Goal: Task Accomplishment & Management: Complete application form

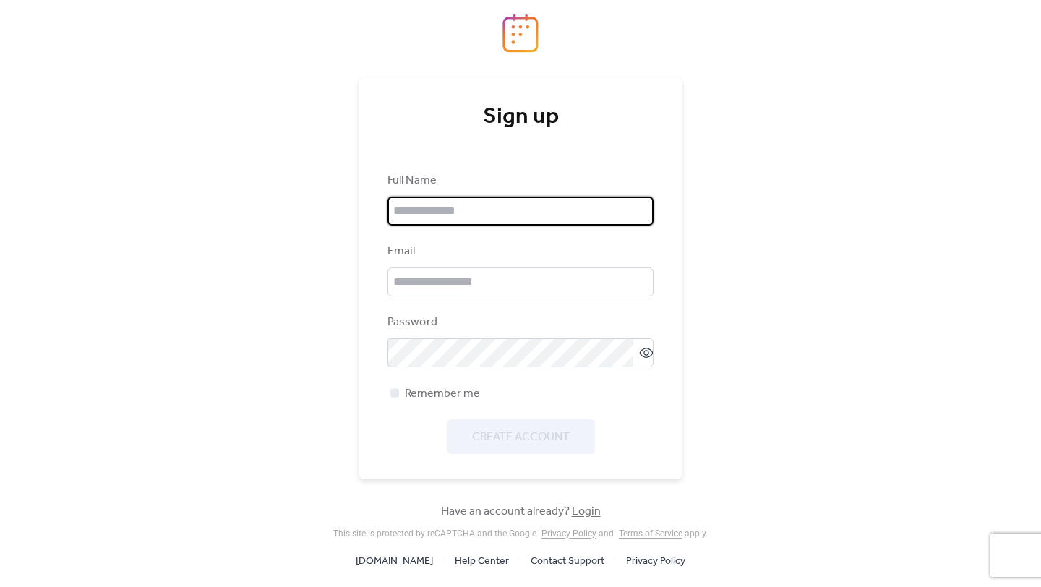
click at [633, 207] on input "text" at bounding box center [520, 211] width 266 height 29
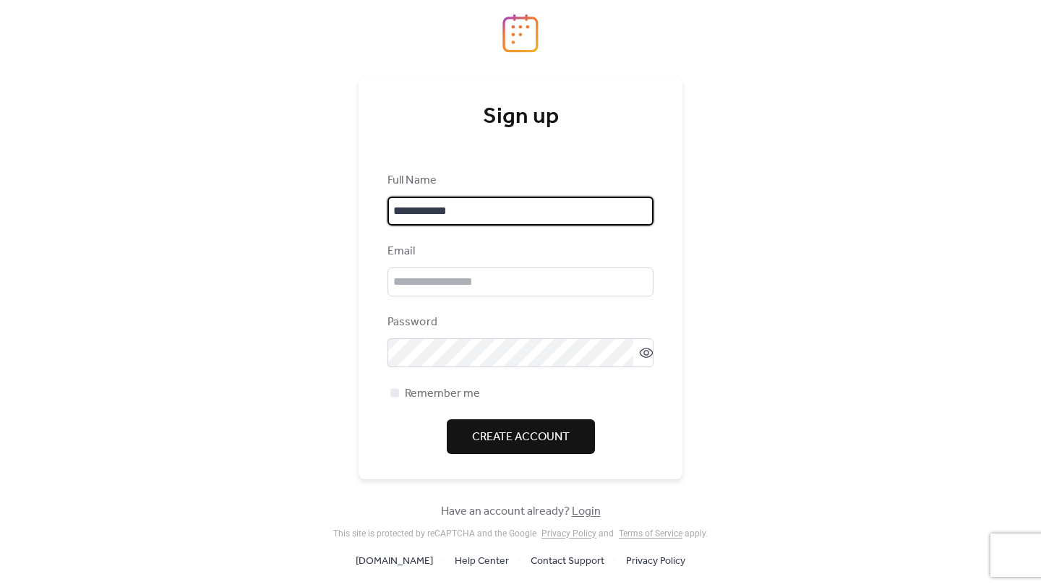
type input "**********"
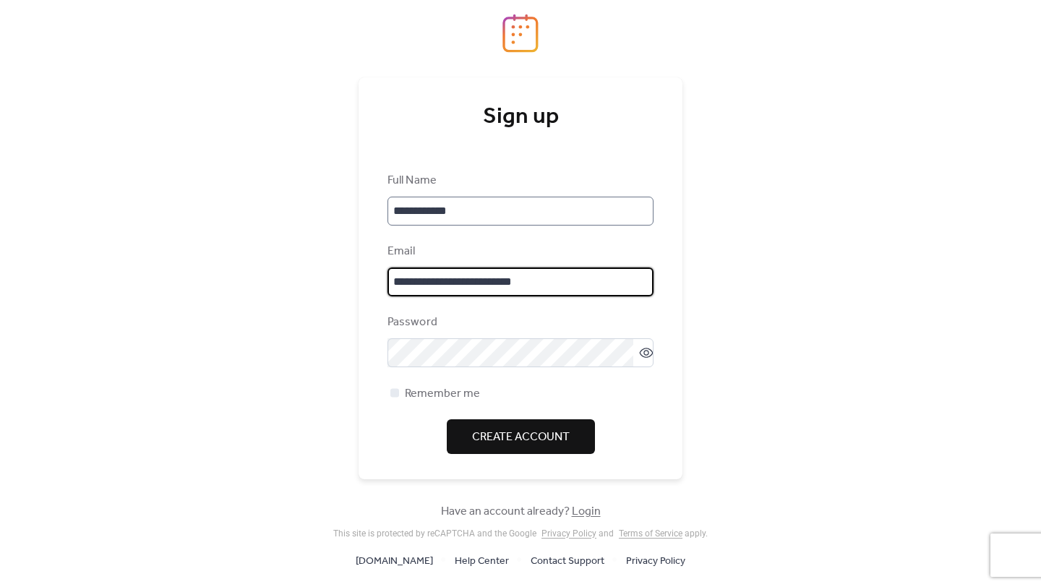
type input "**********"
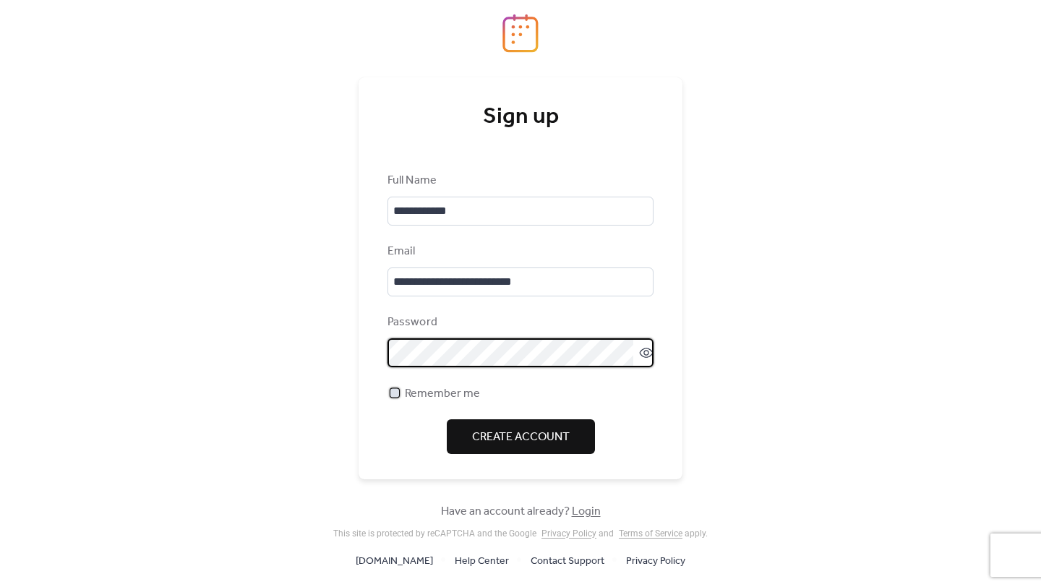
click at [426, 390] on span "Remember me" at bounding box center [442, 393] width 75 height 17
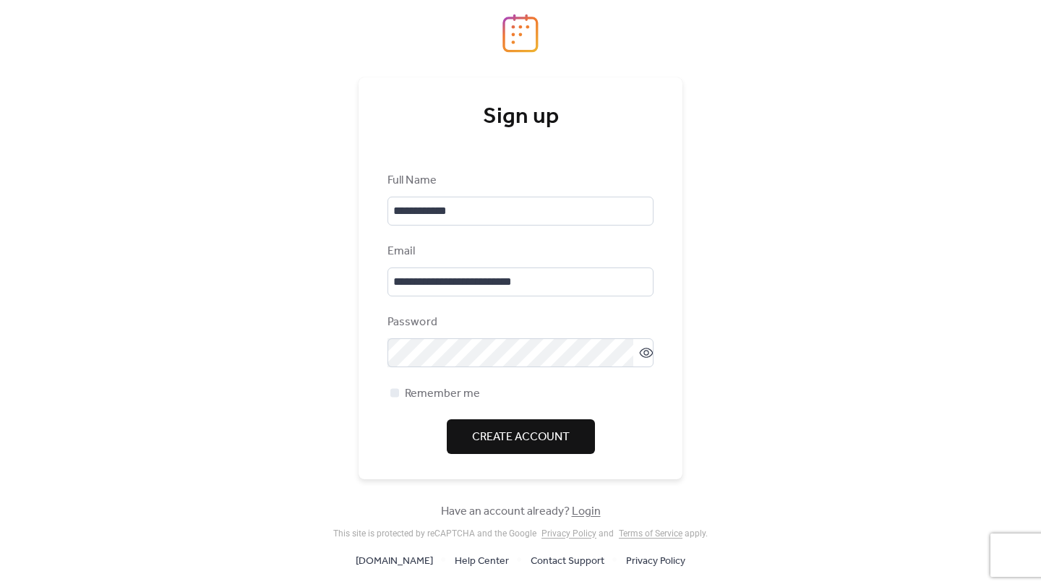
click at [502, 429] on span "Create Account" at bounding box center [521, 437] width 98 height 17
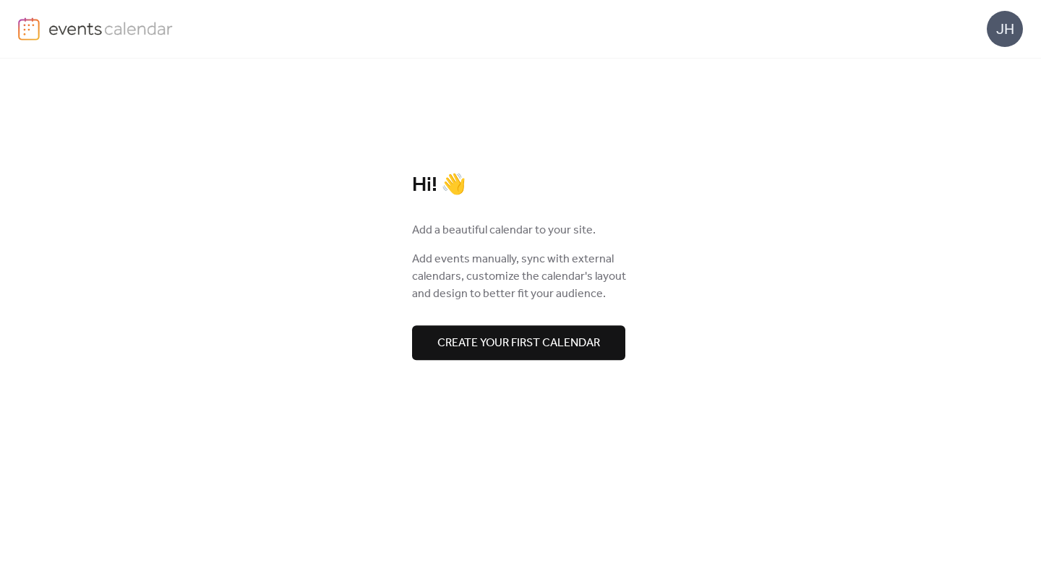
click at [582, 332] on button "Create your first calendar" at bounding box center [518, 342] width 213 height 35
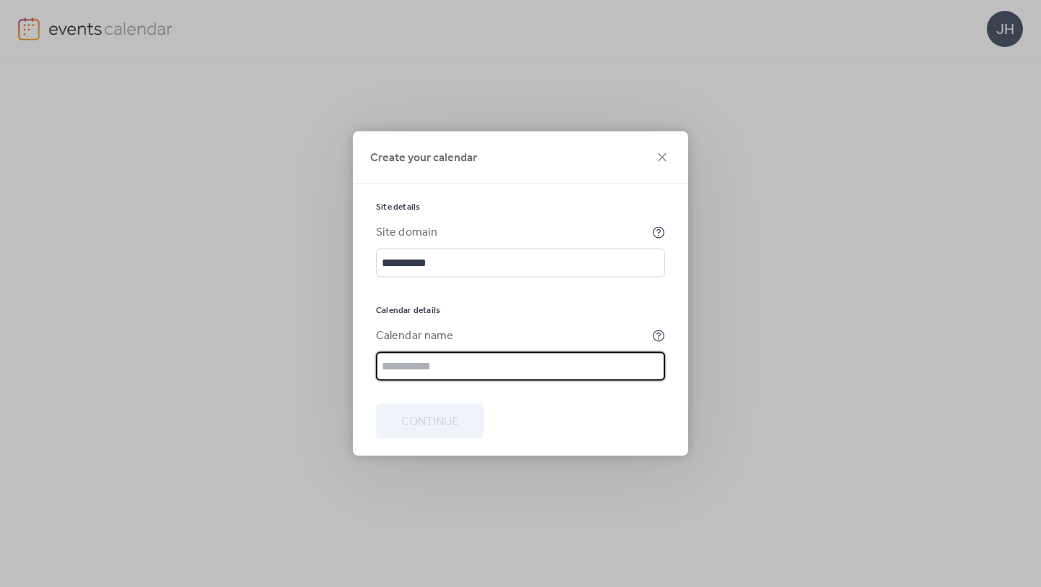
click at [559, 365] on input "text" at bounding box center [520, 366] width 289 height 29
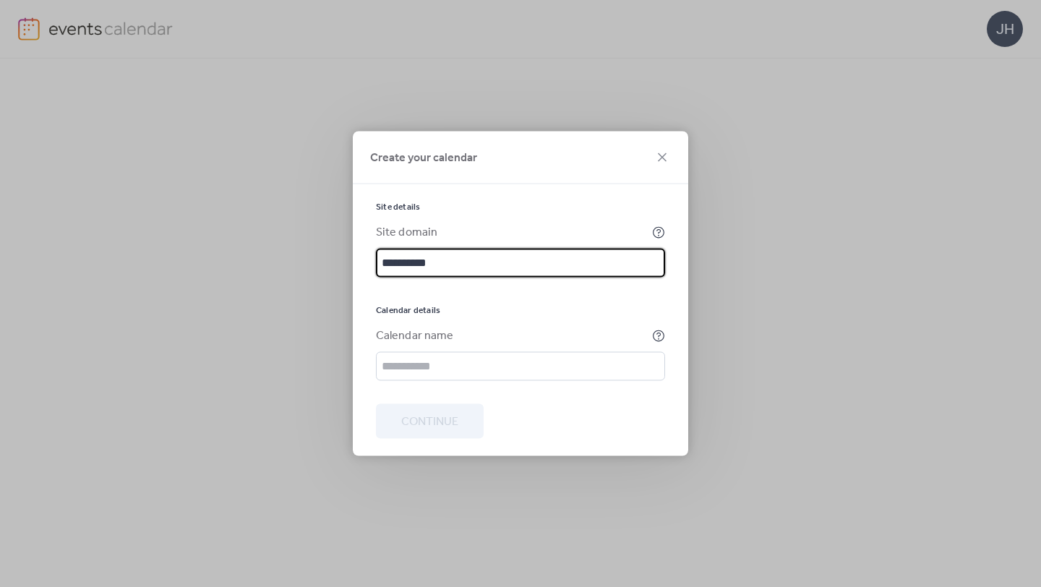
click at [382, 262] on input "**********" at bounding box center [520, 263] width 289 height 29
type input "**********"
click at [424, 366] on input "text" at bounding box center [520, 366] width 289 height 29
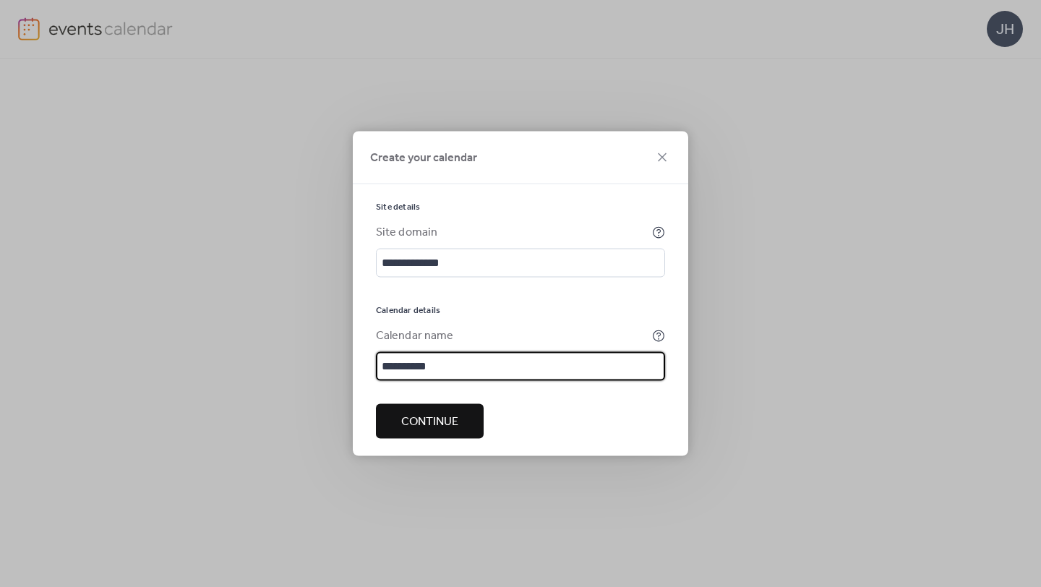
type input "**********"
click at [445, 420] on span "Continue" at bounding box center [429, 421] width 57 height 17
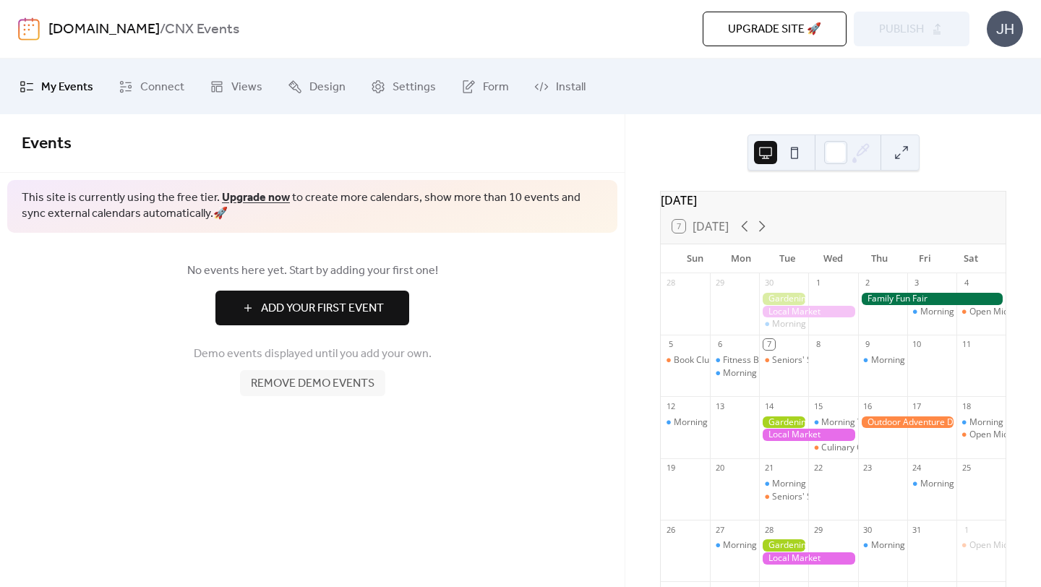
click at [355, 387] on span "Remove demo events" at bounding box center [313, 383] width 124 height 17
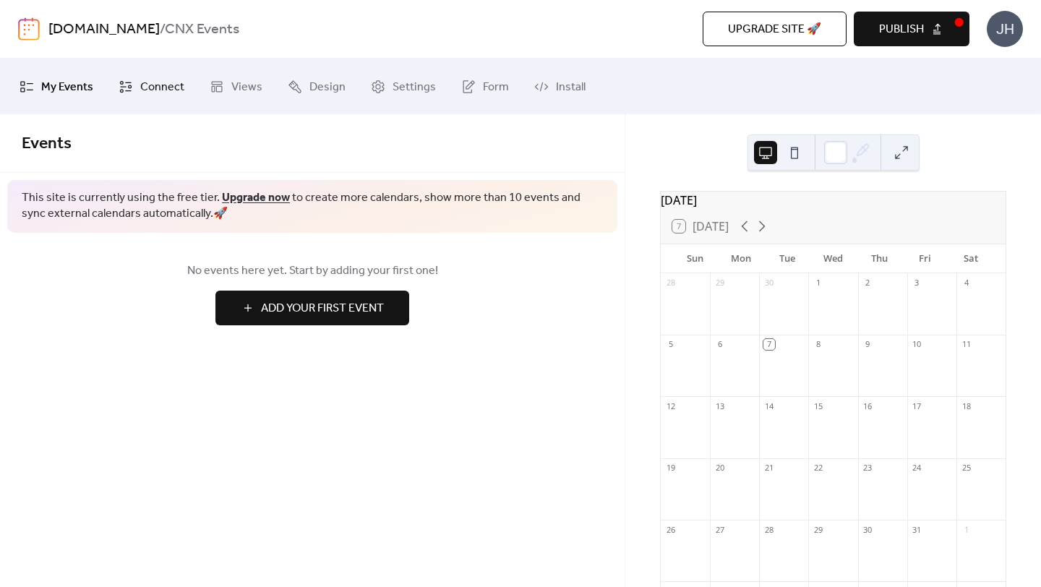
click at [153, 82] on span "Connect" at bounding box center [162, 87] width 44 height 22
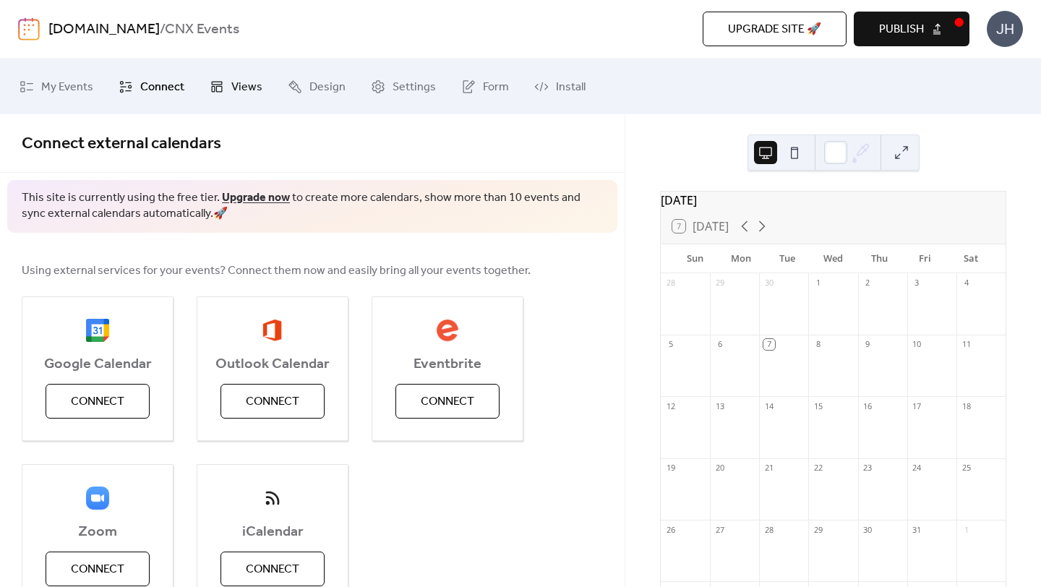
click at [244, 85] on span "Views" at bounding box center [246, 87] width 31 height 22
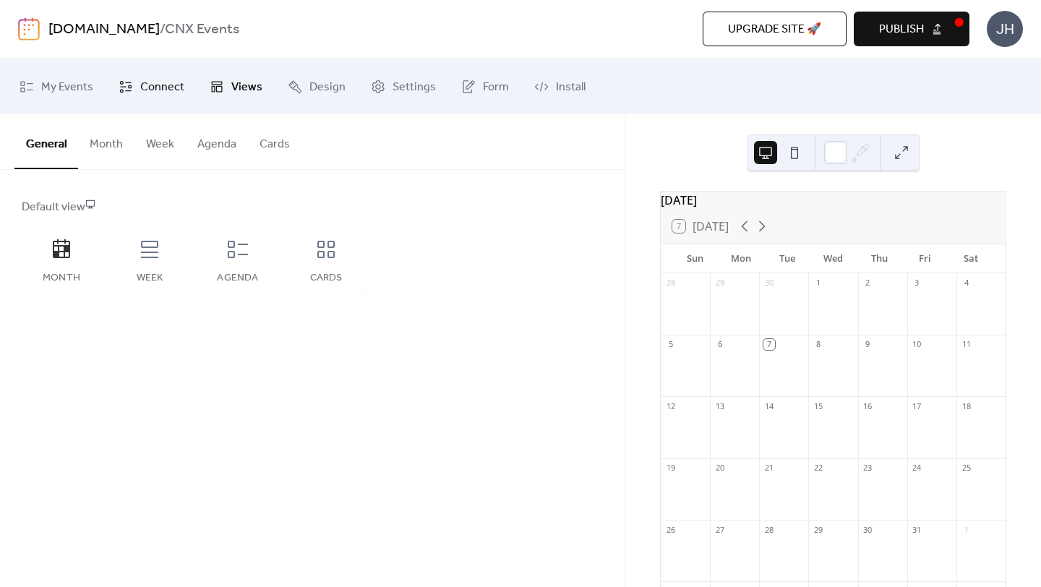
click at [160, 84] on span "Connect" at bounding box center [162, 87] width 44 height 22
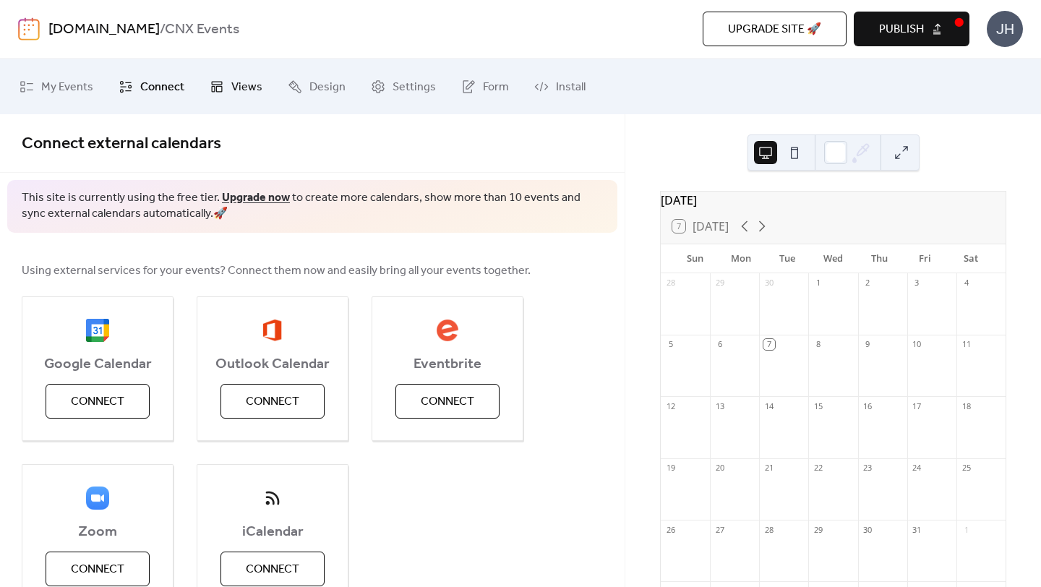
click at [245, 90] on span "Views" at bounding box center [246, 87] width 31 height 22
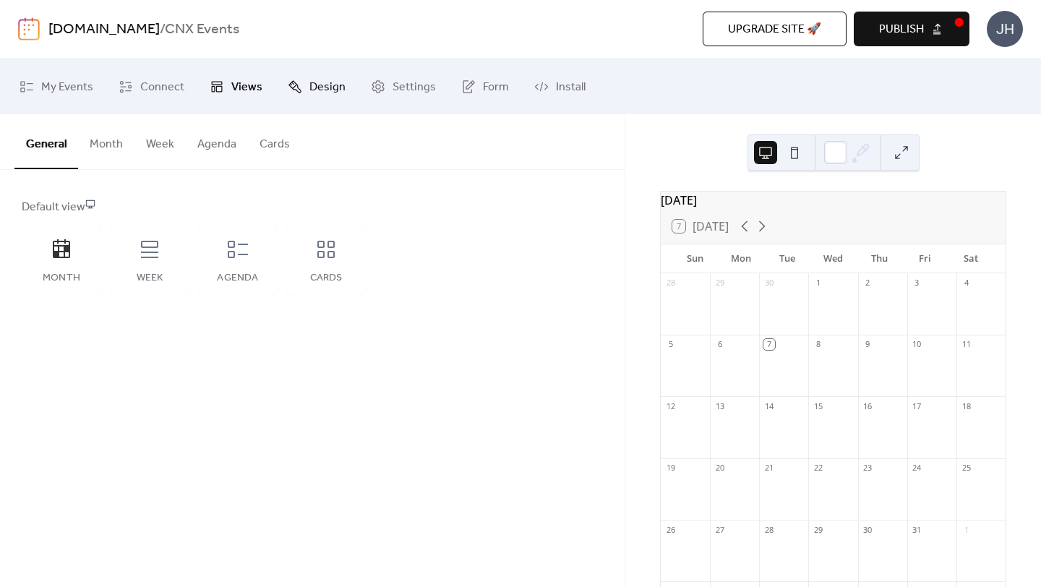
click at [336, 80] on span "Design" at bounding box center [327, 87] width 36 height 22
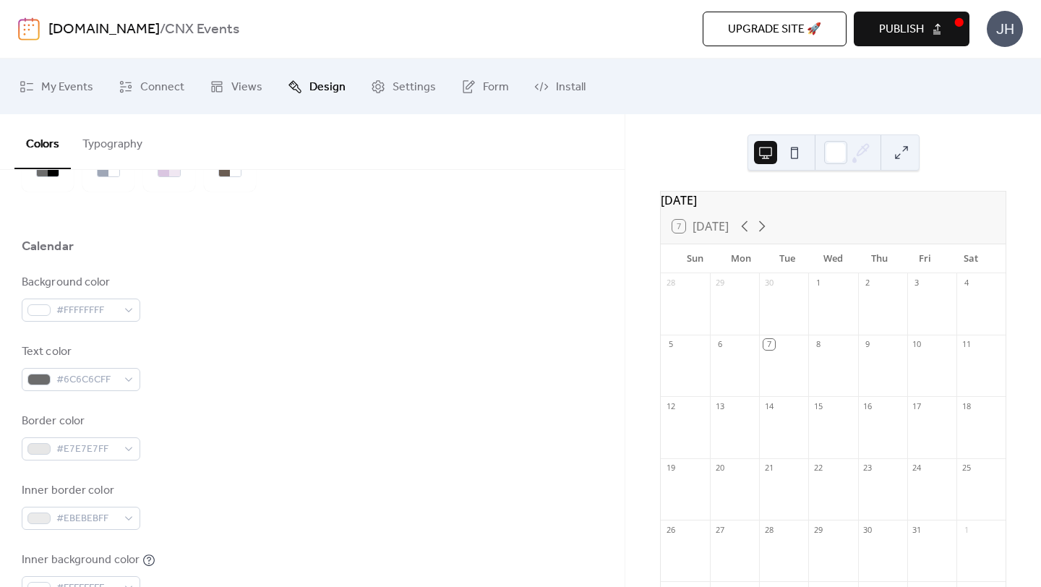
scroll to position [95, 0]
click at [126, 312] on div "#FFFFFFFF" at bounding box center [81, 310] width 119 height 23
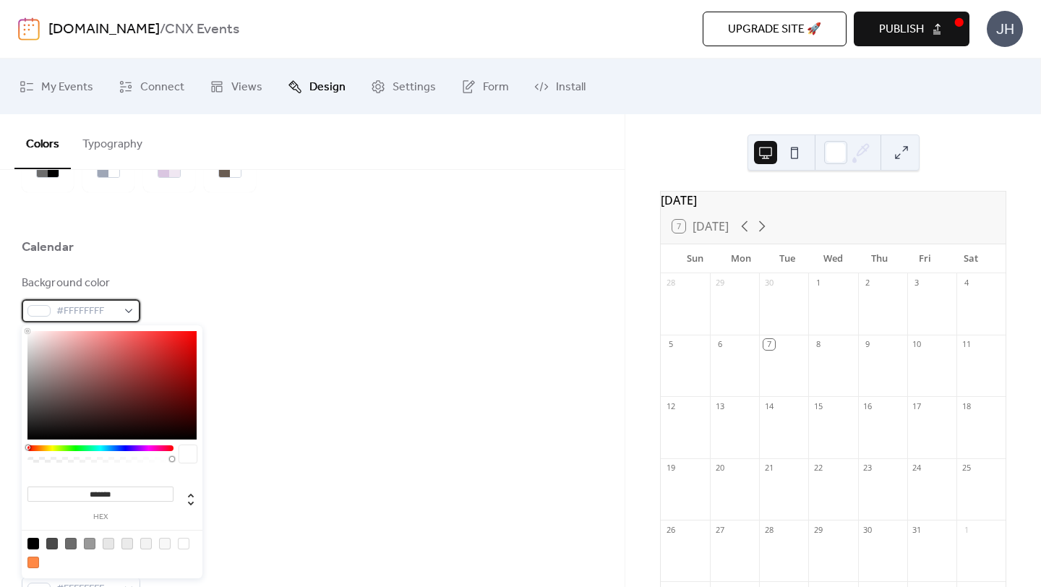
click at [102, 307] on span "#FFFFFFFF" at bounding box center [86, 311] width 61 height 17
click at [85, 307] on span "#FFFFFFFF" at bounding box center [86, 311] width 61 height 17
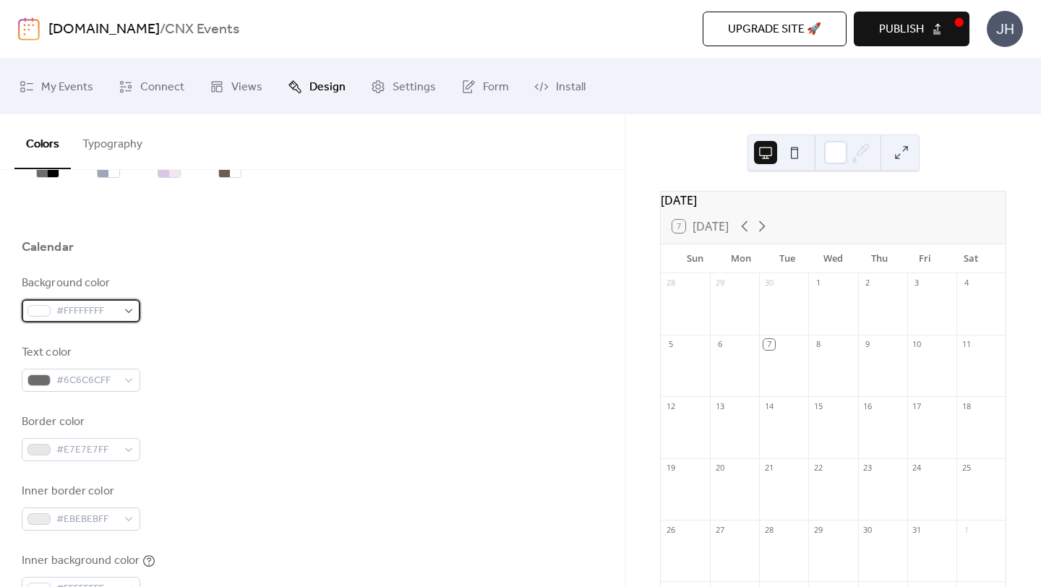
click at [69, 309] on span "#FFFFFFFF" at bounding box center [86, 311] width 61 height 17
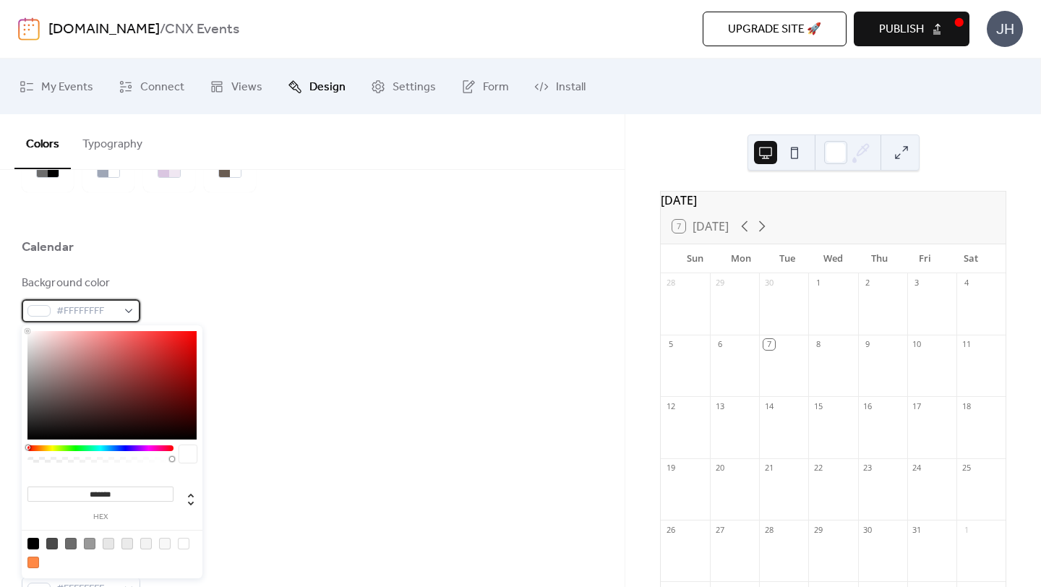
click at [131, 310] on div "#FFFFFFFF" at bounding box center [81, 310] width 119 height 23
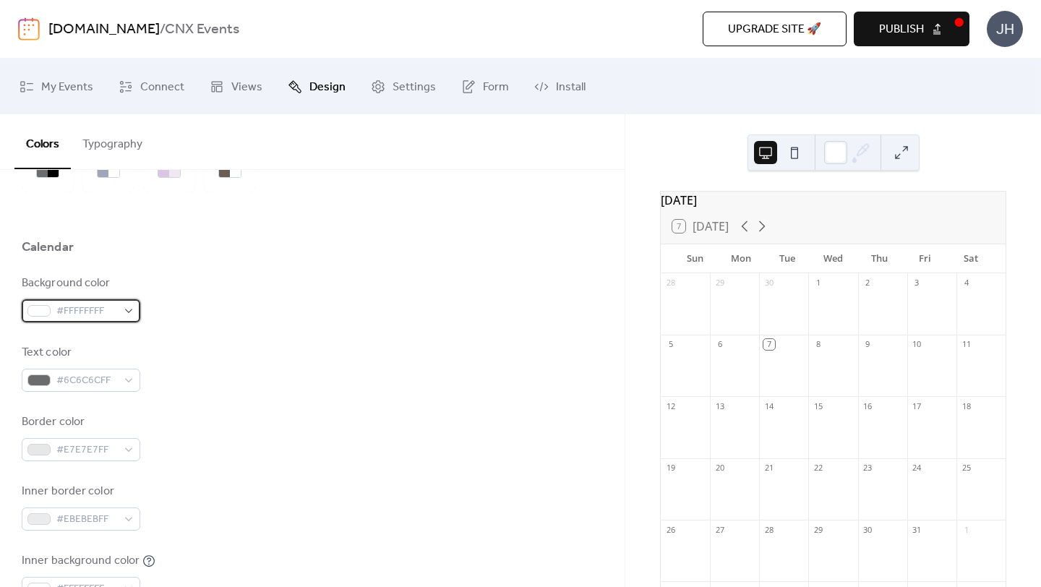
click at [131, 310] on div "#FFFFFFFF" at bounding box center [81, 310] width 119 height 23
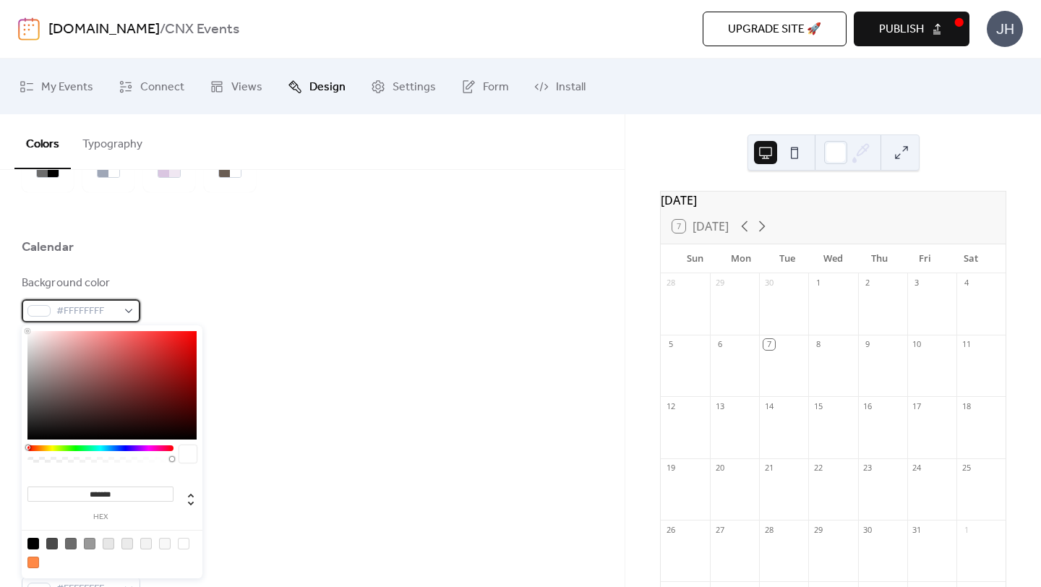
click at [47, 311] on div at bounding box center [38, 311] width 23 height 12
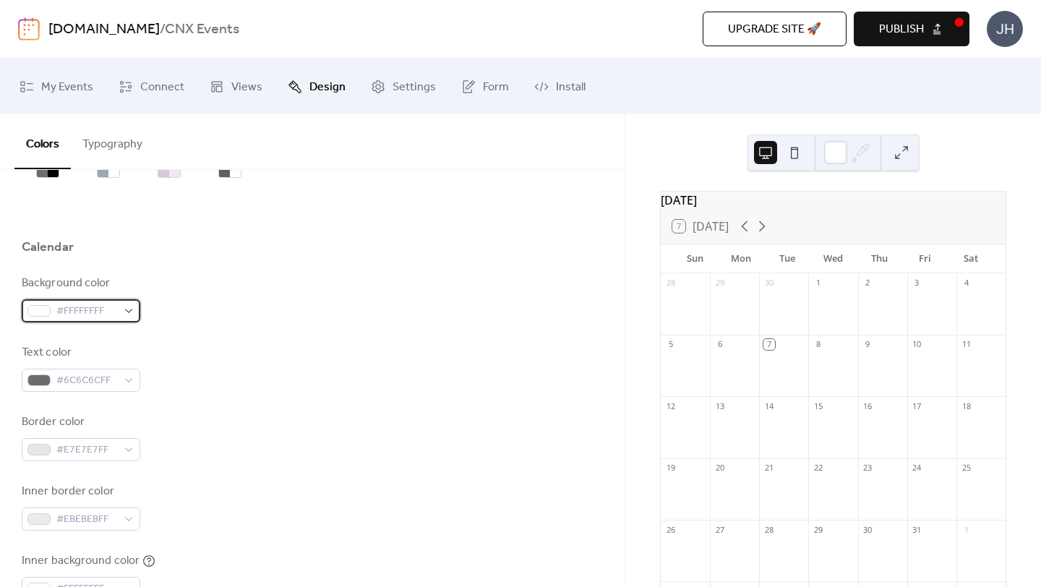
click at [69, 307] on span "#FFFFFFFF" at bounding box center [86, 311] width 61 height 17
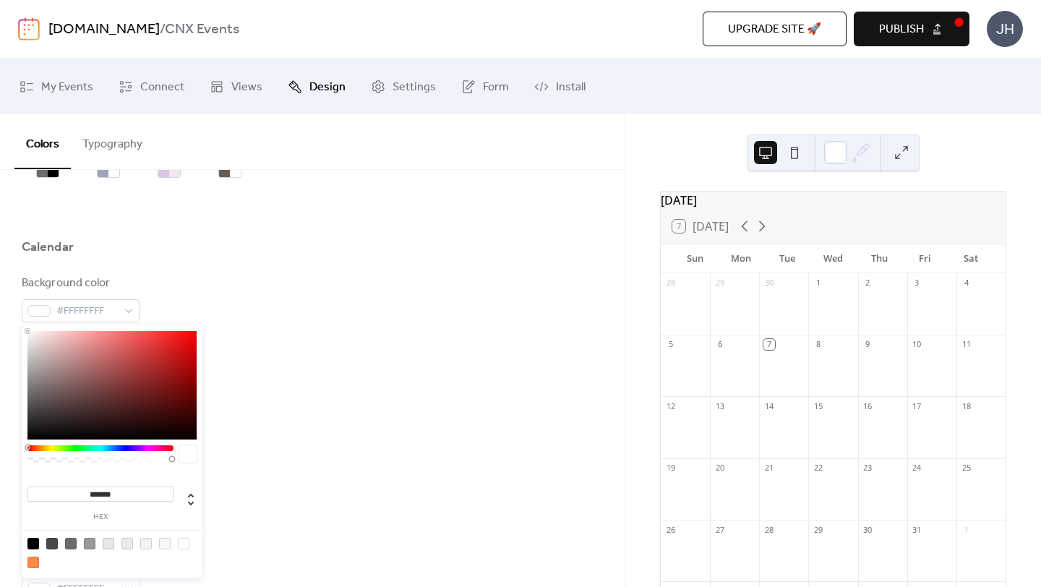
drag, startPoint x: 122, startPoint y: 491, endPoint x: 87, endPoint y: 491, distance: 34.7
click at [87, 491] on input "*******" at bounding box center [100, 493] width 146 height 15
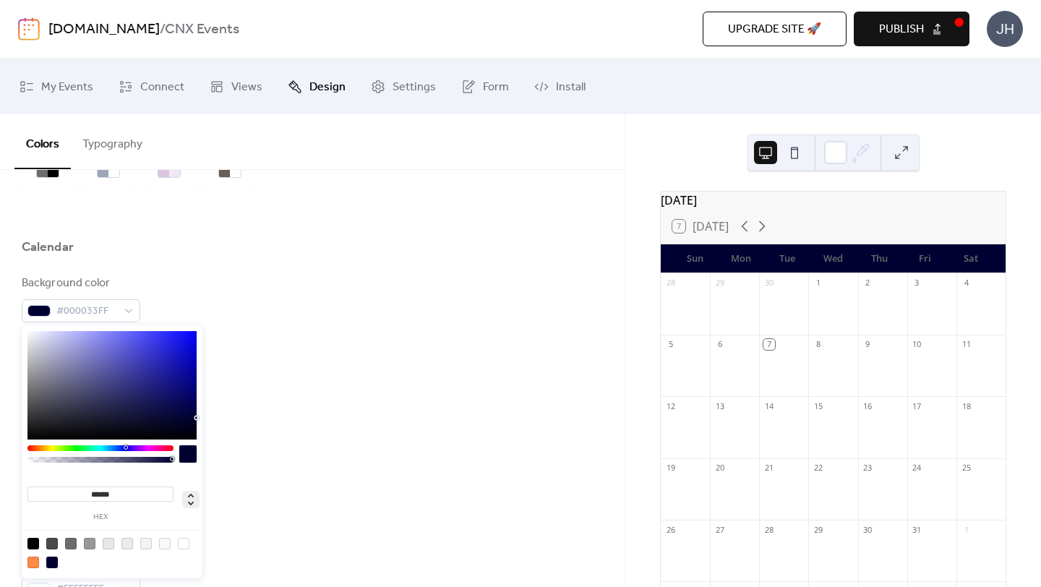
type input "*******"
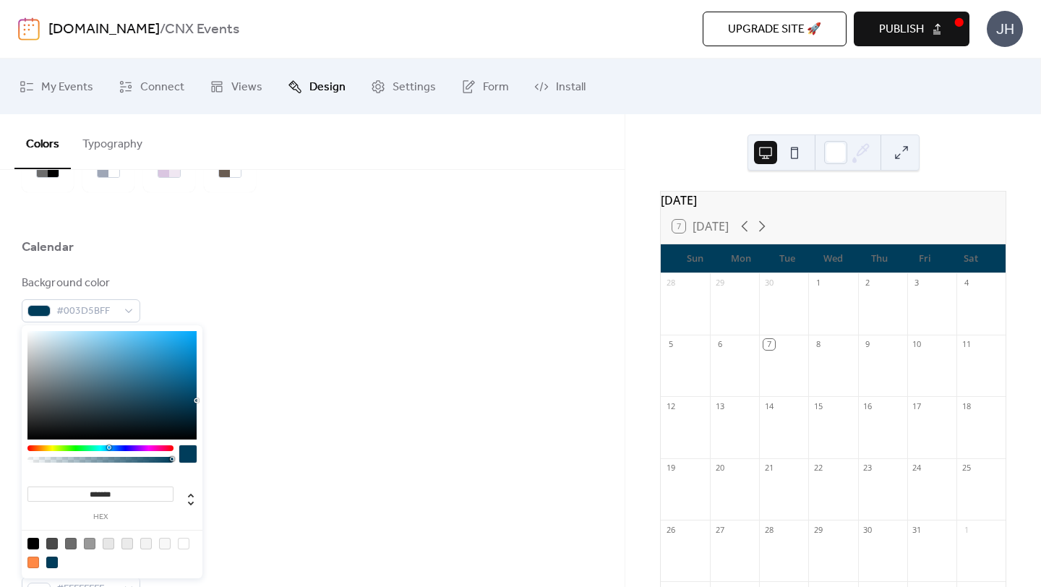
click at [305, 460] on div "Border color #E7E7E7FF" at bounding box center [312, 437] width 581 height 48
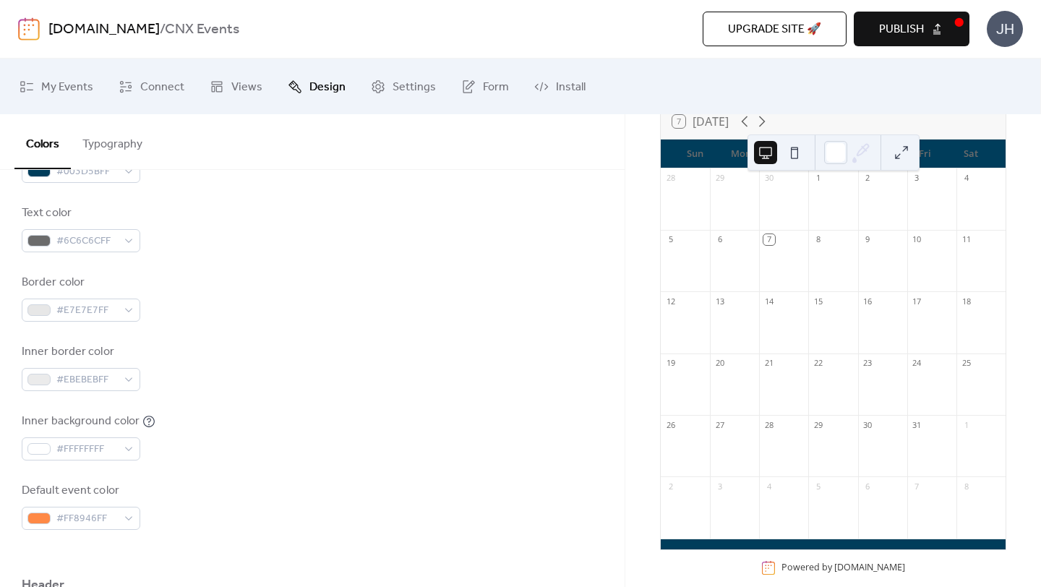
scroll to position [132, 0]
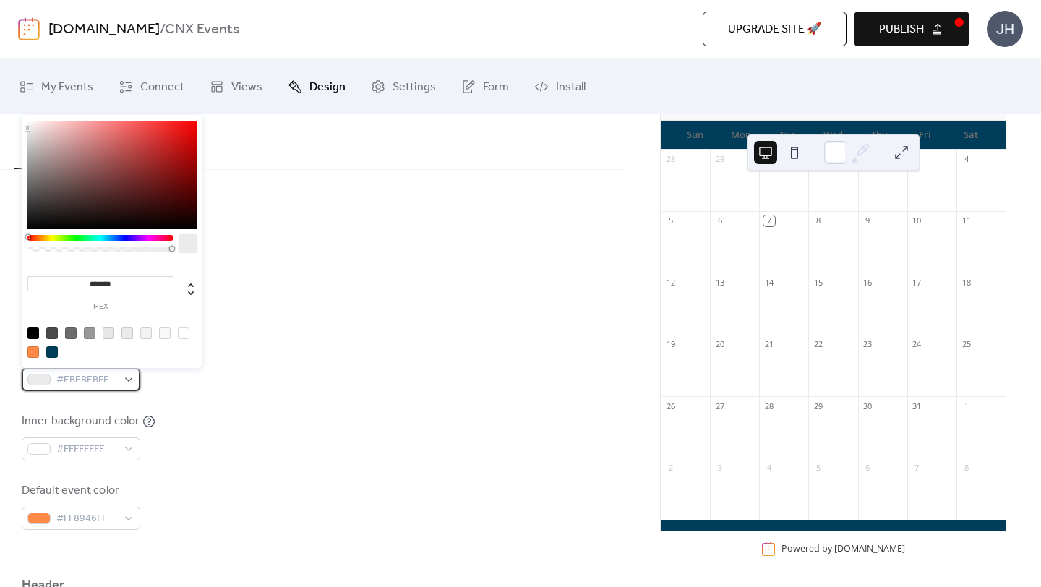
click at [87, 376] on span "#EBEBEBFF" at bounding box center [86, 380] width 61 height 17
click at [111, 280] on input "*******" at bounding box center [100, 283] width 146 height 15
drag, startPoint x: 87, startPoint y: 280, endPoint x: 141, endPoint y: 281, distance: 53.5
click at [141, 281] on input "*******" at bounding box center [100, 283] width 146 height 15
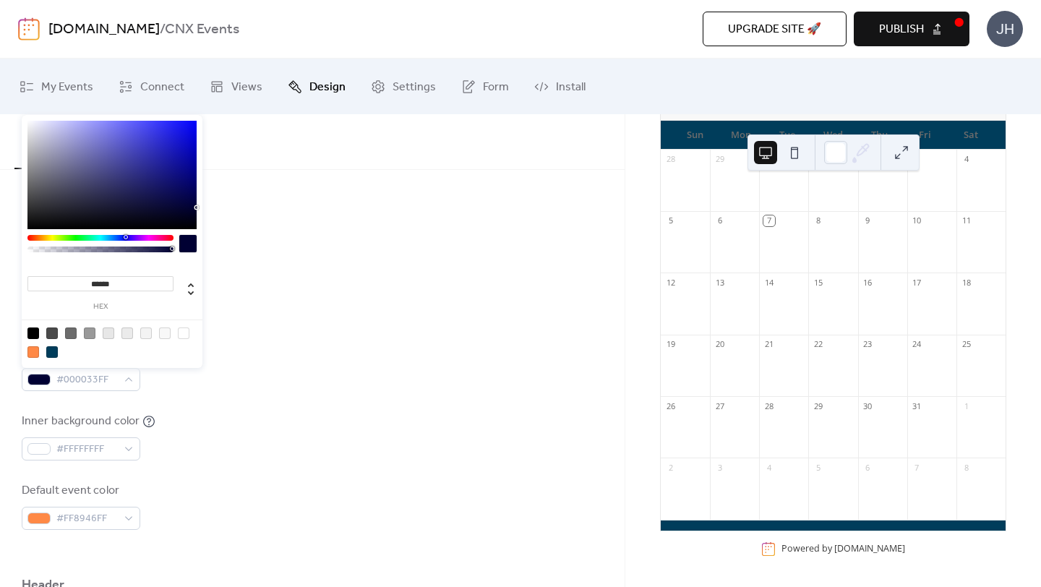
type input "*******"
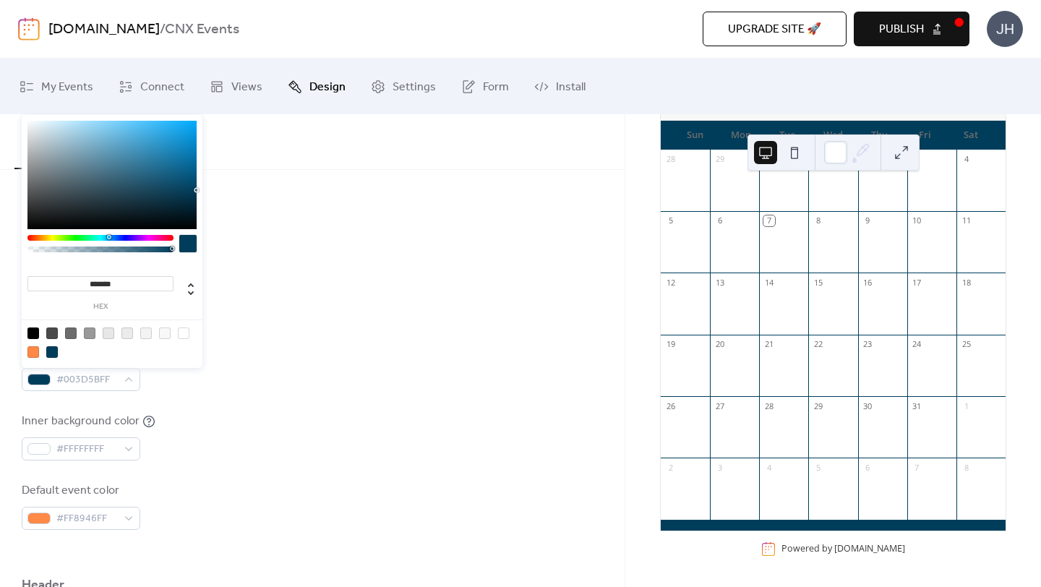
click at [343, 378] on div "Inner border color #003D5BFF" at bounding box center [312, 367] width 581 height 48
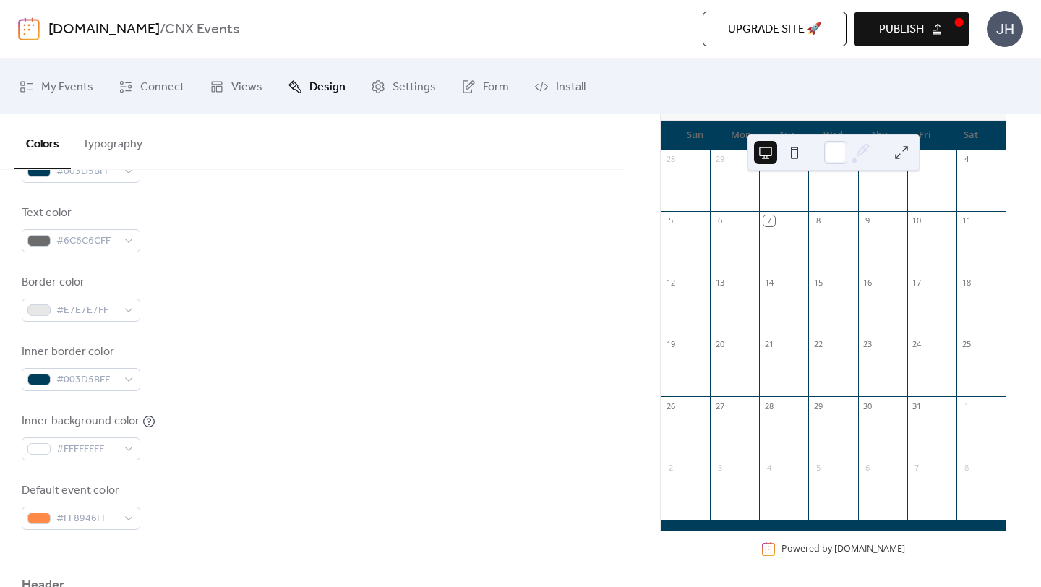
scroll to position [262, 0]
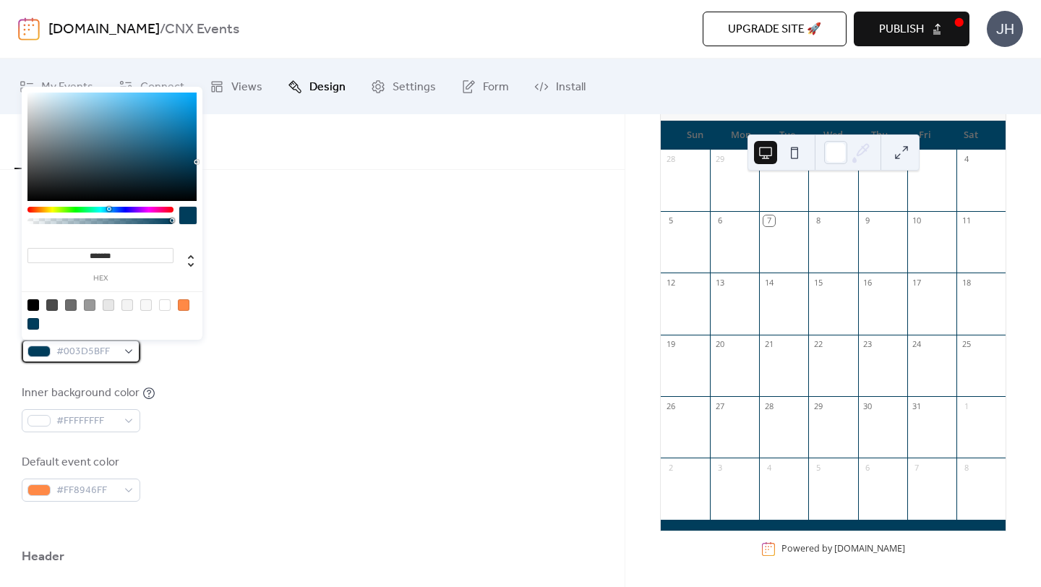
click at [132, 348] on div "#003D5BFF" at bounding box center [81, 351] width 119 height 23
click at [164, 300] on div at bounding box center [165, 305] width 12 height 12
type input "*******"
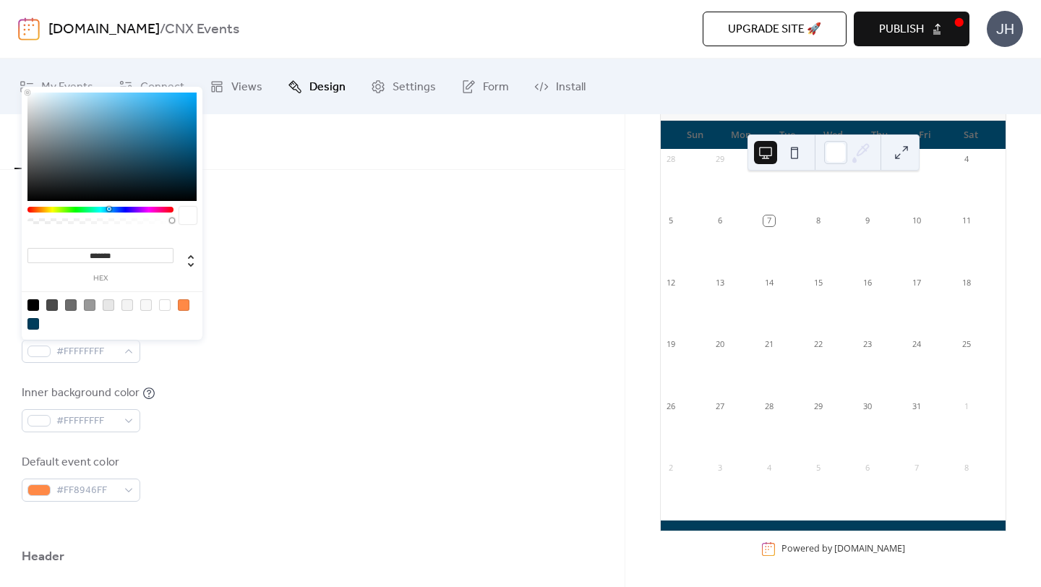
click at [246, 411] on div "Inner background color #FFFFFFFF" at bounding box center [312, 409] width 581 height 48
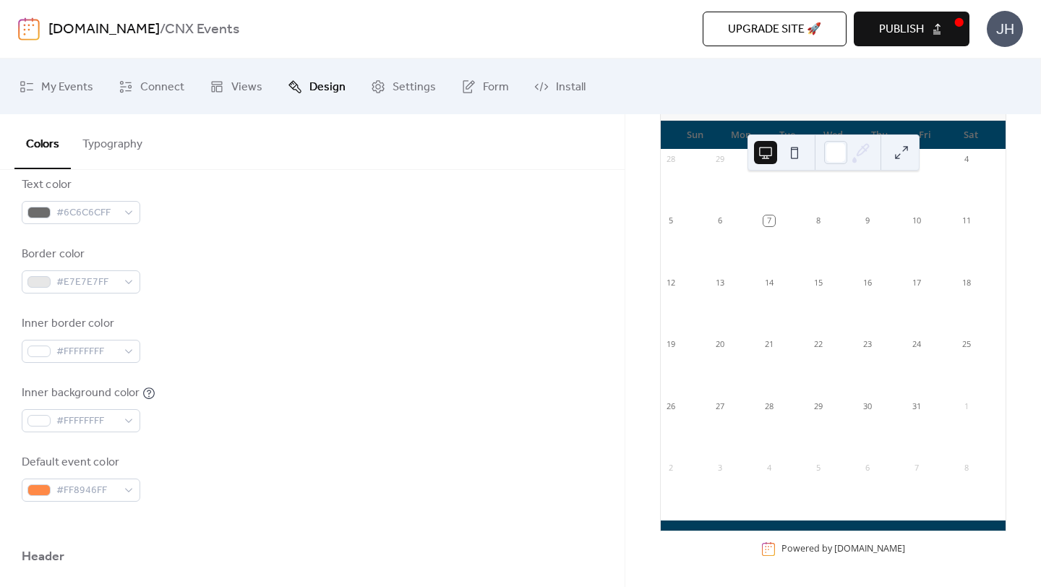
click at [100, 408] on div "Inner background color #FFFFFFFF" at bounding box center [89, 409] width 134 height 48
click at [93, 416] on span "#FFFFFFFF" at bounding box center [86, 421] width 61 height 17
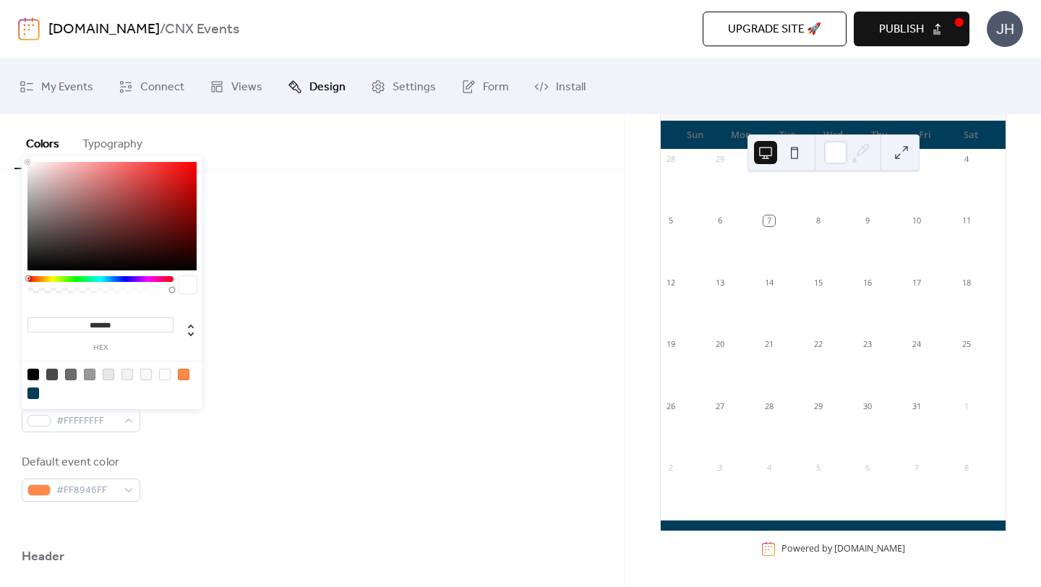
drag, startPoint x: 88, startPoint y: 325, endPoint x: 141, endPoint y: 325, distance: 52.8
click at [141, 325] on input "*******" at bounding box center [100, 324] width 146 height 15
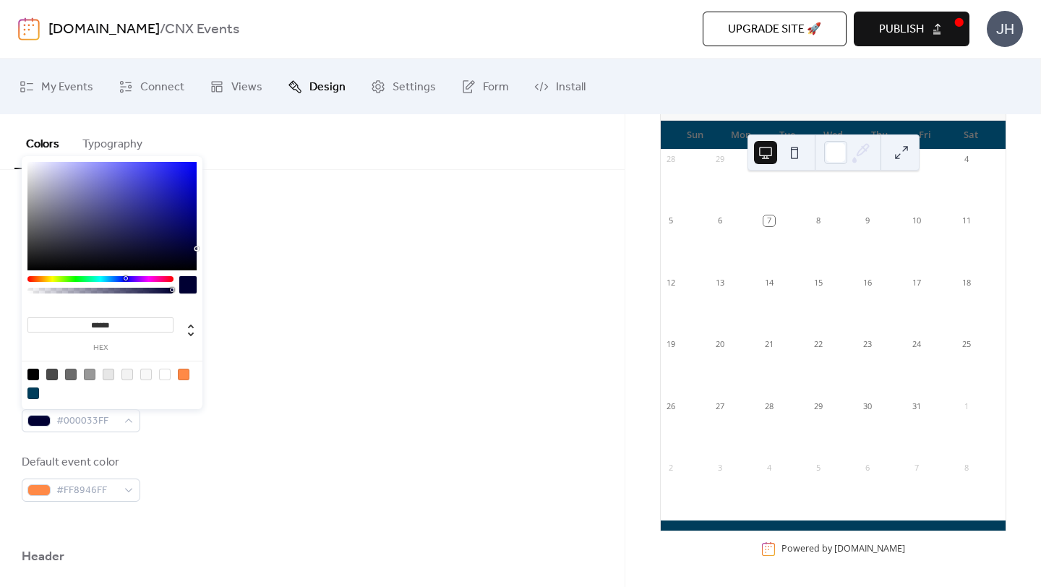
type input "*******"
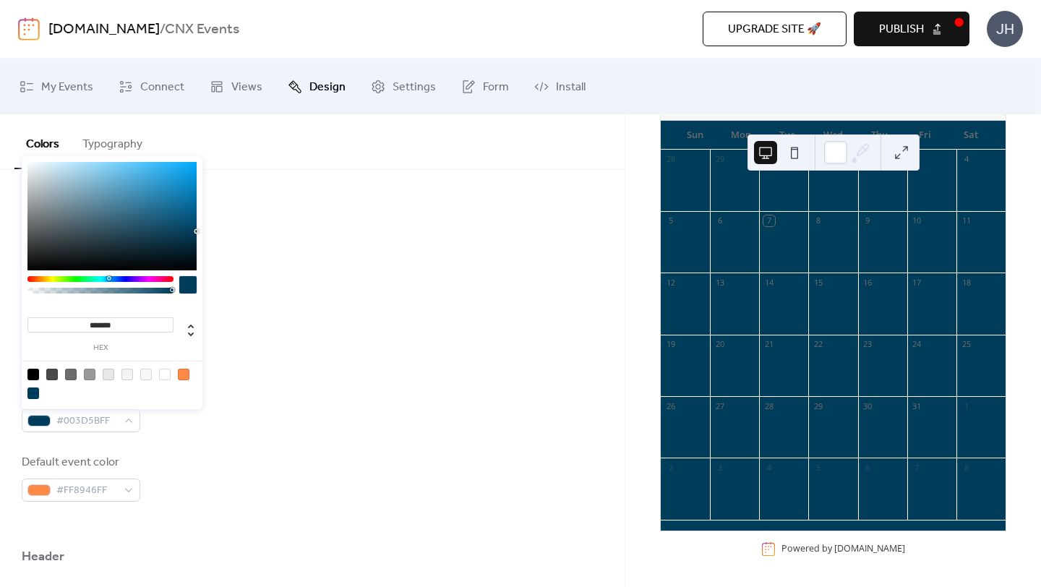
click at [281, 341] on div "Inner border color #FFFFFFFF" at bounding box center [312, 339] width 581 height 48
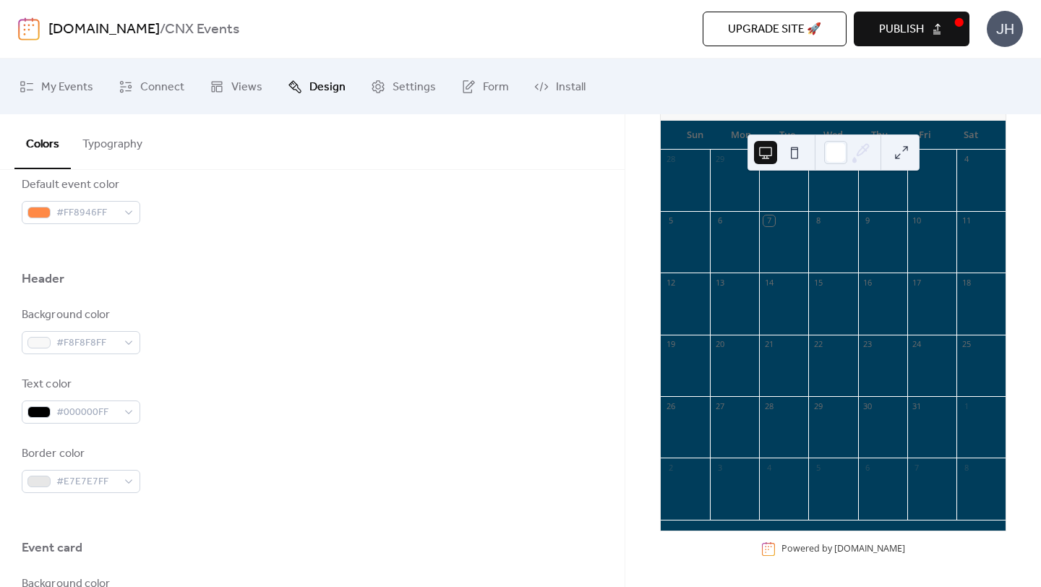
scroll to position [544, 0]
click at [128, 403] on div "#000000FF" at bounding box center [81, 408] width 119 height 23
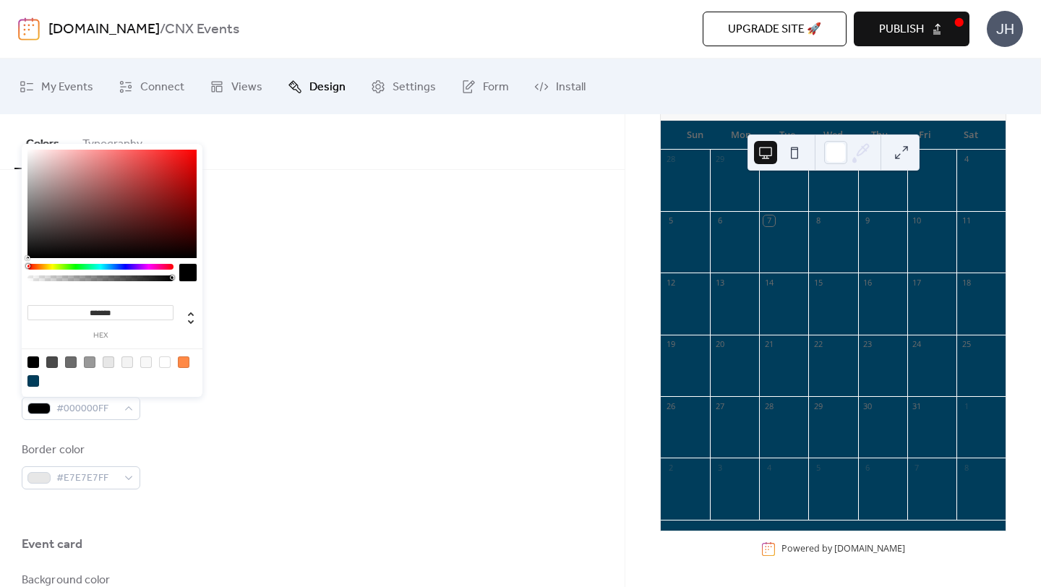
click at [168, 361] on div at bounding box center [165, 362] width 12 height 12
type input "*******"
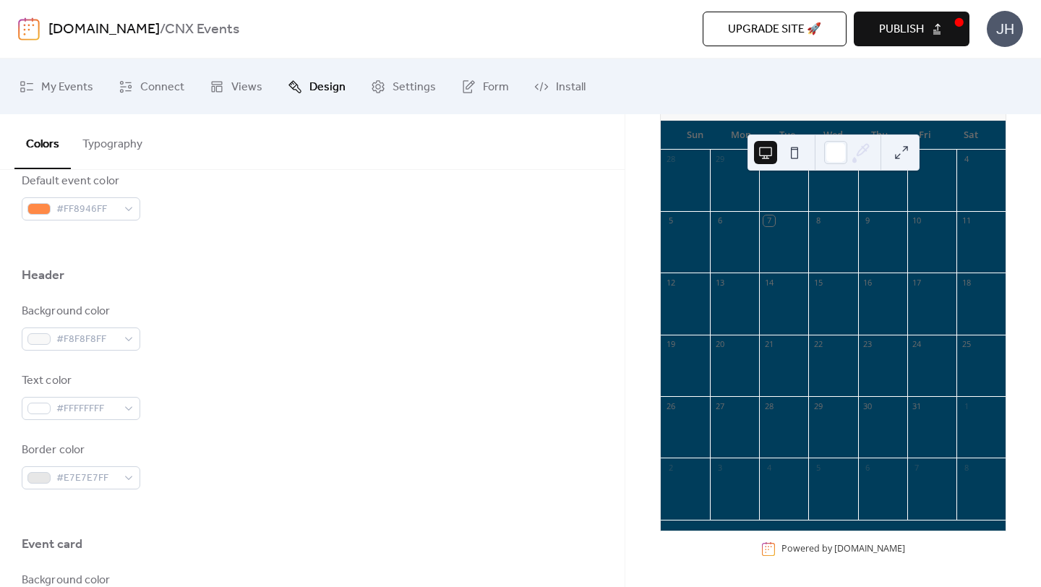
click at [201, 421] on div "Background color #F8F8F8FF Text color #FFFFFFFF Border color #E7E7E7FF" at bounding box center [312, 396] width 581 height 186
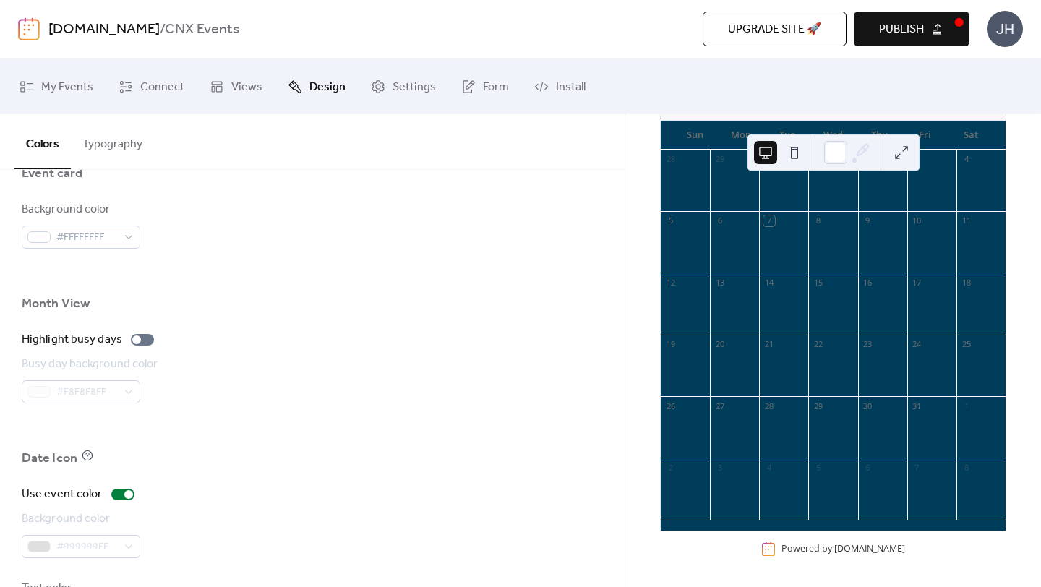
scroll to position [983, 0]
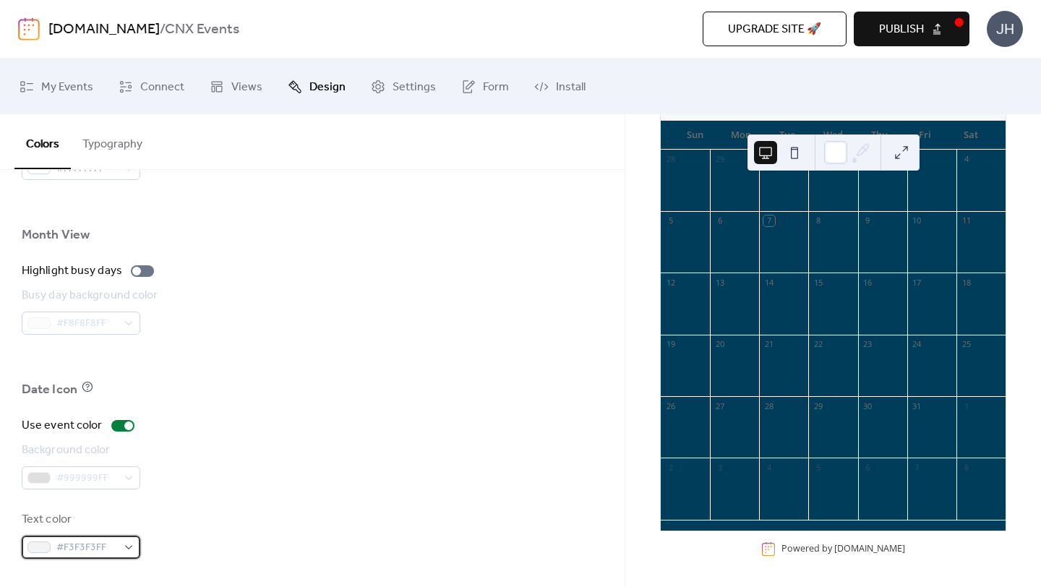
click at [132, 549] on div "#F3F3F3FF" at bounding box center [81, 547] width 119 height 23
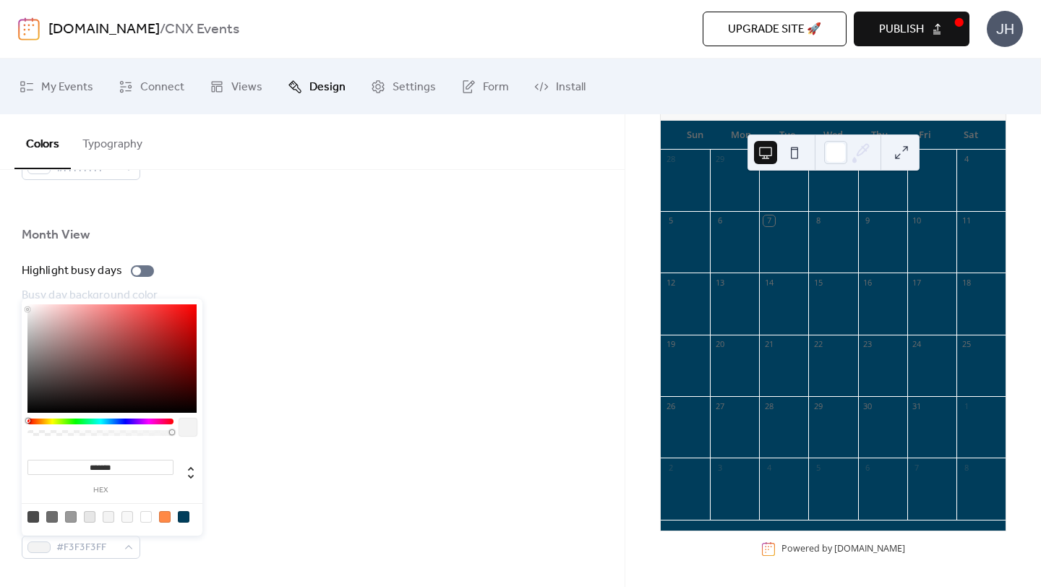
click at [150, 515] on div at bounding box center [146, 517] width 12 height 12
type input "*******"
click at [239, 499] on div "Use event color Background color #999999FF Text color #FFFFFFFF" at bounding box center [312, 488] width 581 height 142
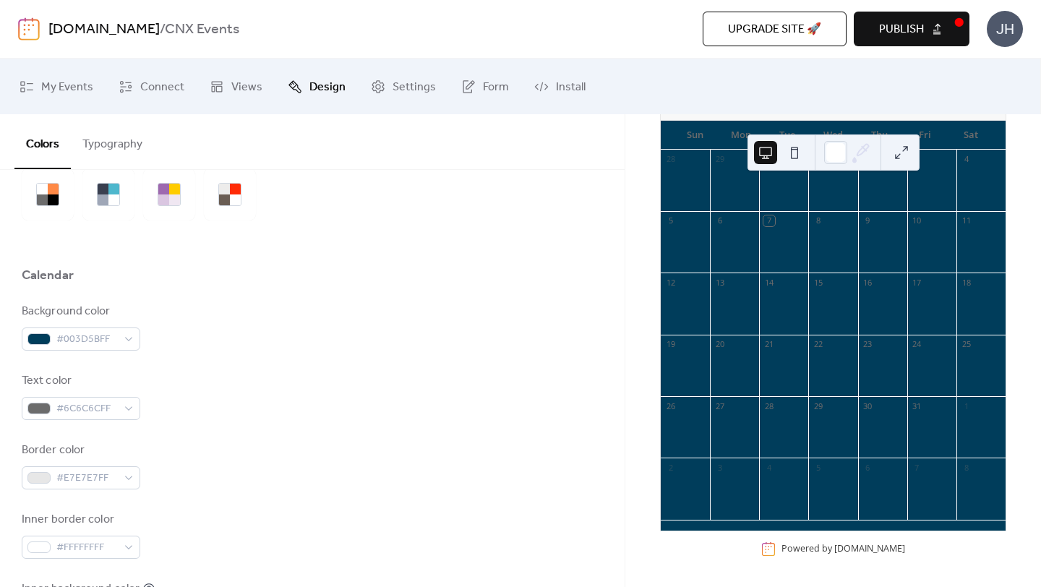
scroll to position [0, 0]
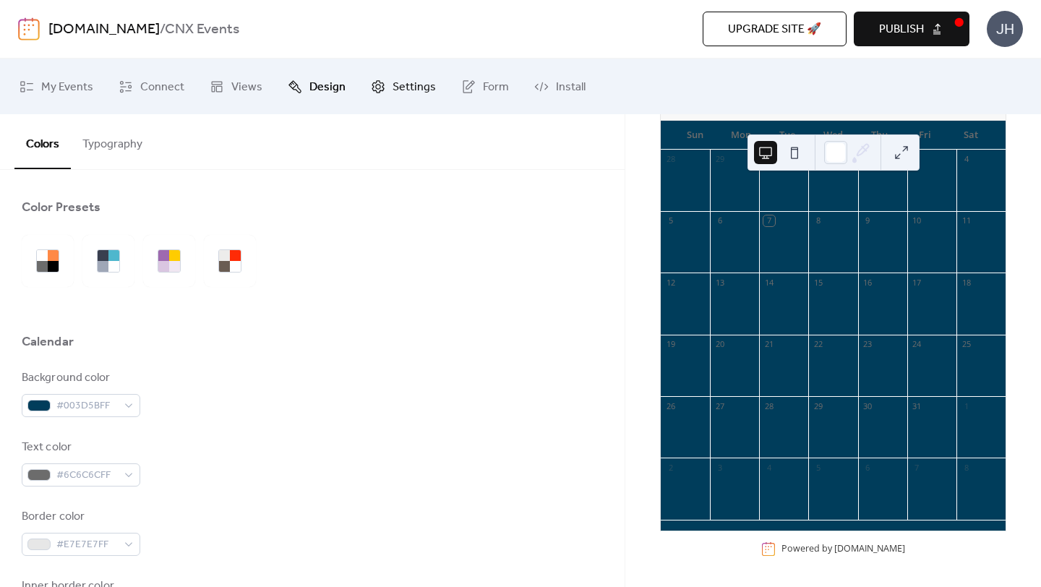
click at [384, 87] on link "Settings" at bounding box center [403, 86] width 87 height 44
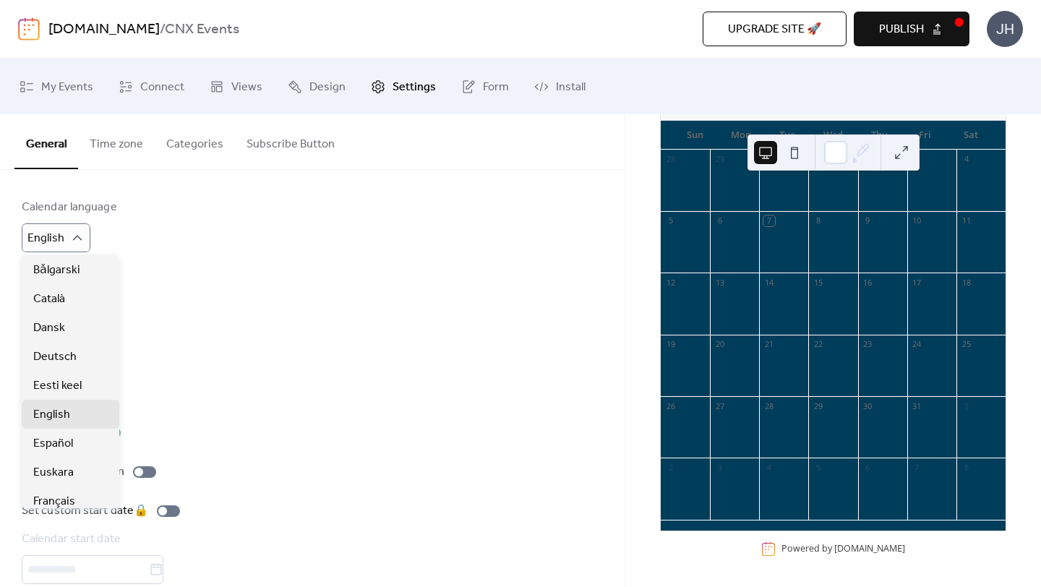
click at [215, 254] on div "Calendar language English Time format 1:00pm Week start [DATE] Show header "Sav…" at bounding box center [312, 411] width 581 height 424
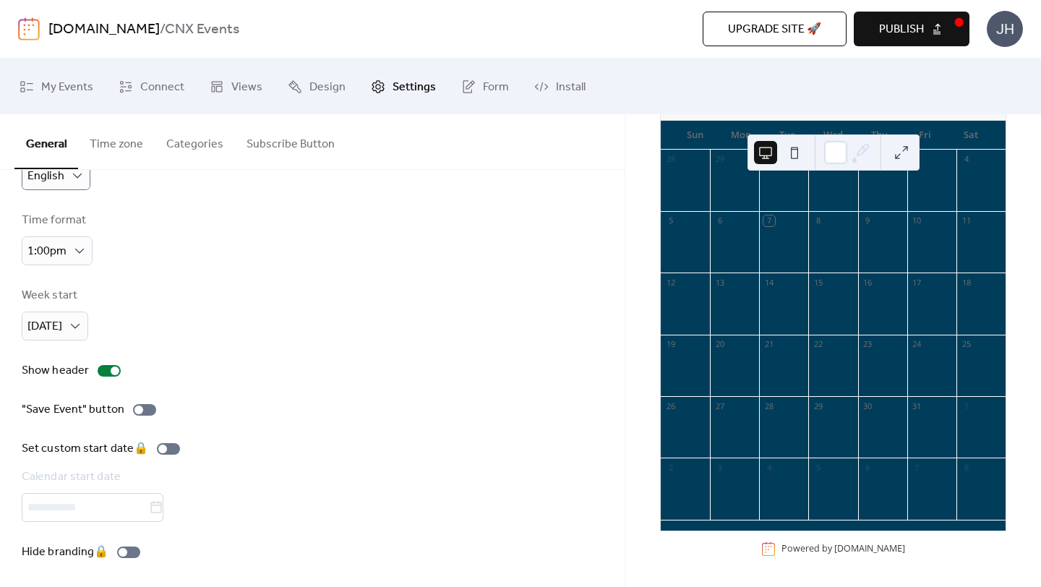
scroll to position [64, 0]
click at [48, 82] on span "My Events" at bounding box center [67, 87] width 52 height 22
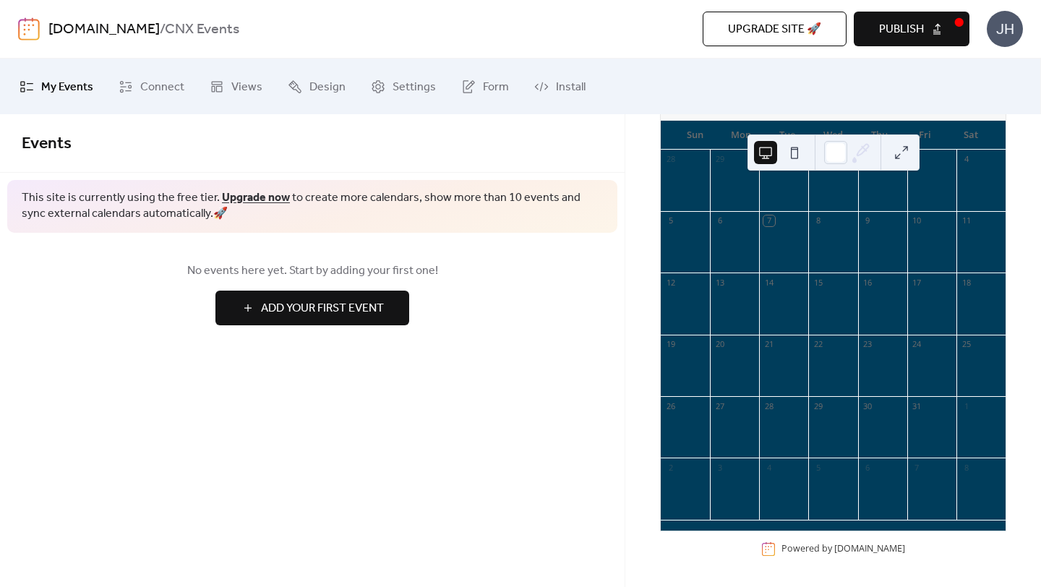
click at [261, 305] on span "Add Your First Event" at bounding box center [322, 308] width 123 height 17
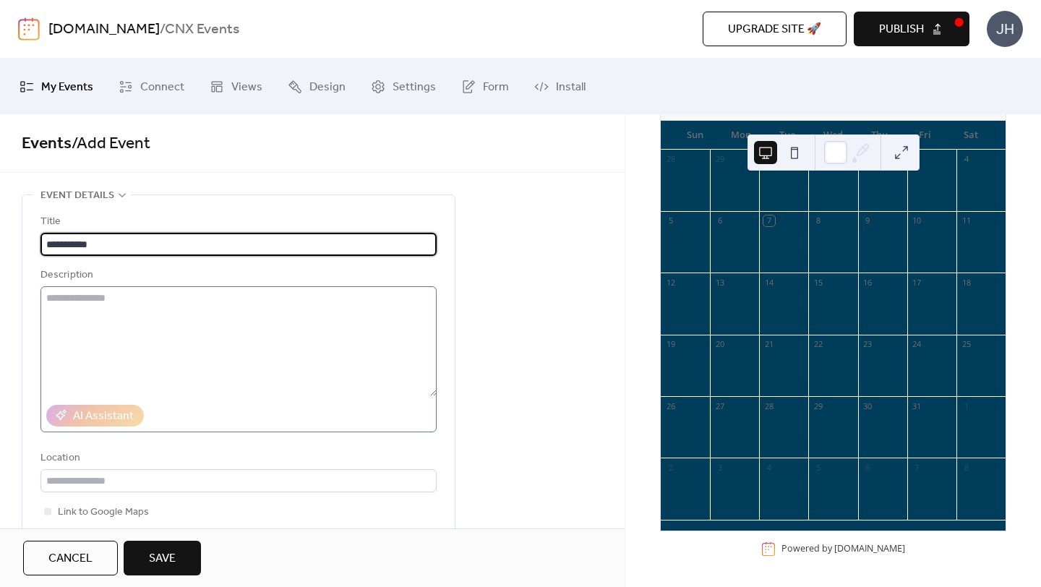
type input "**********"
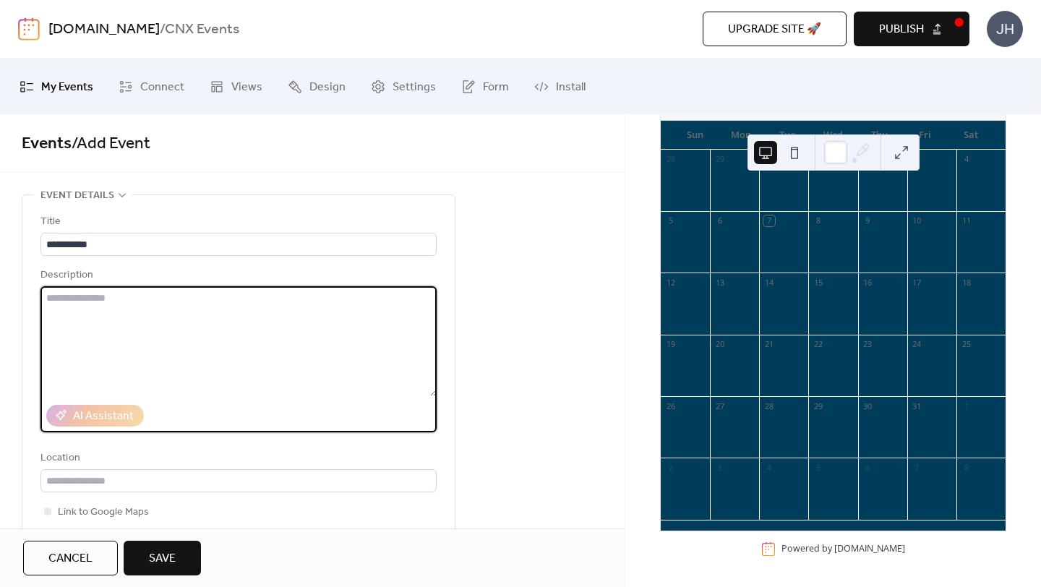
click at [279, 325] on textarea at bounding box center [238, 341] width 396 height 110
type textarea "**********"
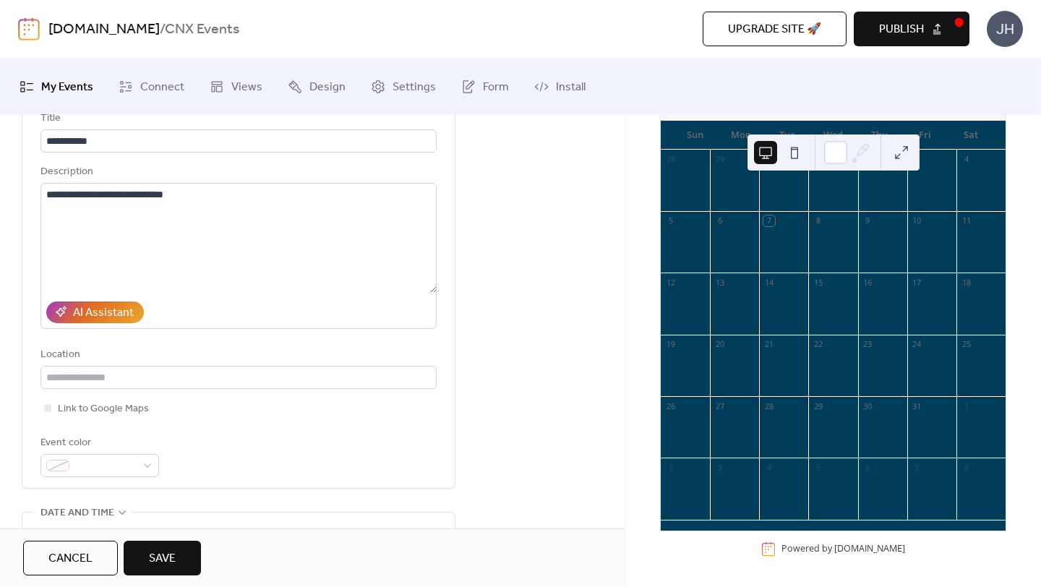
scroll to position [103, 0]
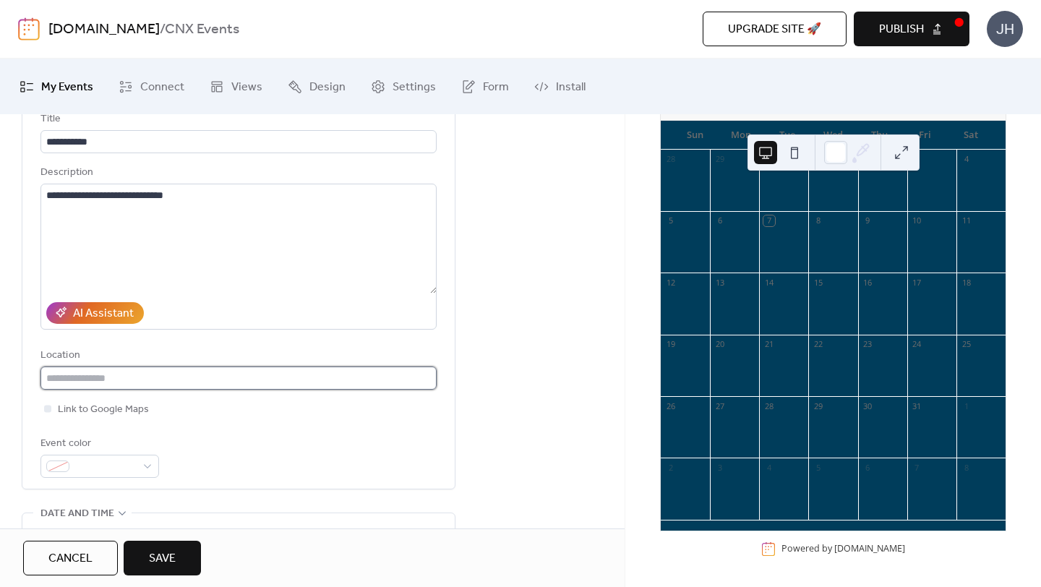
click at [366, 371] on input "text" at bounding box center [238, 377] width 396 height 23
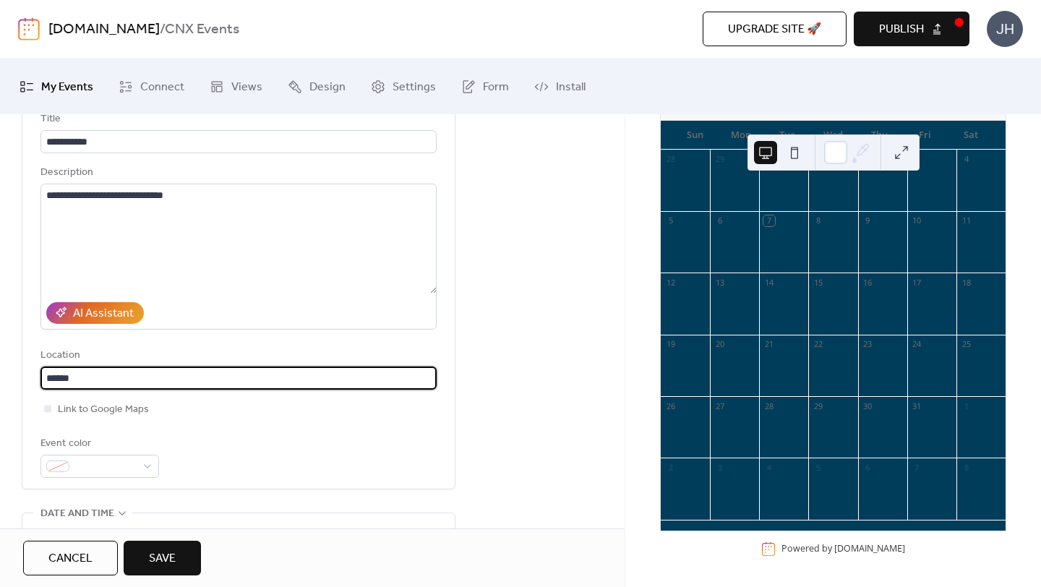
type input "******"
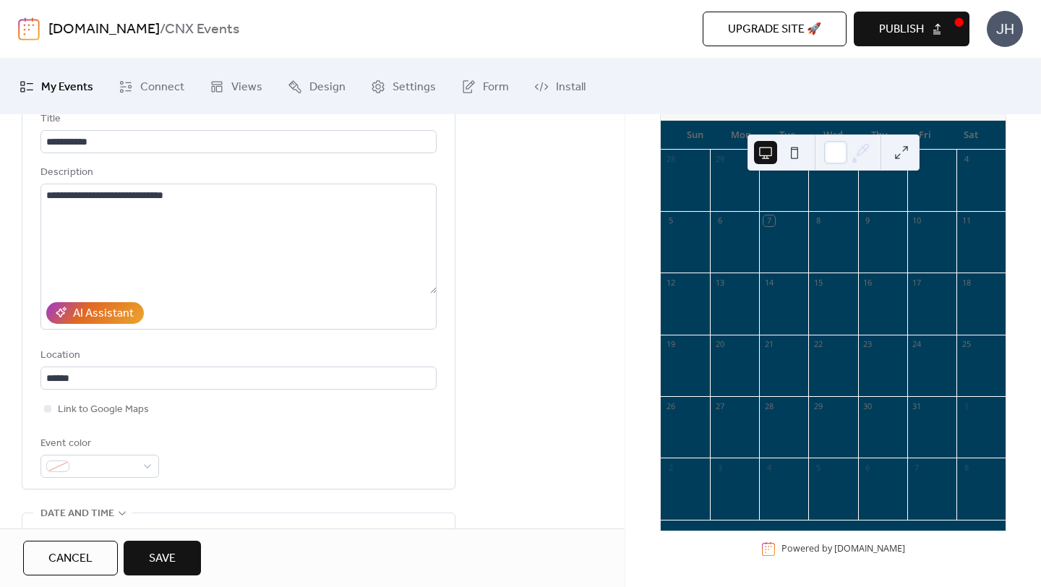
click at [543, 397] on div "**********" at bounding box center [312, 558] width 624 height 932
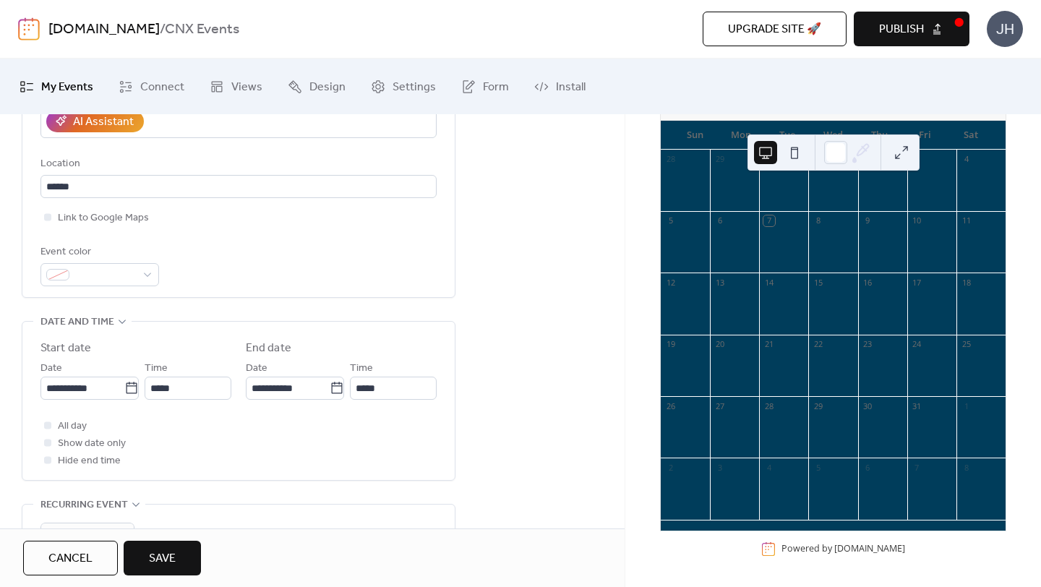
scroll to position [296, 0]
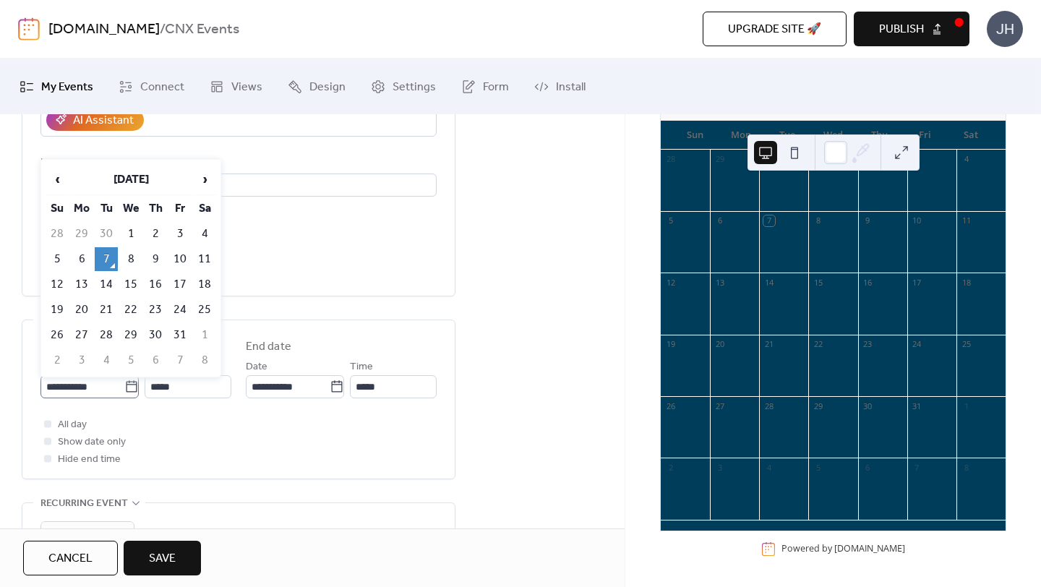
click at [126, 387] on icon at bounding box center [131, 386] width 14 height 14
click at [124, 387] on input "**********" at bounding box center [82, 386] width 84 height 23
click at [56, 279] on td "12" at bounding box center [57, 284] width 23 height 24
type input "**********"
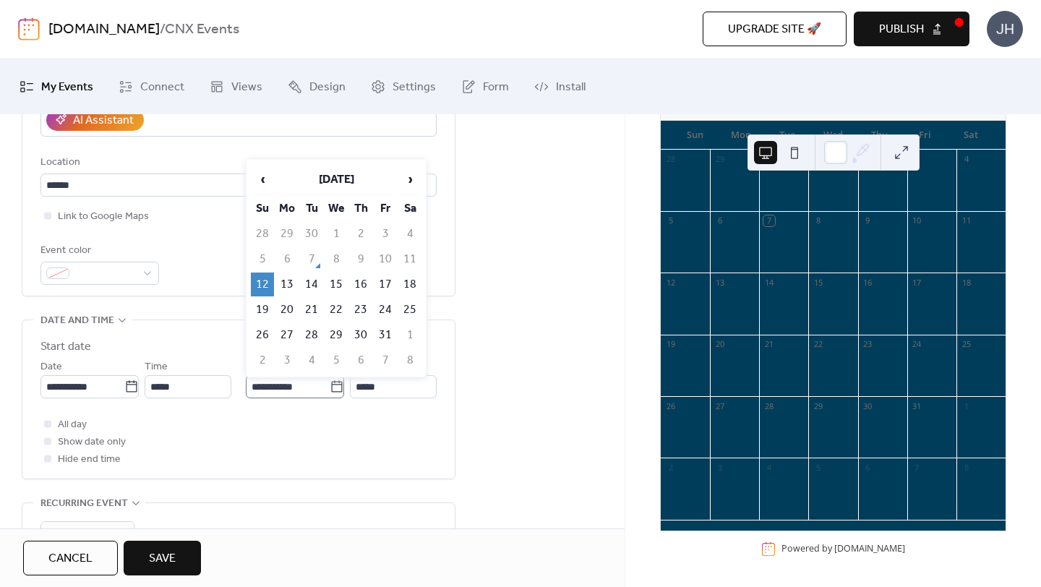
click at [331, 385] on icon at bounding box center [337, 386] width 14 height 14
click at [330, 385] on input "**********" at bounding box center [288, 386] width 84 height 23
click at [127, 392] on icon at bounding box center [131, 386] width 14 height 14
click at [124, 392] on input "**********" at bounding box center [82, 386] width 84 height 23
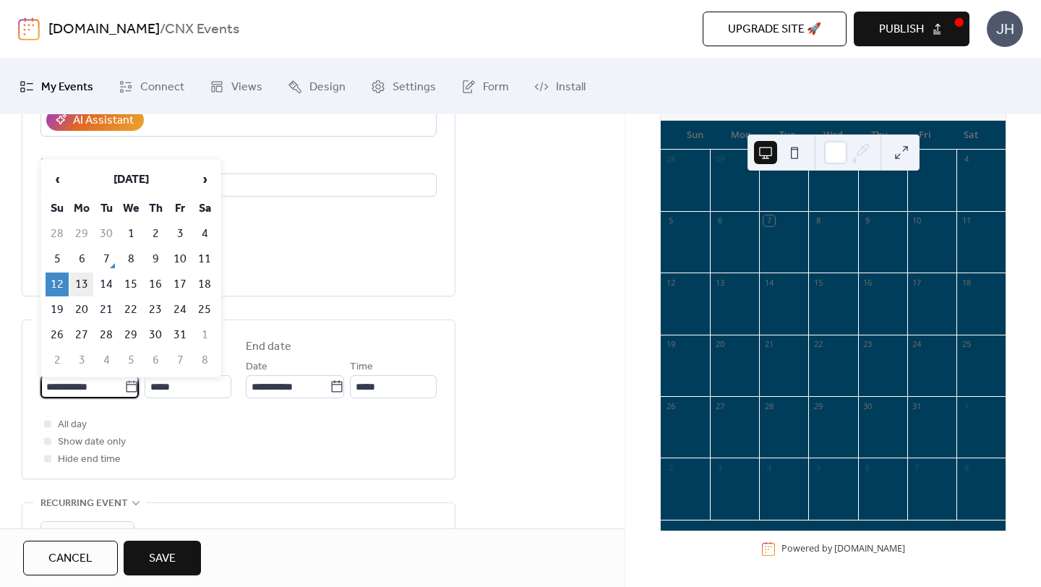
click at [85, 285] on td "13" at bounding box center [81, 284] width 23 height 24
type input "**********"
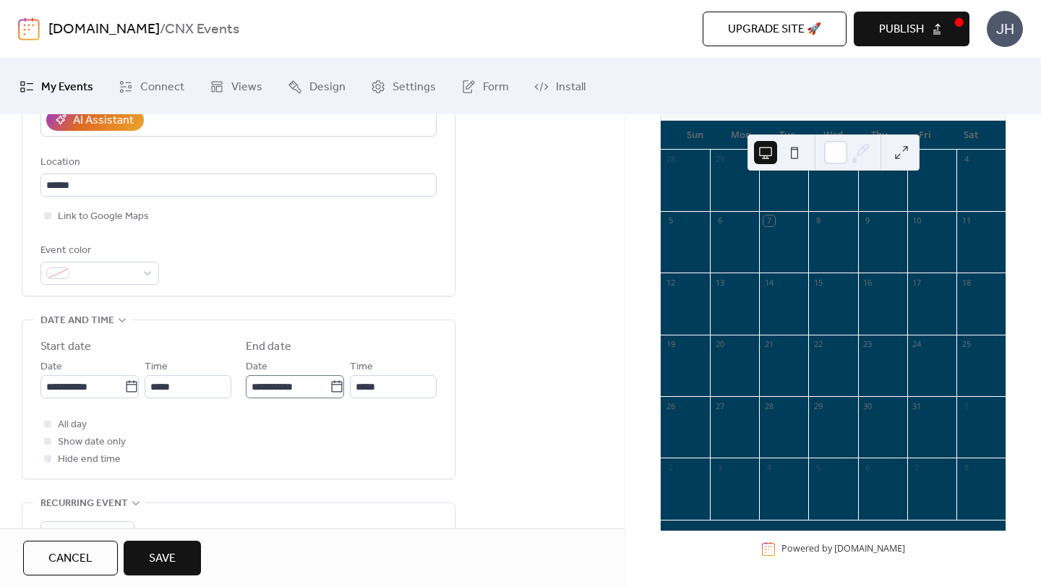
click at [334, 386] on icon at bounding box center [337, 386] width 14 height 14
click at [330, 386] on input "**********" at bounding box center [288, 386] width 84 height 23
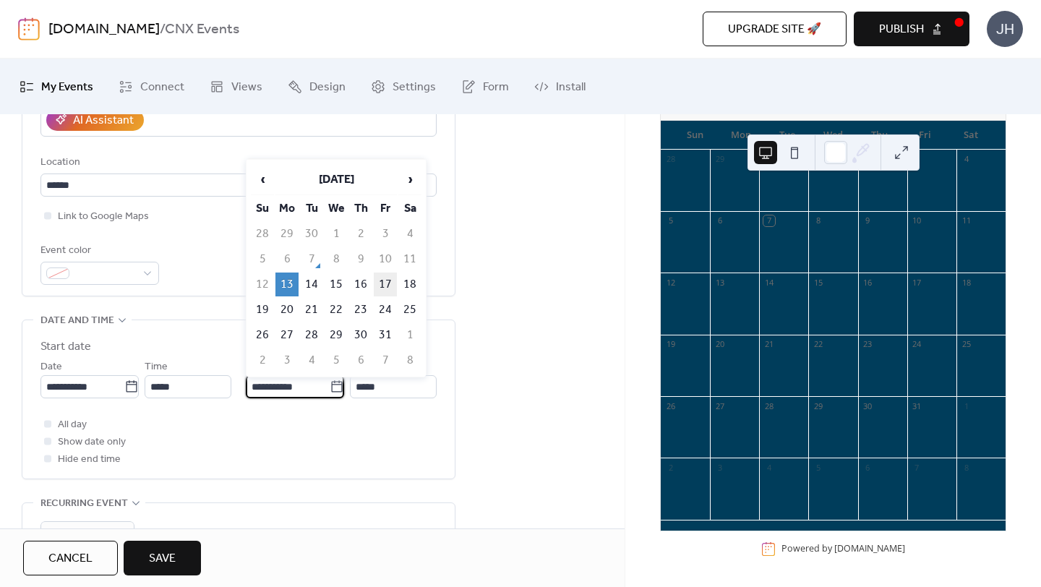
click at [382, 282] on td "17" at bounding box center [385, 284] width 23 height 24
type input "**********"
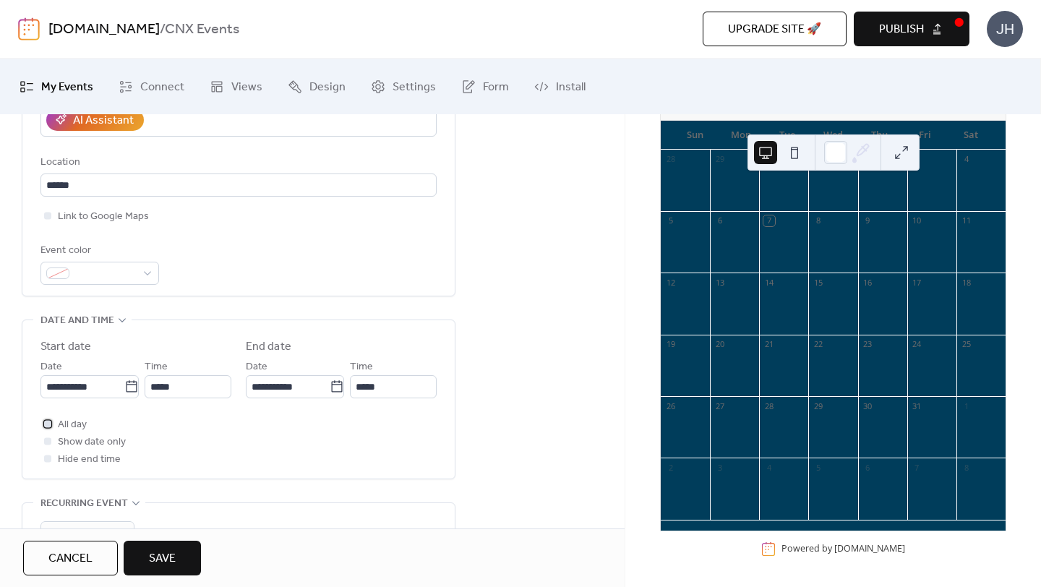
click at [56, 423] on label "All day" at bounding box center [63, 424] width 46 height 17
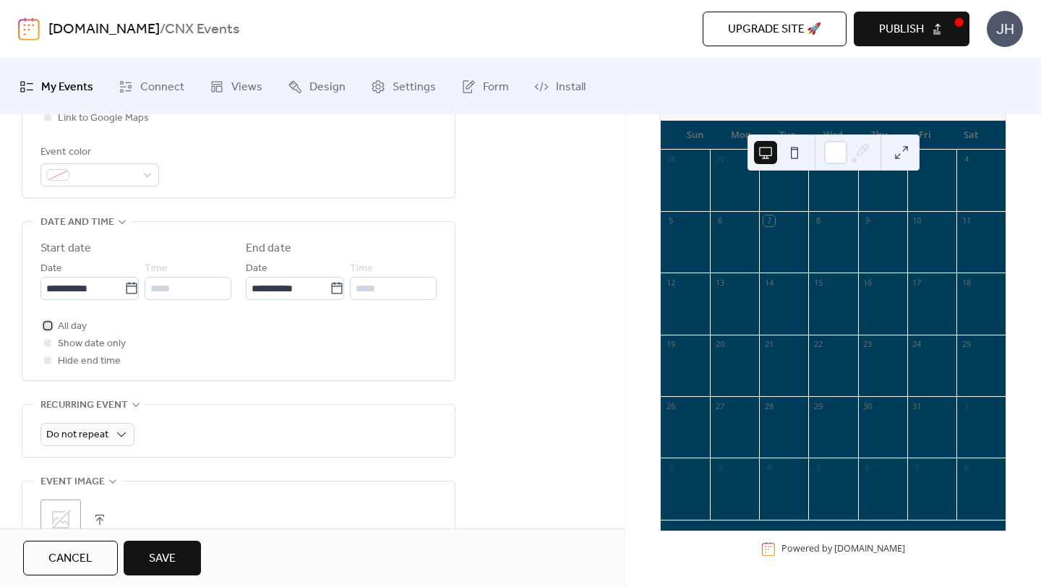
scroll to position [395, 0]
click at [298, 432] on div "Do not repeat" at bounding box center [238, 433] width 396 height 23
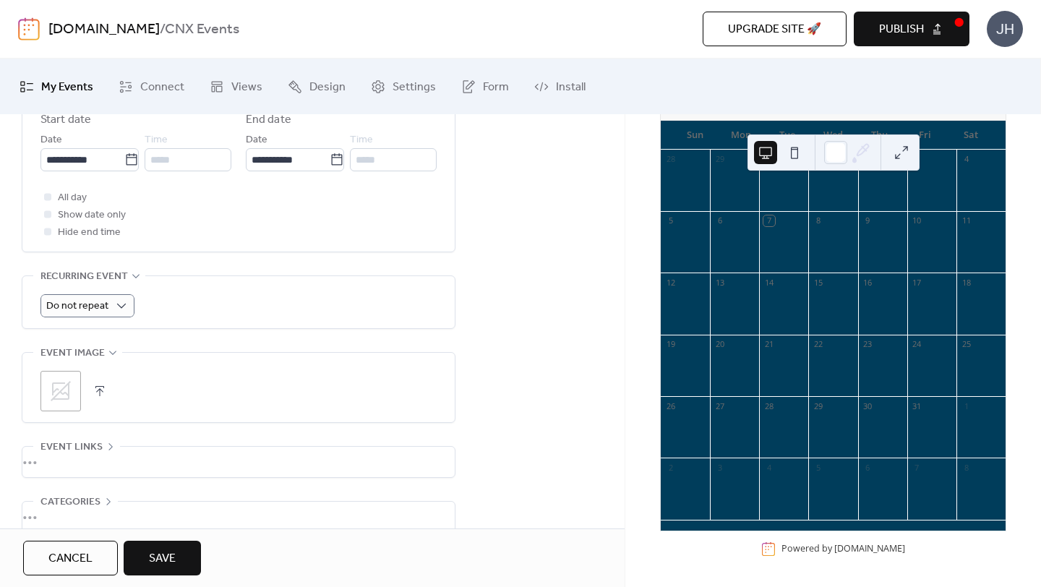
scroll to position [598, 0]
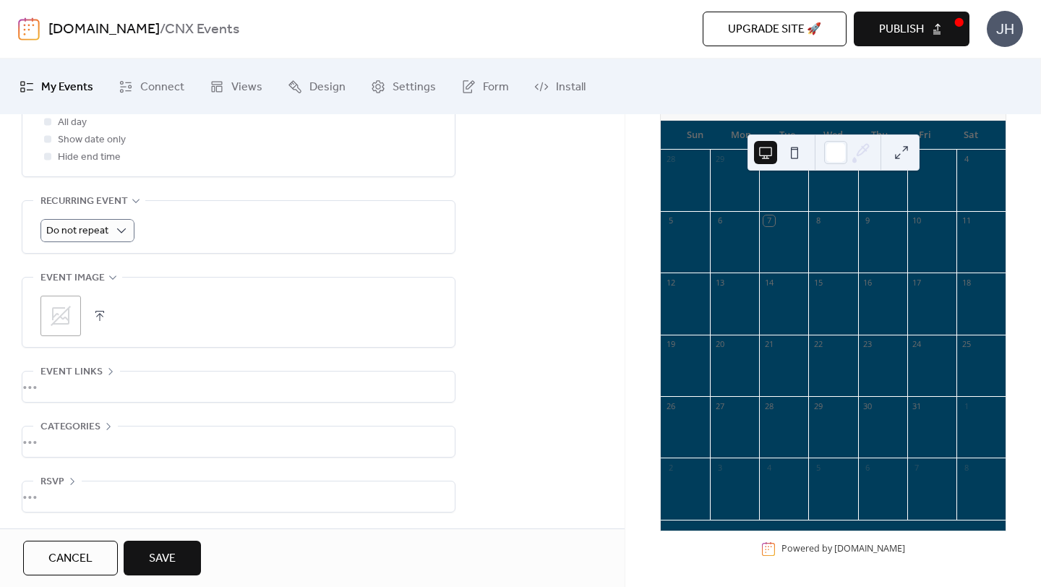
click at [108, 427] on div "•••" at bounding box center [238, 441] width 432 height 30
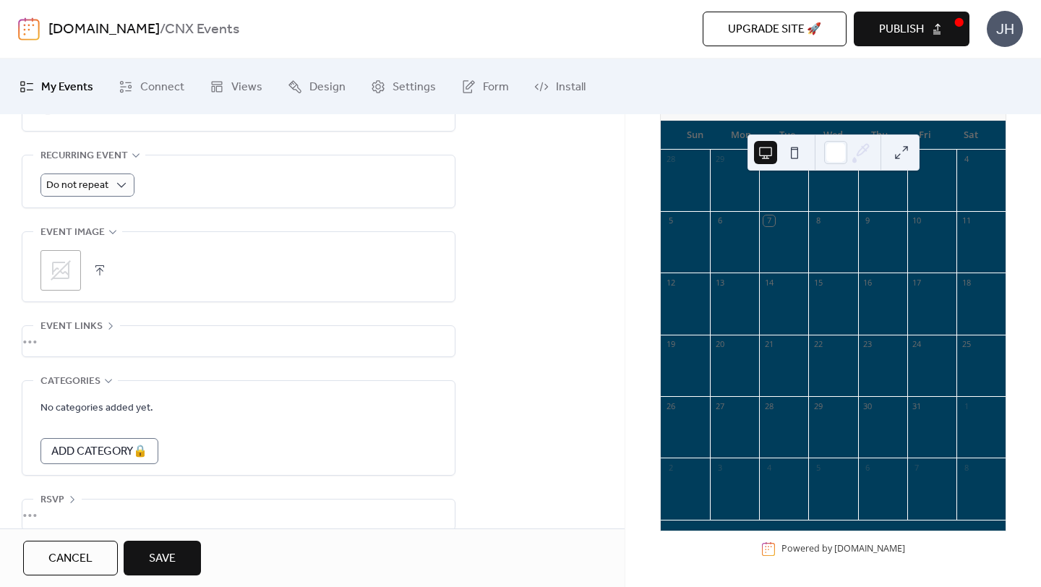
scroll to position [657, 0]
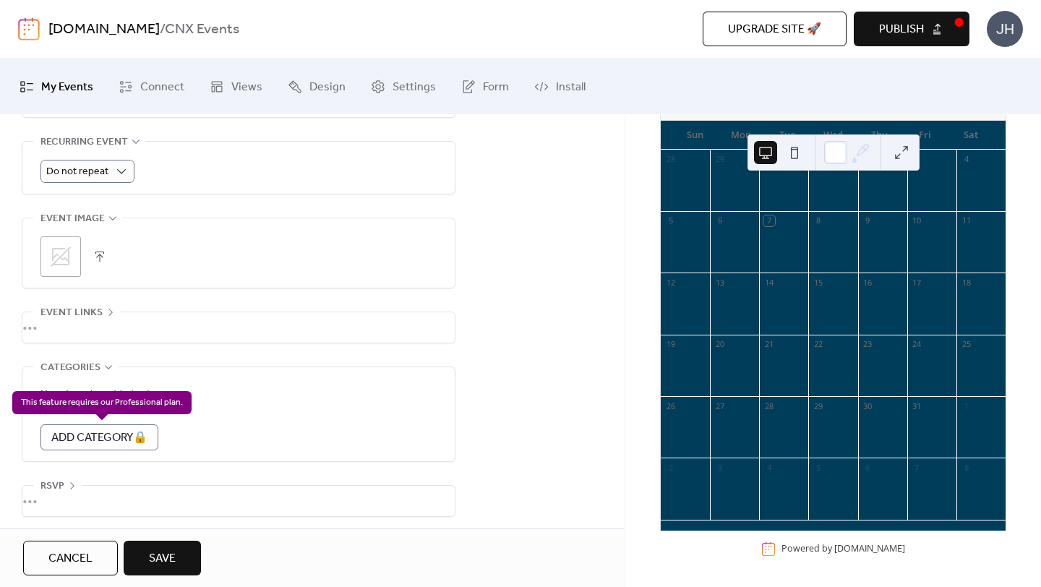
click at [103, 438] on div "Add Category 🔒" at bounding box center [99, 437] width 118 height 26
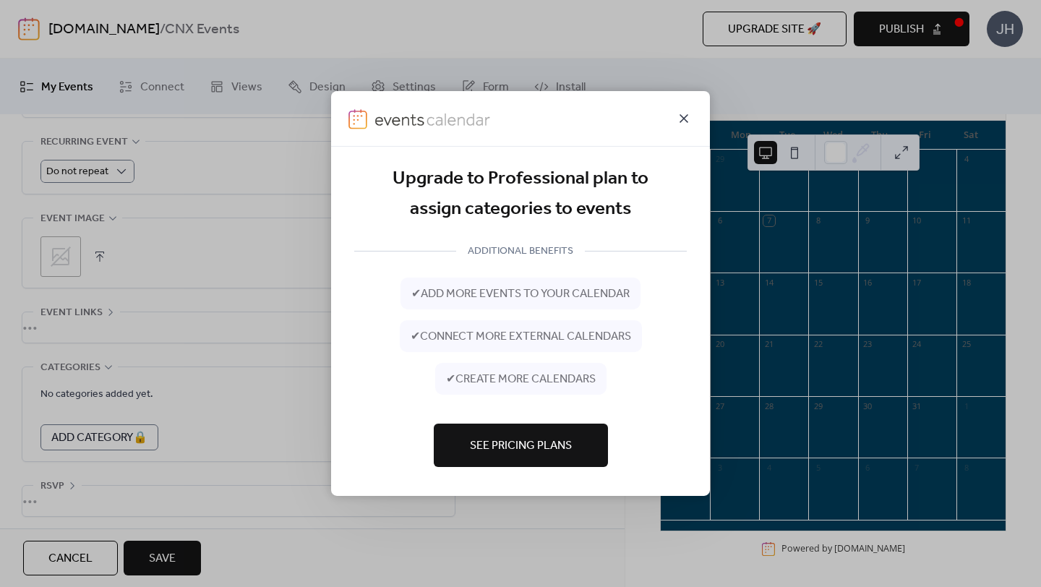
click at [679, 111] on icon at bounding box center [683, 118] width 17 height 17
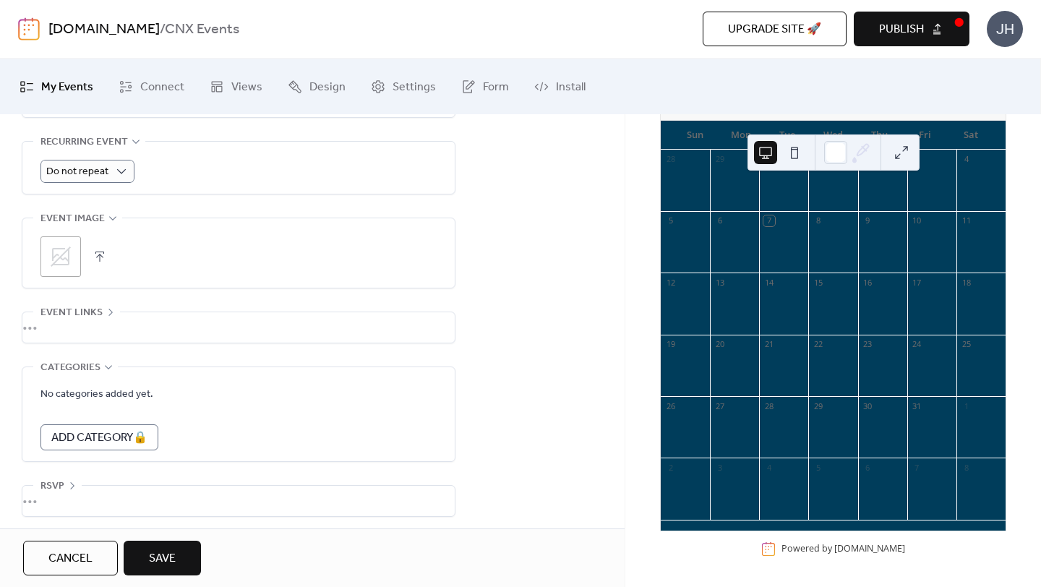
scroll to position [662, 0]
click at [109, 305] on icon at bounding box center [111, 308] width 12 height 12
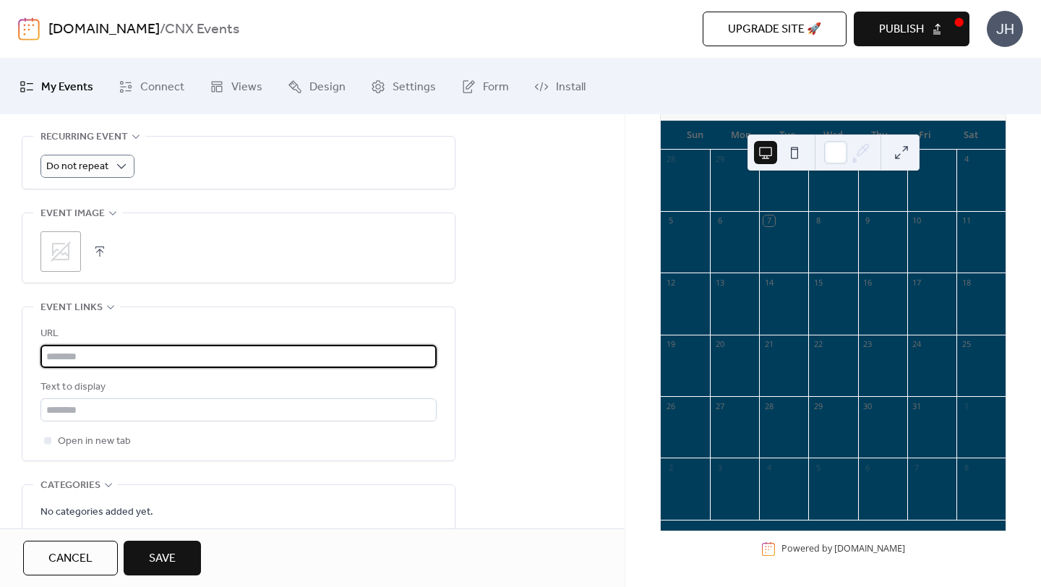
click at [116, 361] on input "text" at bounding box center [238, 356] width 396 height 23
click at [110, 400] on input "text" at bounding box center [238, 409] width 396 height 23
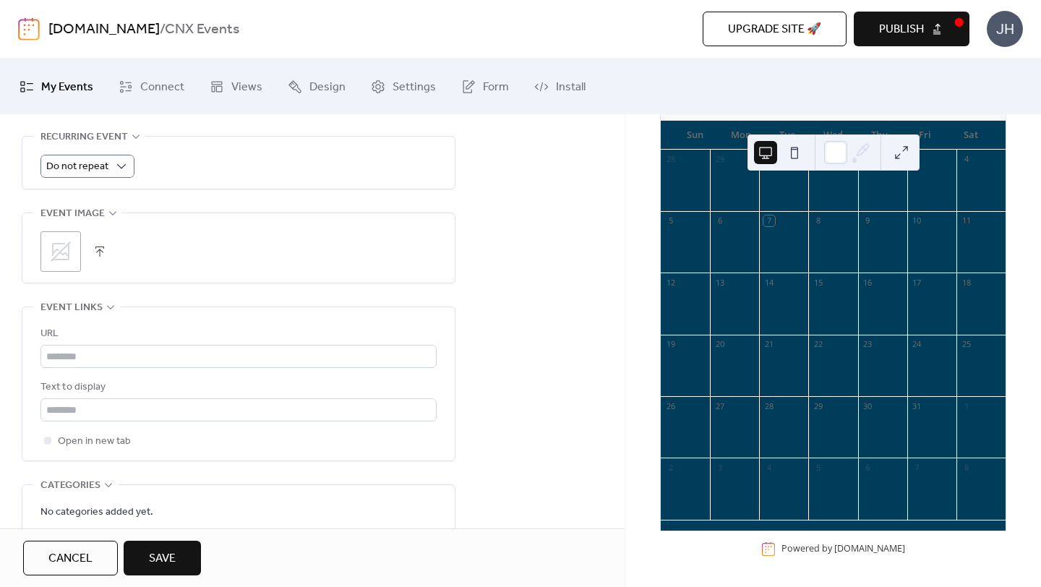
click at [97, 244] on button "button" at bounding box center [100, 251] width 20 height 20
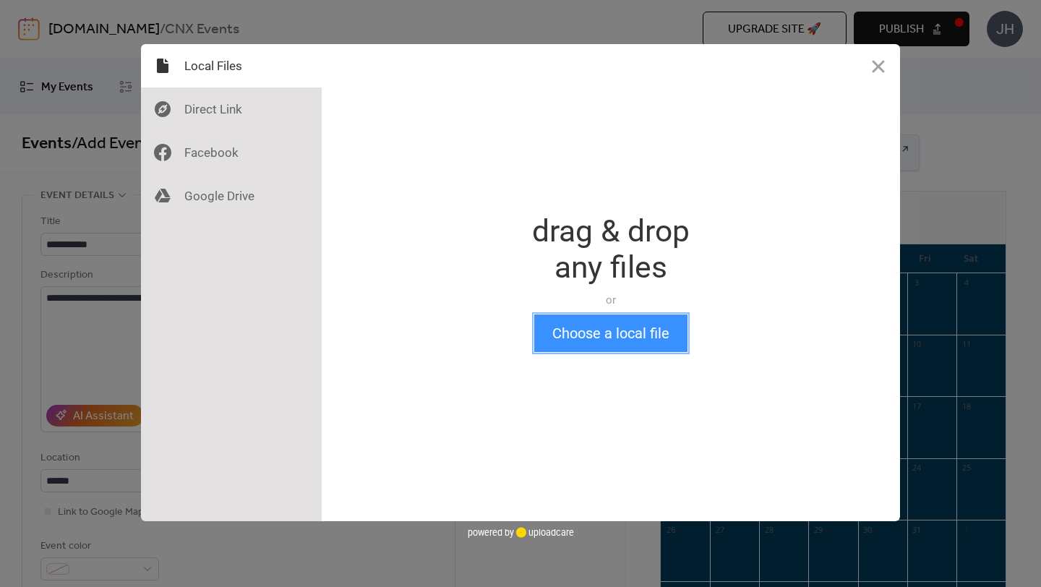
click at [628, 330] on button "Choose a local file" at bounding box center [610, 333] width 153 height 38
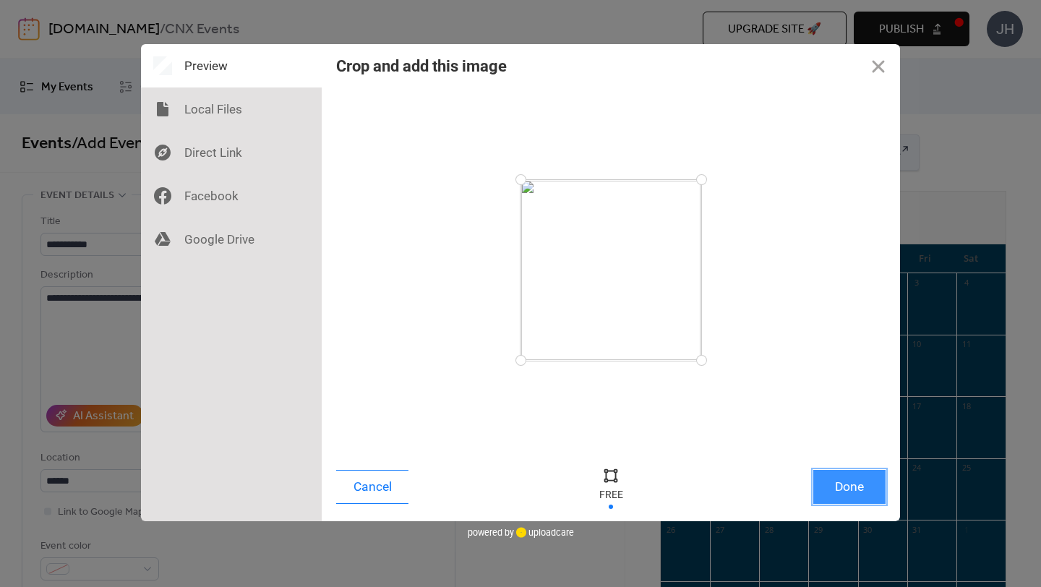
click at [868, 491] on button "Done" at bounding box center [849, 487] width 72 height 34
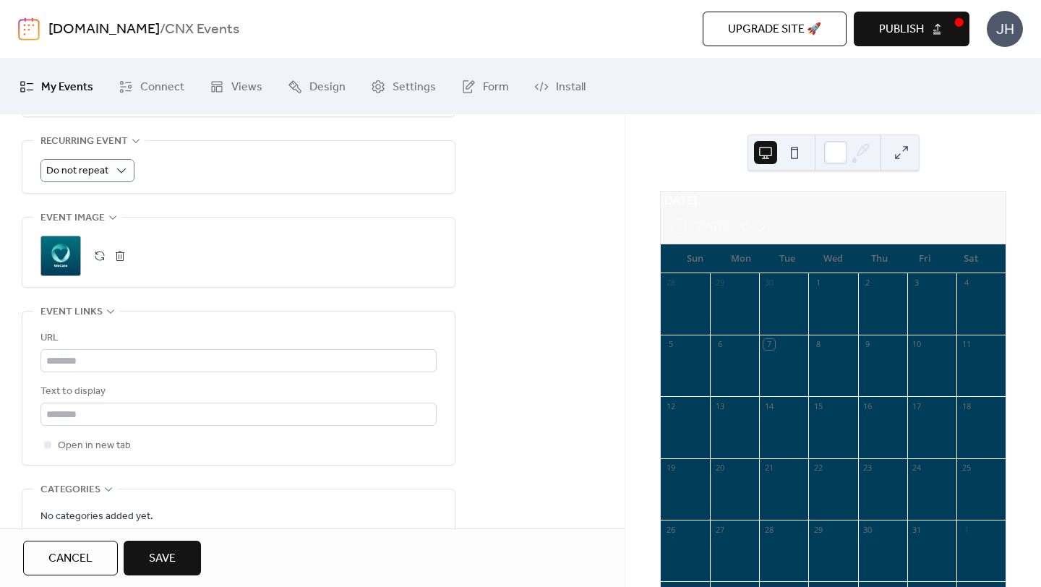
scroll to position [785, 0]
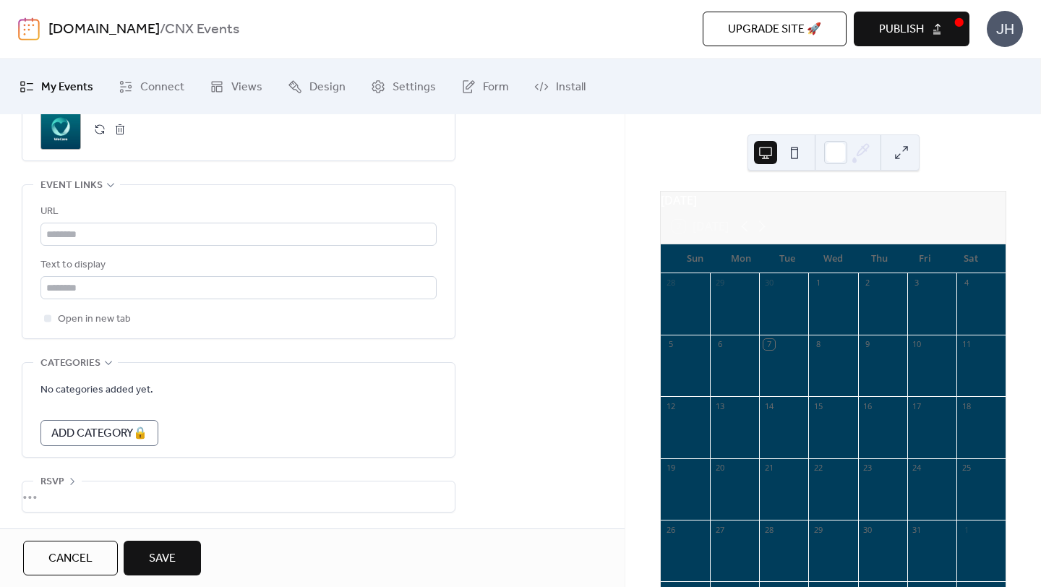
click at [69, 478] on icon at bounding box center [72, 482] width 12 height 12
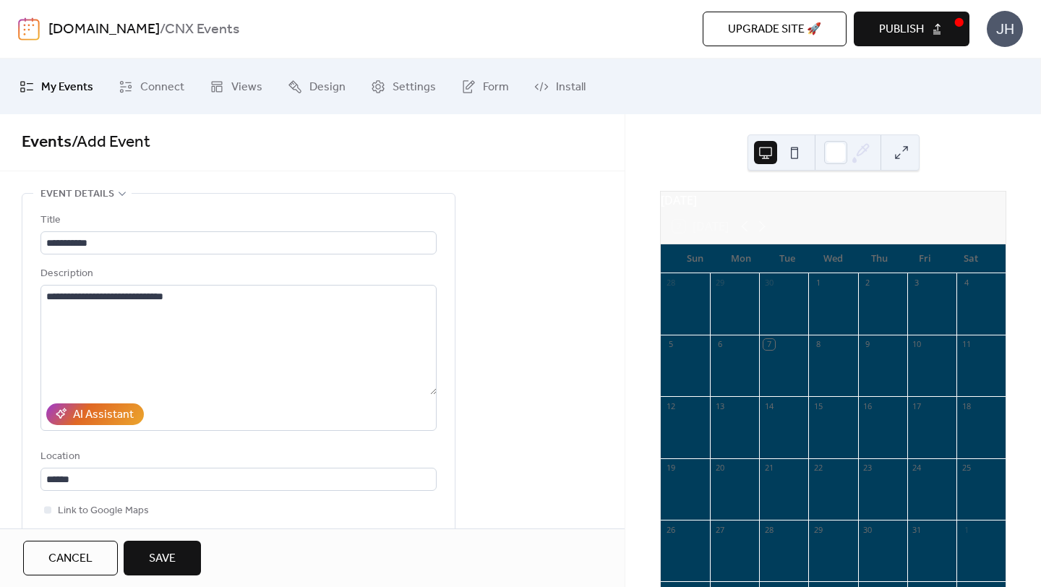
scroll to position [0, 0]
click at [184, 565] on button "Save" at bounding box center [162, 558] width 77 height 35
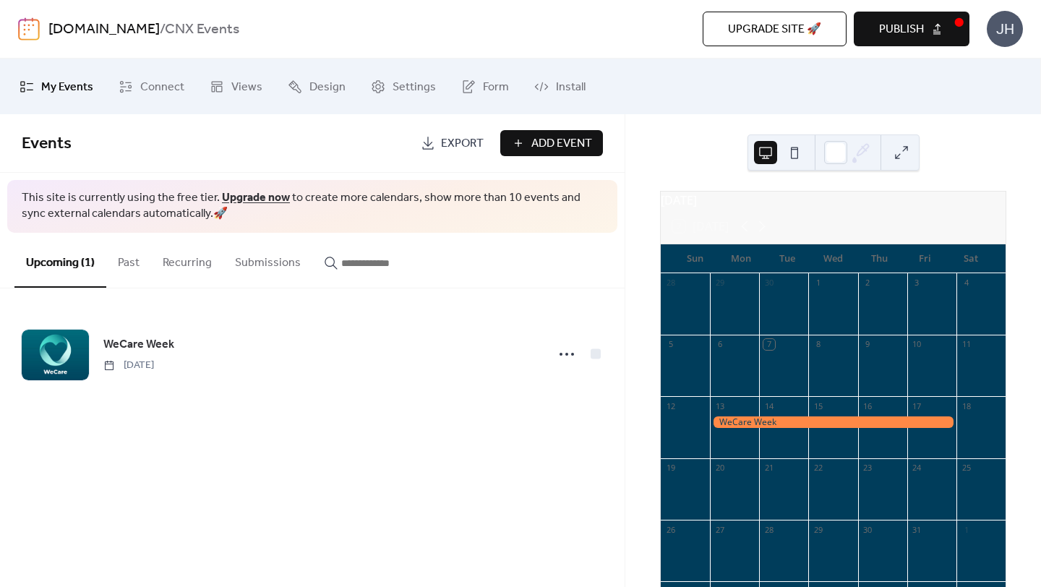
click at [797, 429] on div at bounding box center [833, 422] width 246 height 12
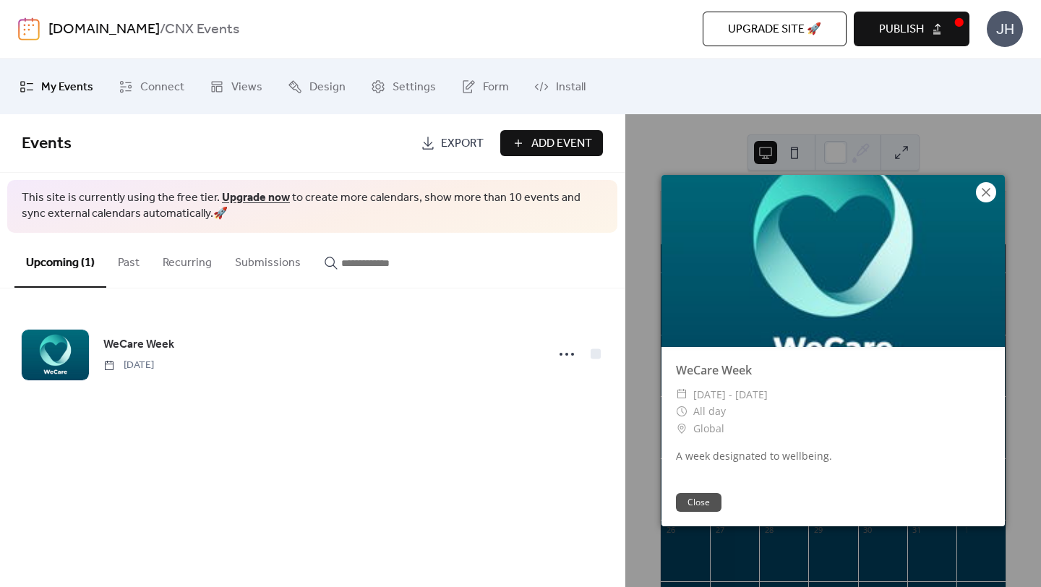
click at [991, 195] on icon at bounding box center [985, 192] width 17 height 17
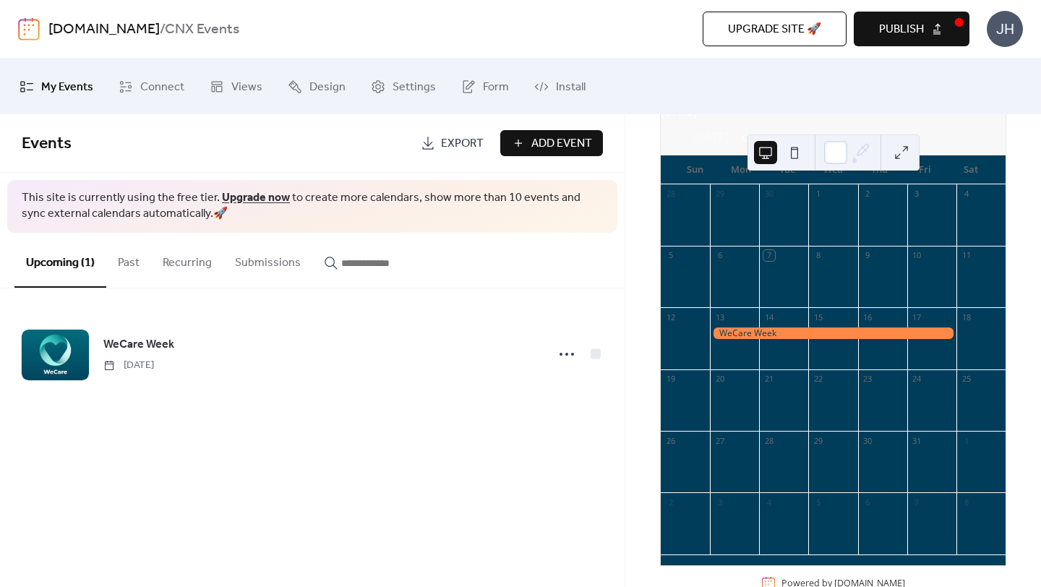
scroll to position [95, 0]
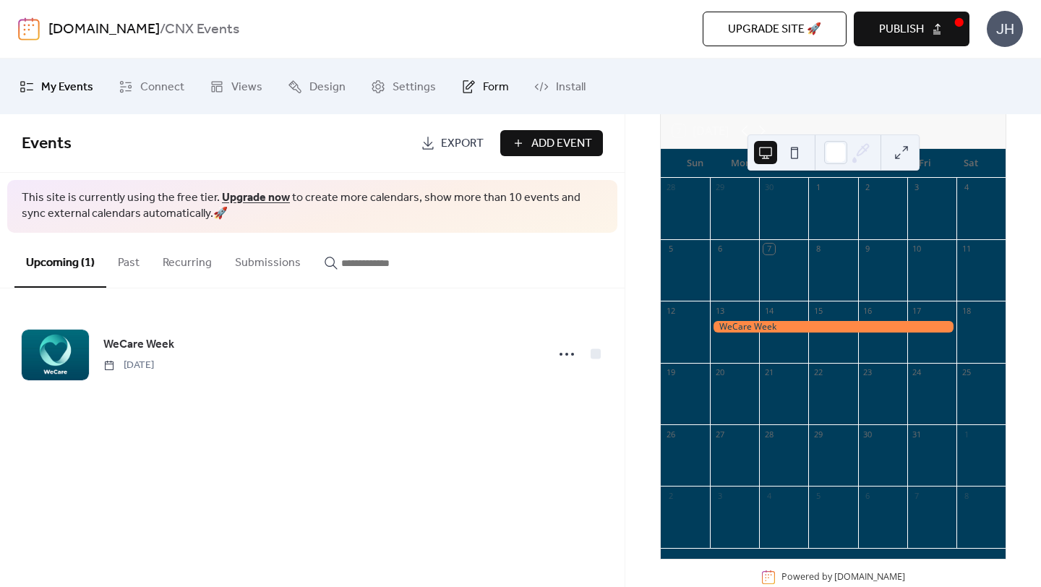
click at [484, 90] on span "Form" at bounding box center [496, 87] width 26 height 22
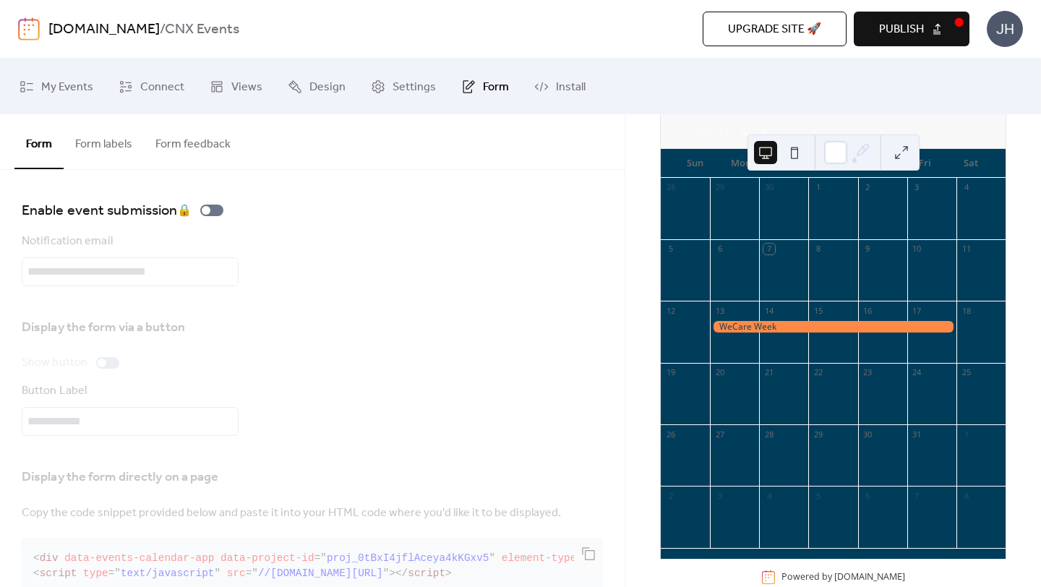
click at [104, 137] on button "Form labels" at bounding box center [104, 140] width 80 height 53
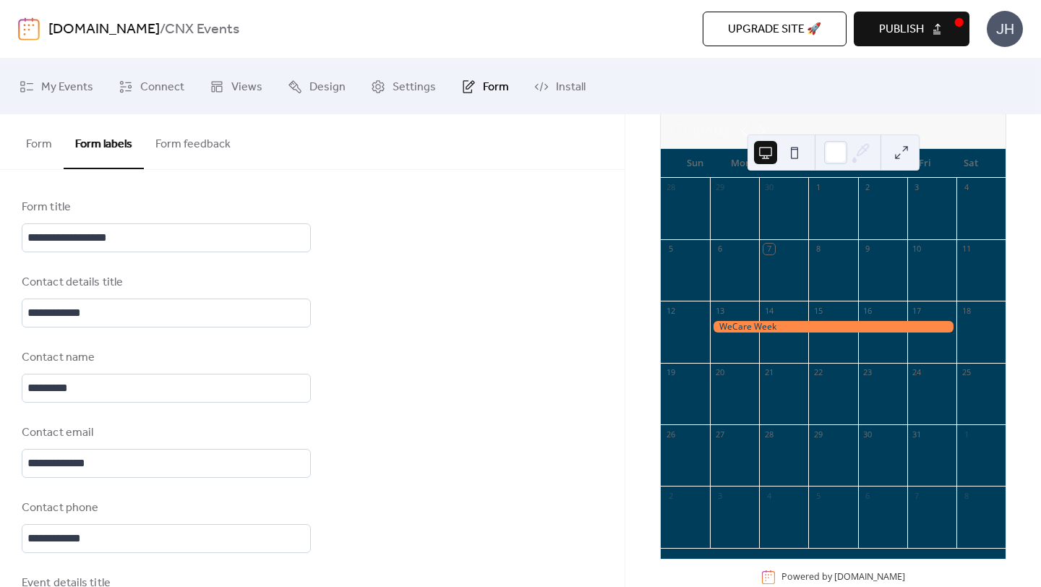
click at [164, 140] on button "Form feedback" at bounding box center [193, 140] width 98 height 53
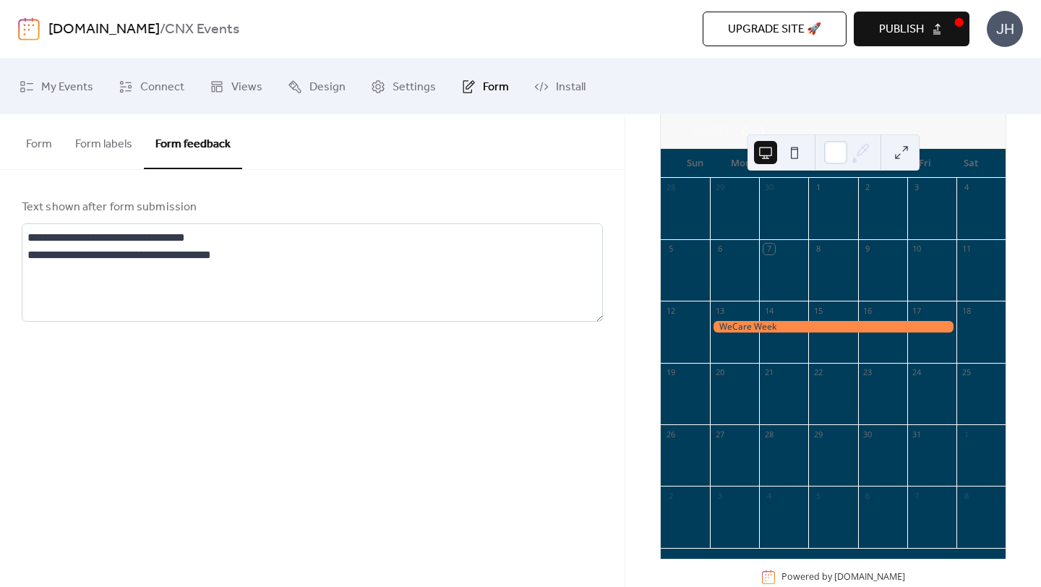
click at [103, 145] on button "Form labels" at bounding box center [104, 140] width 80 height 53
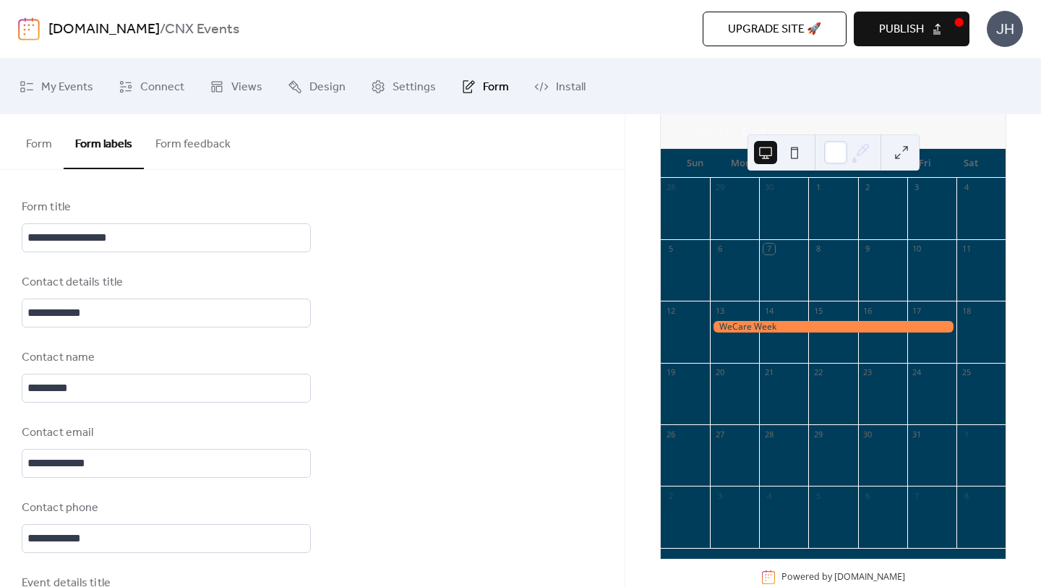
click at [38, 148] on button "Form" at bounding box center [38, 140] width 49 height 53
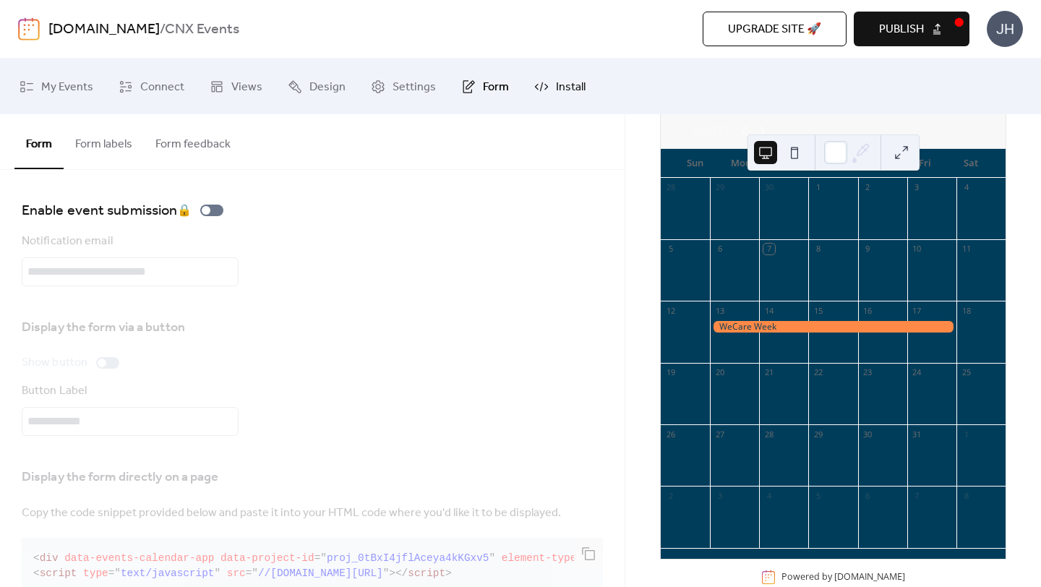
click at [556, 81] on span "Install" at bounding box center [571, 87] width 30 height 22
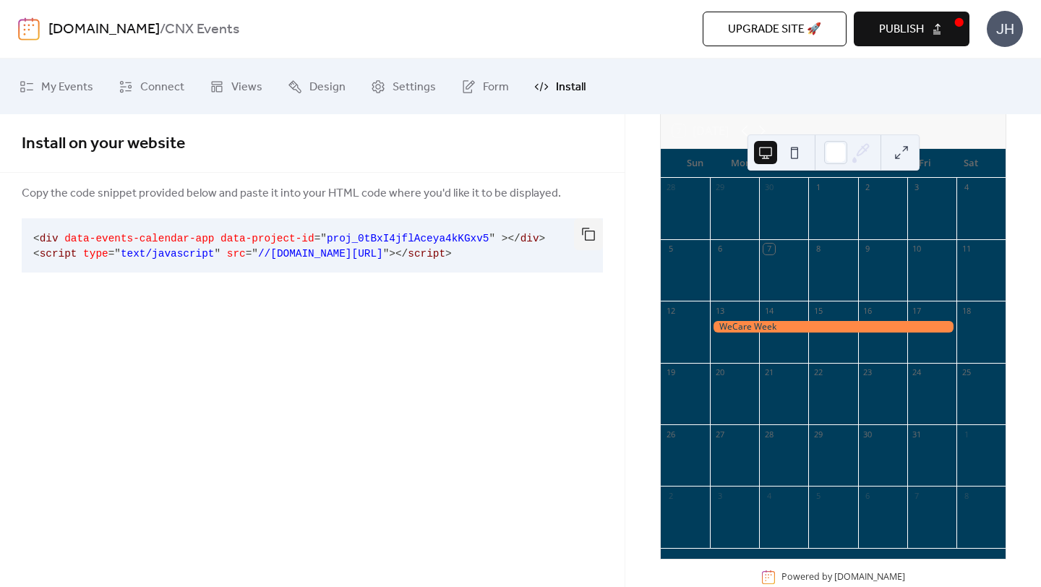
click at [915, 30] on span "Publish" at bounding box center [901, 29] width 45 height 17
click at [132, 24] on link "[DOMAIN_NAME]" at bounding box center [103, 29] width 111 height 27
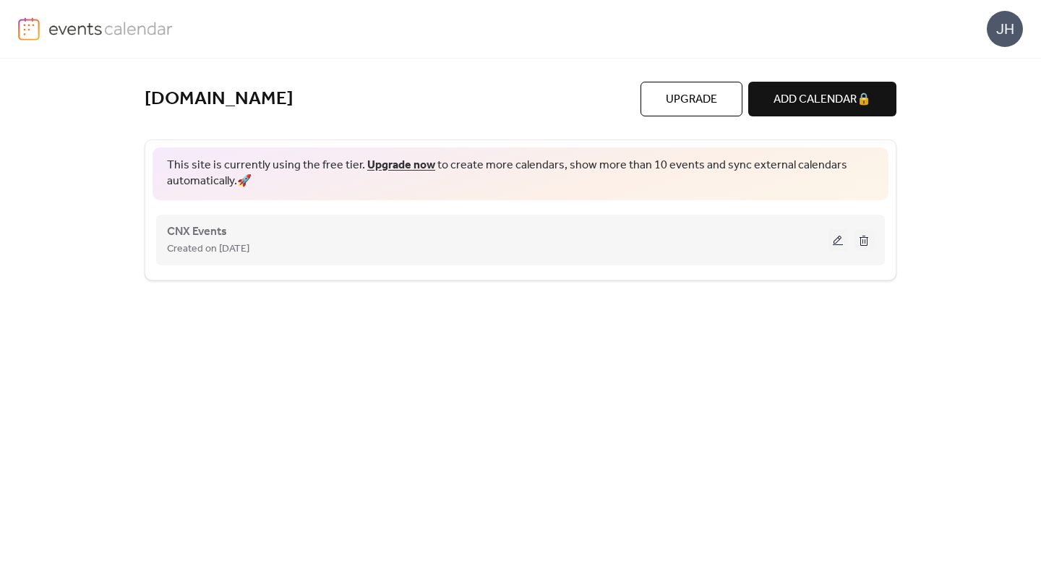
click at [322, 223] on div "CNX Events Created on [DATE]" at bounding box center [497, 240] width 661 height 35
click at [218, 236] on span "CNX Events" at bounding box center [197, 231] width 60 height 17
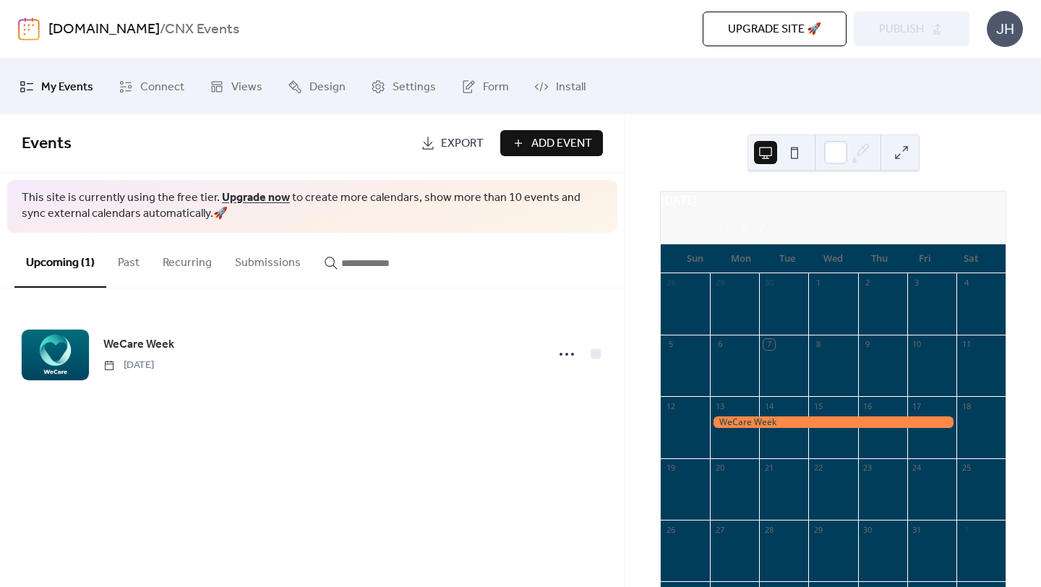
click at [1010, 35] on div "JH" at bounding box center [1005, 29] width 36 height 36
click at [427, 28] on div "[DOMAIN_NAME] / CNX Events" at bounding box center [257, 29] width 418 height 27
click at [214, 30] on b "CNX Events" at bounding box center [202, 29] width 74 height 27
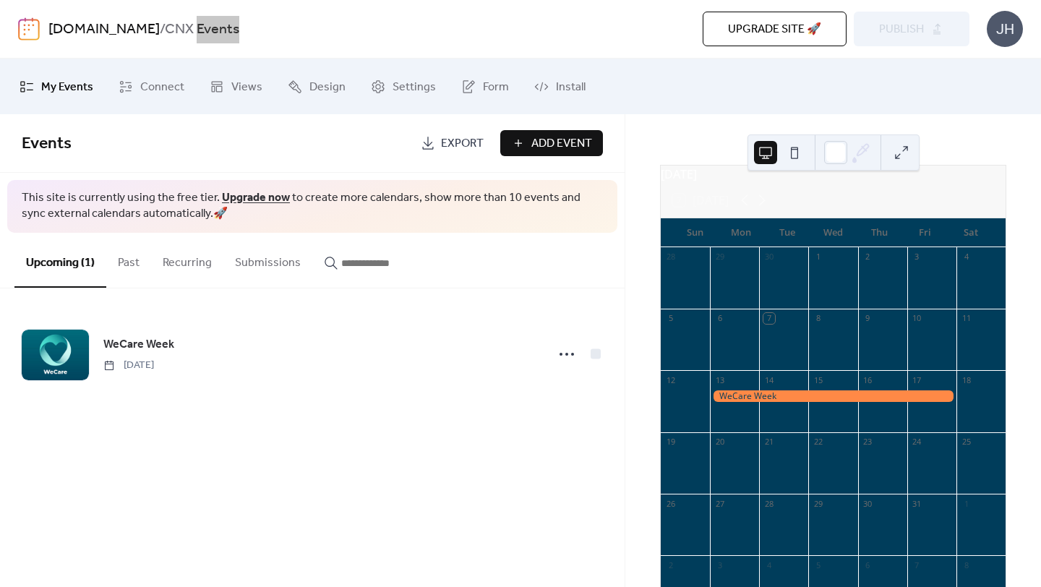
scroll to position [24, 0]
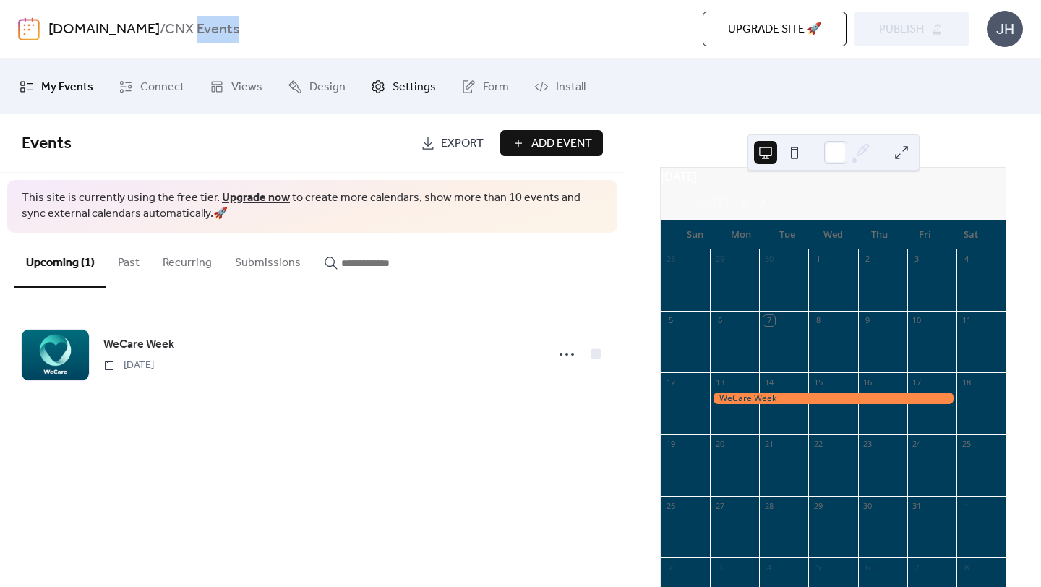
click at [424, 86] on span "Settings" at bounding box center [413, 87] width 43 height 22
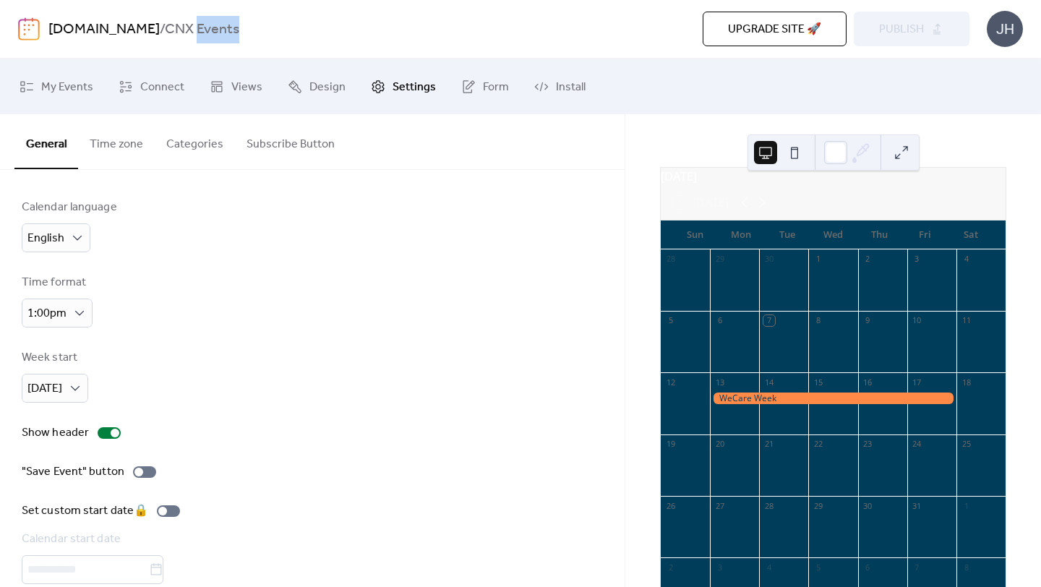
click at [294, 150] on button "Subscribe Button" at bounding box center [290, 140] width 111 height 53
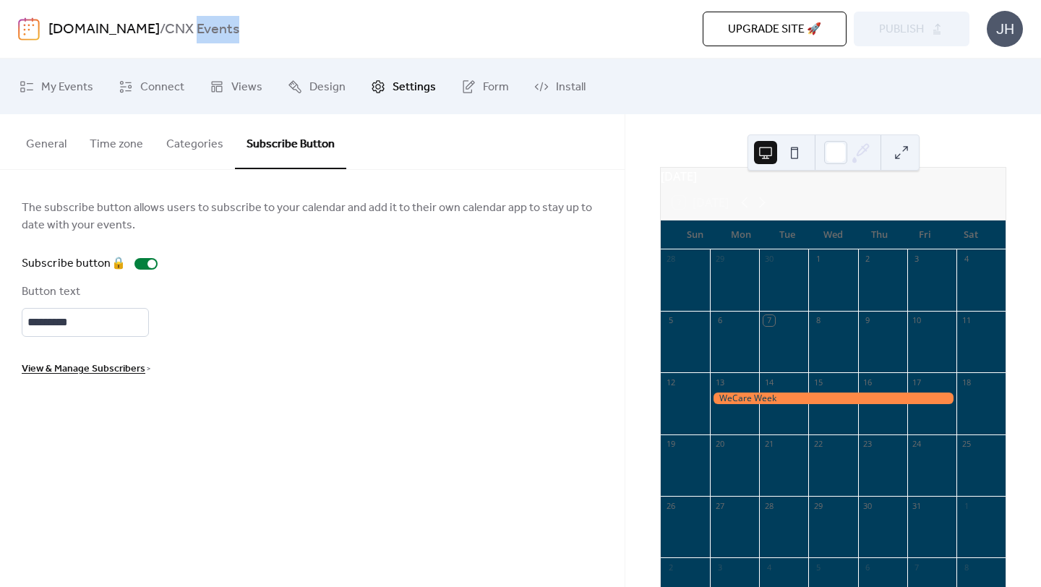
click at [212, 144] on button "Categories" at bounding box center [195, 140] width 80 height 53
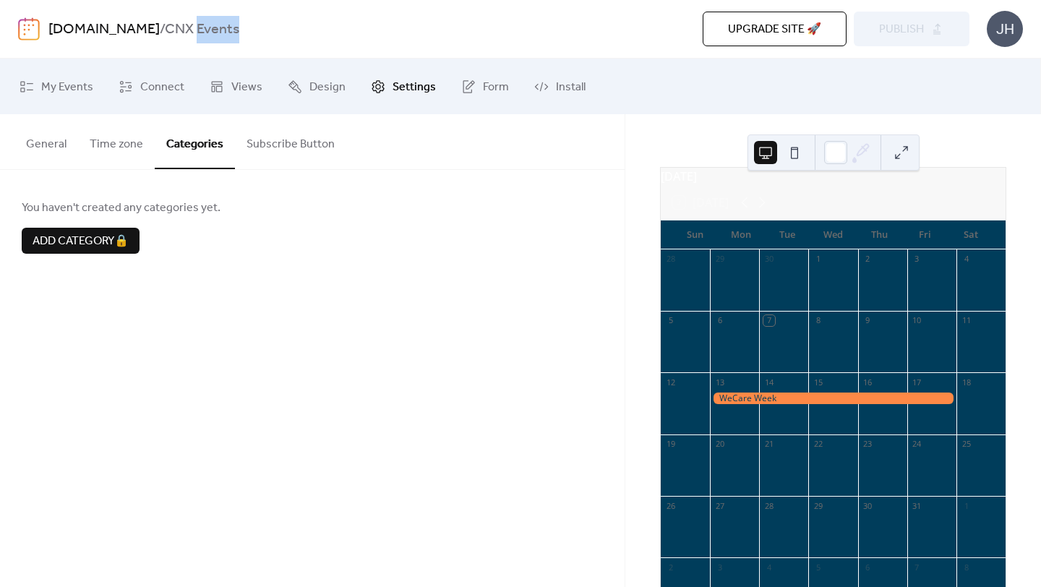
click at [128, 138] on button "Time zone" at bounding box center [116, 140] width 77 height 53
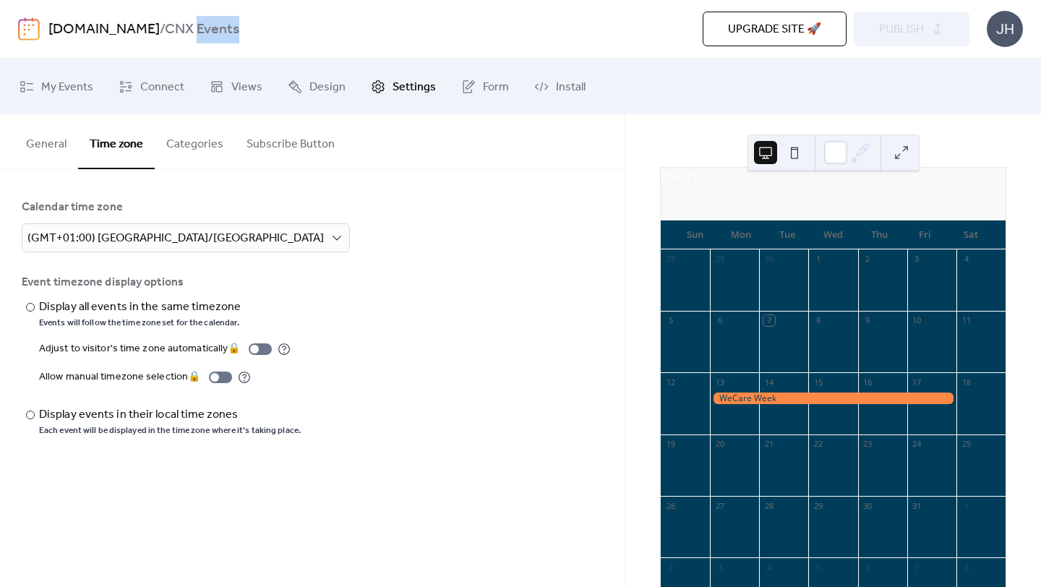
click at [51, 139] on button "General" at bounding box center [46, 140] width 64 height 53
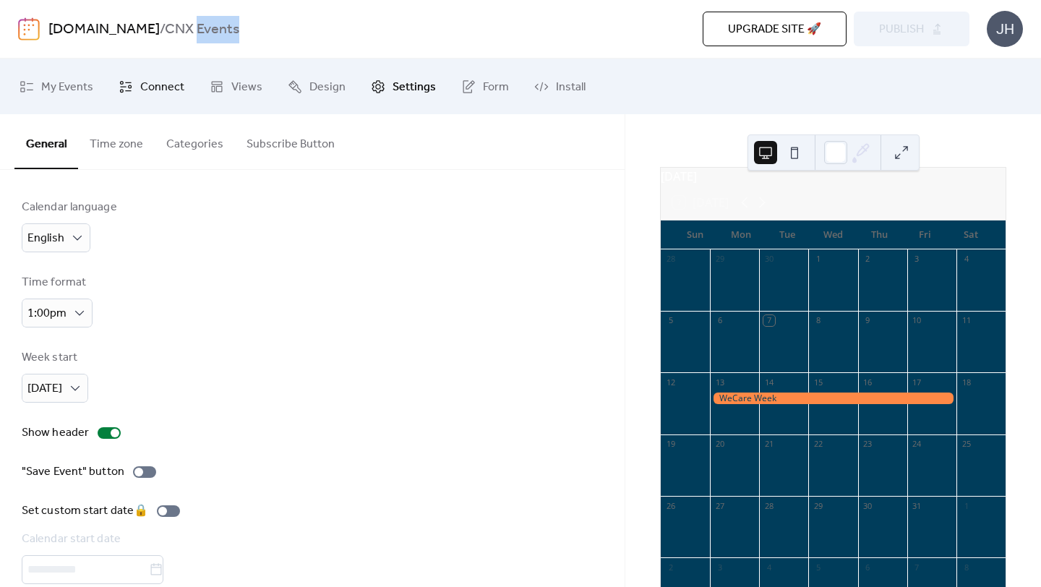
click at [165, 96] on span "Connect" at bounding box center [162, 87] width 44 height 22
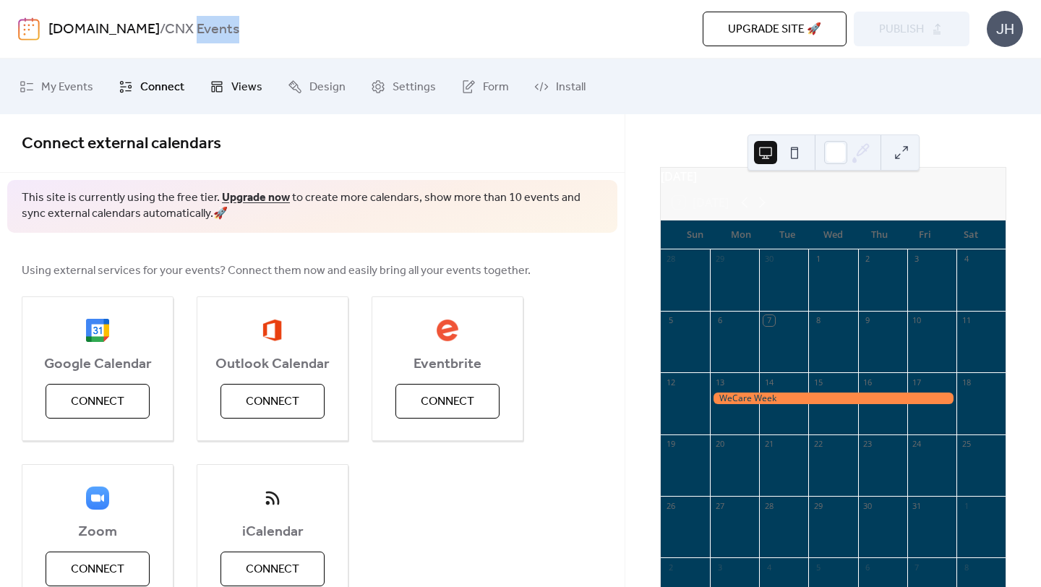
click at [240, 85] on span "Views" at bounding box center [246, 87] width 31 height 22
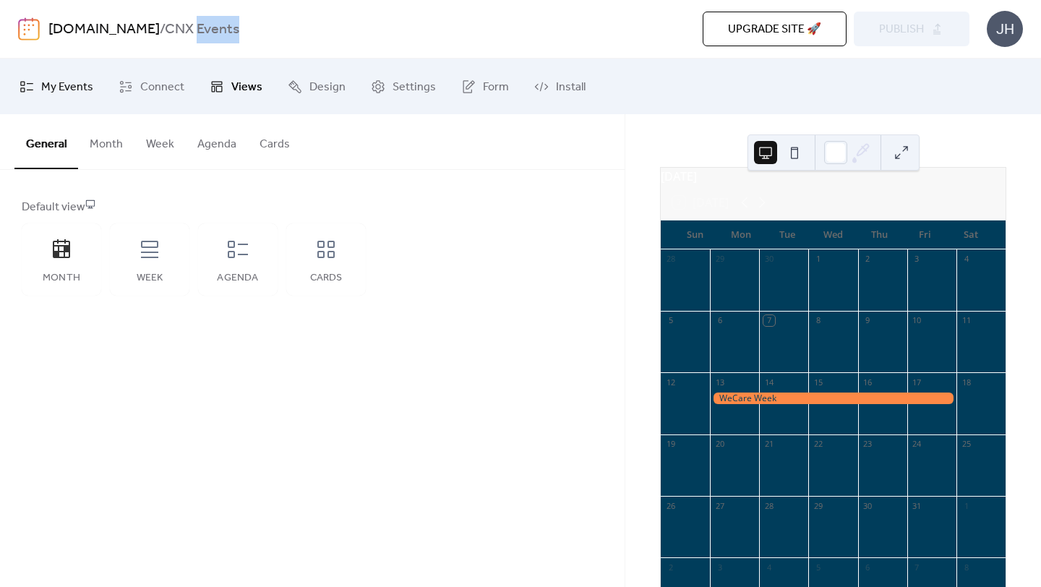
click at [76, 80] on span "My Events" at bounding box center [67, 87] width 52 height 22
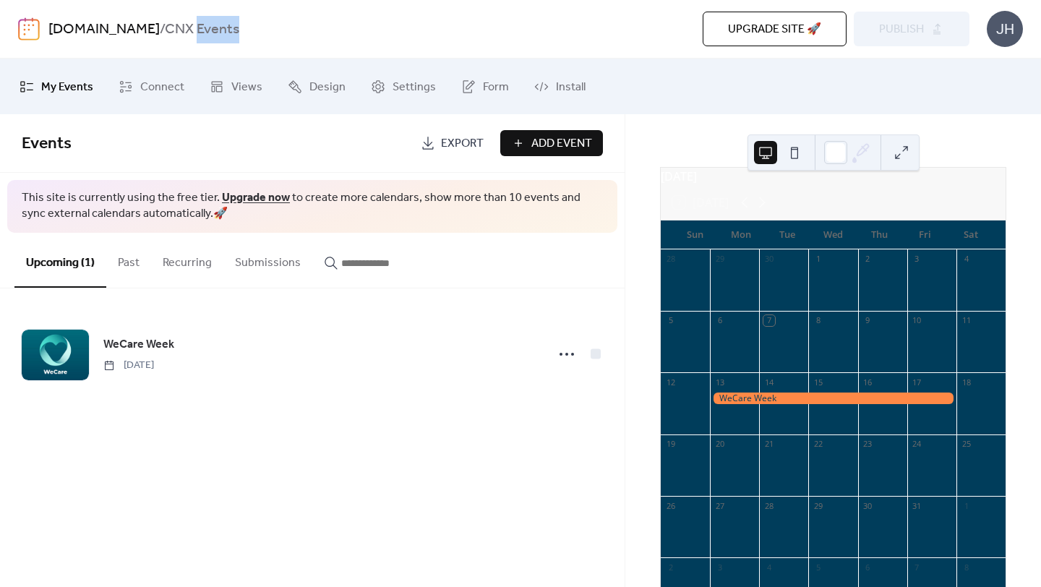
click at [124, 27] on link "[DOMAIN_NAME]" at bounding box center [103, 29] width 111 height 27
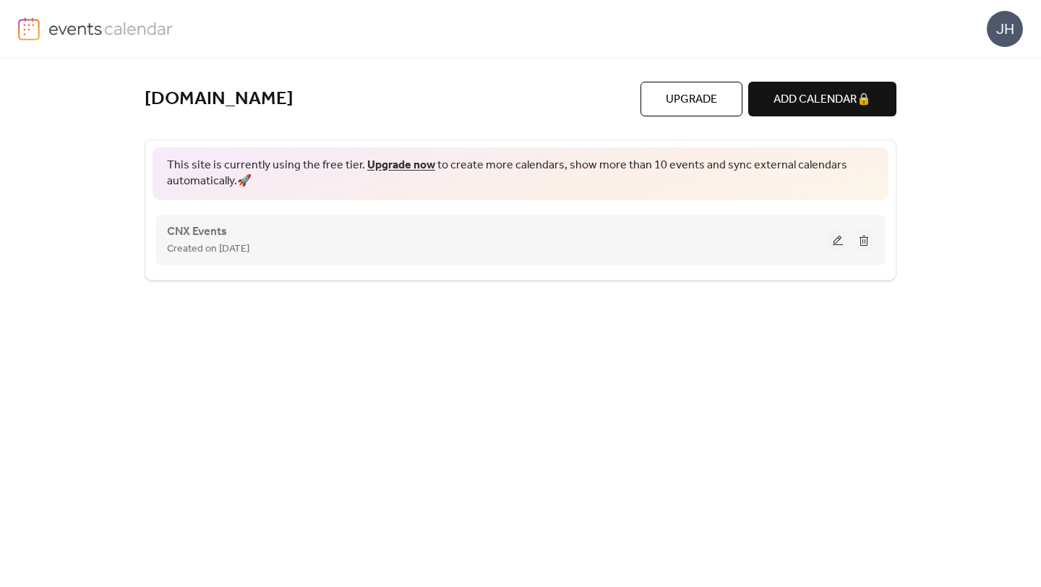
click at [230, 241] on span "Created on [DATE]" at bounding box center [208, 249] width 82 height 17
click at [203, 228] on span "CNX Events" at bounding box center [197, 231] width 60 height 17
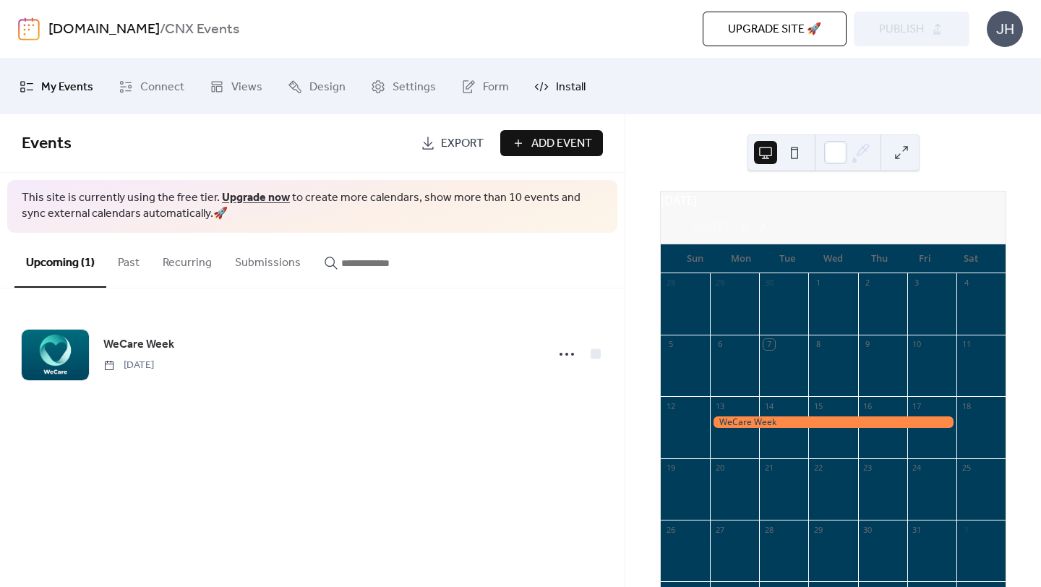
click at [556, 92] on span "Install" at bounding box center [571, 87] width 30 height 22
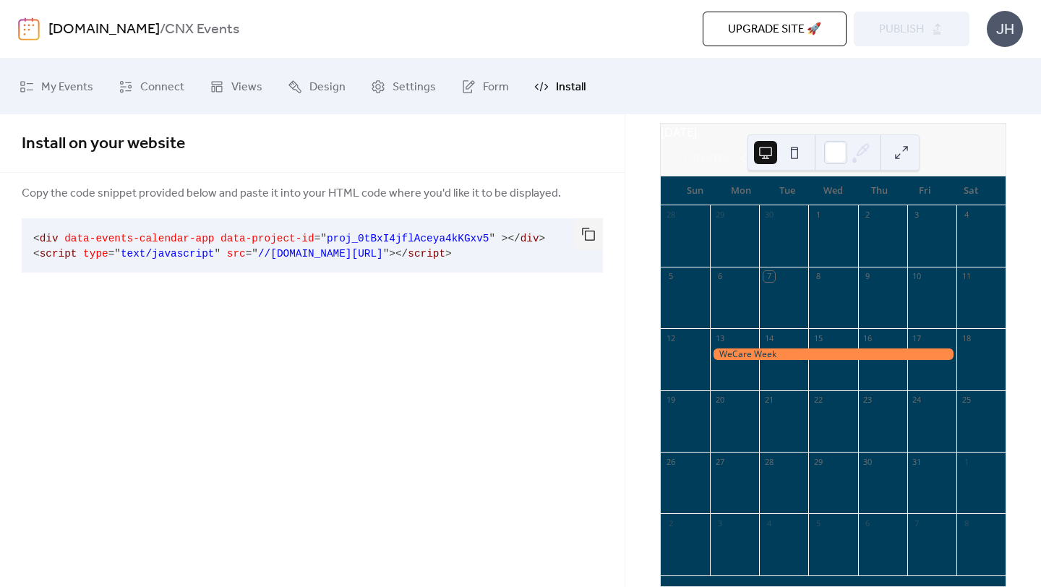
scroll to position [69, 0]
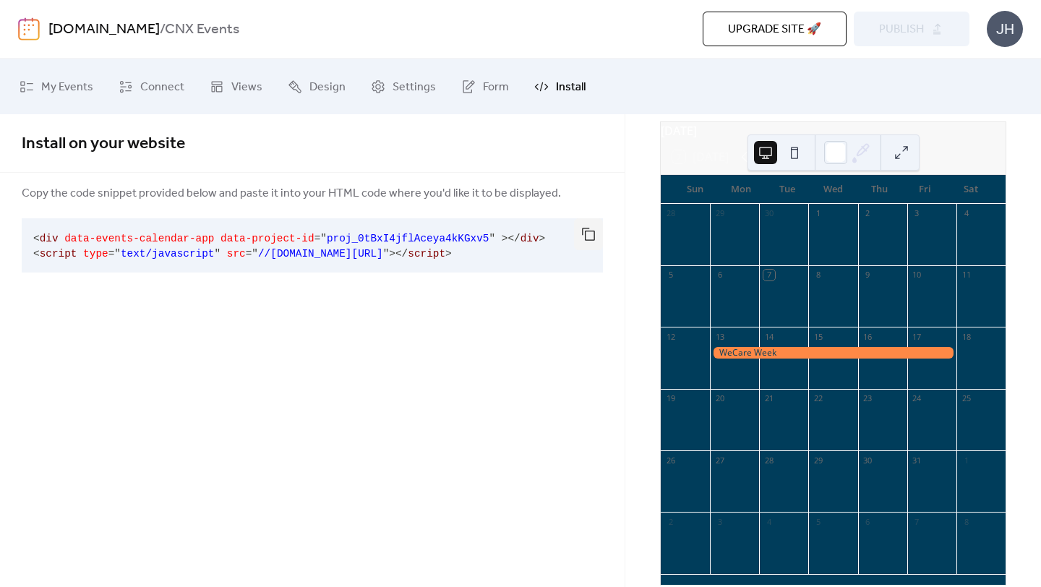
click at [752, 359] on div at bounding box center [833, 353] width 246 height 12
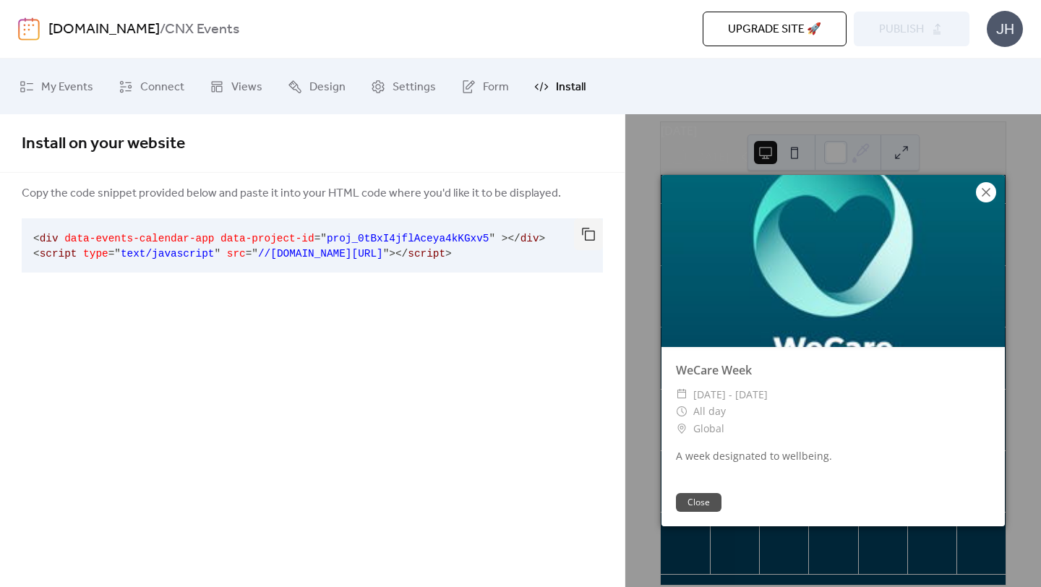
click at [984, 193] on icon at bounding box center [986, 192] width 9 height 9
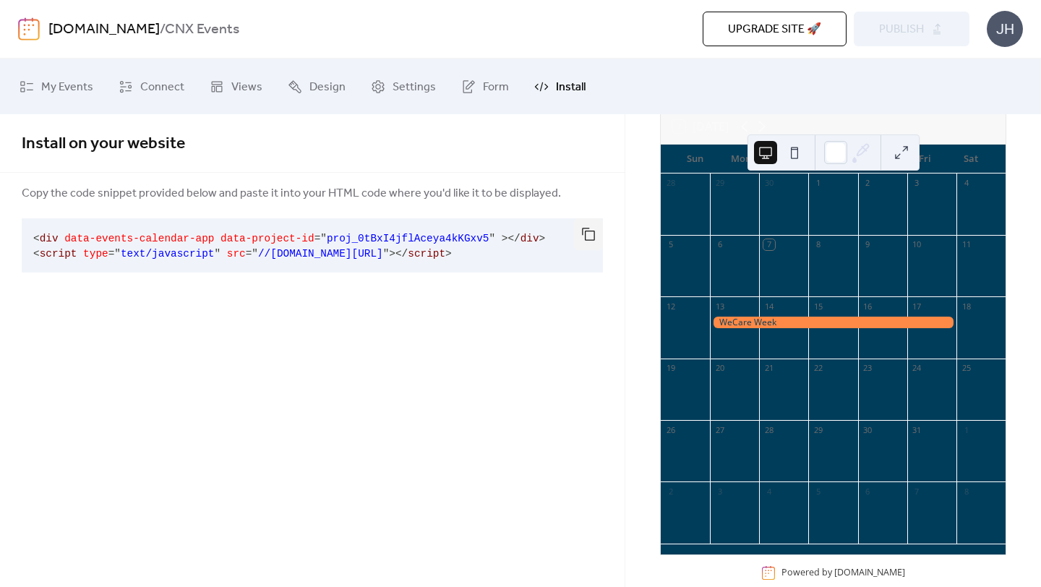
scroll to position [105, 0]
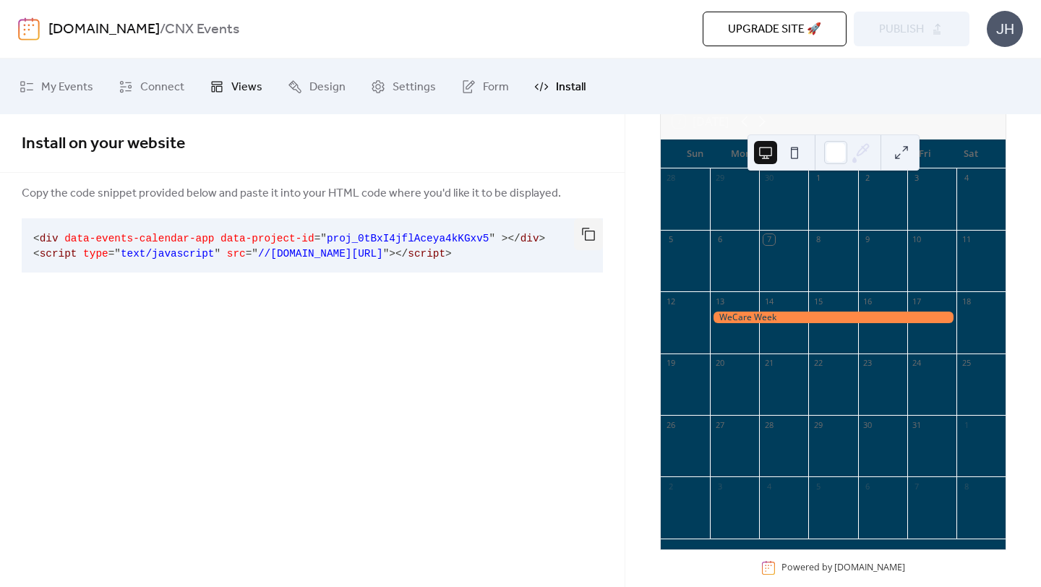
click at [248, 87] on span "Views" at bounding box center [246, 87] width 31 height 22
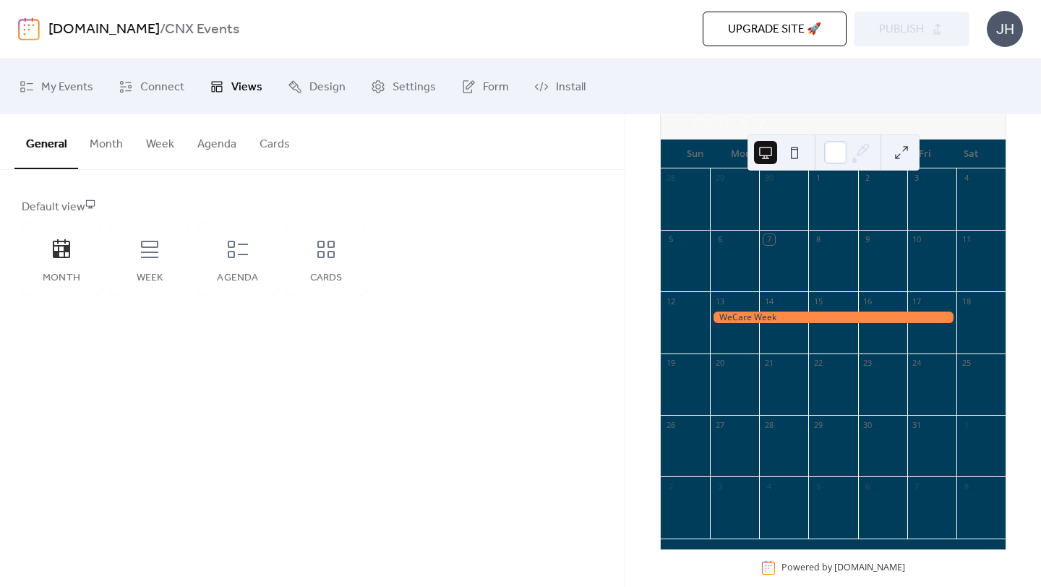
click at [153, 145] on button "Week" at bounding box center [159, 140] width 51 height 53
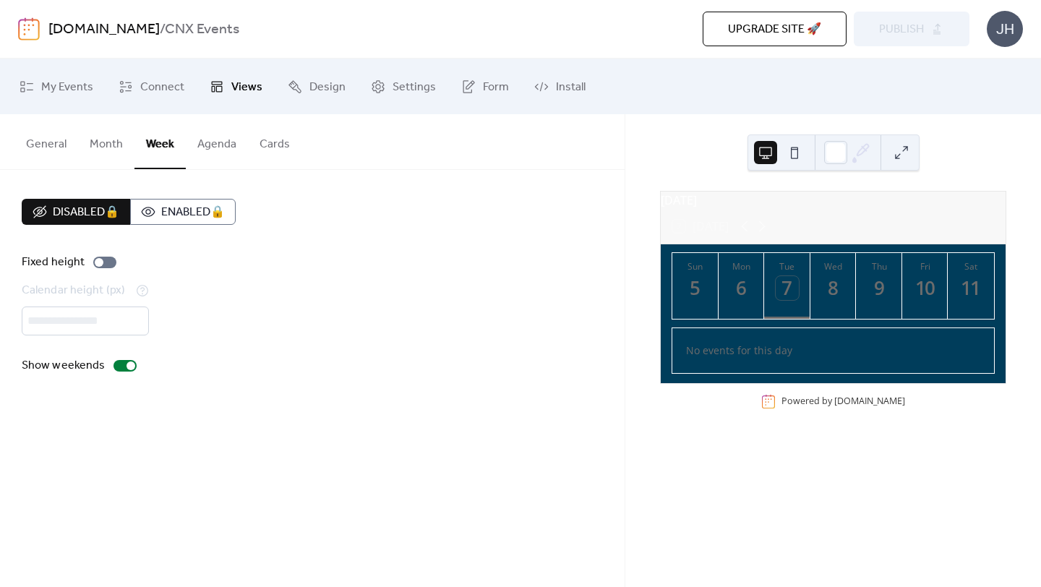
click at [106, 148] on button "Month" at bounding box center [106, 140] width 56 height 53
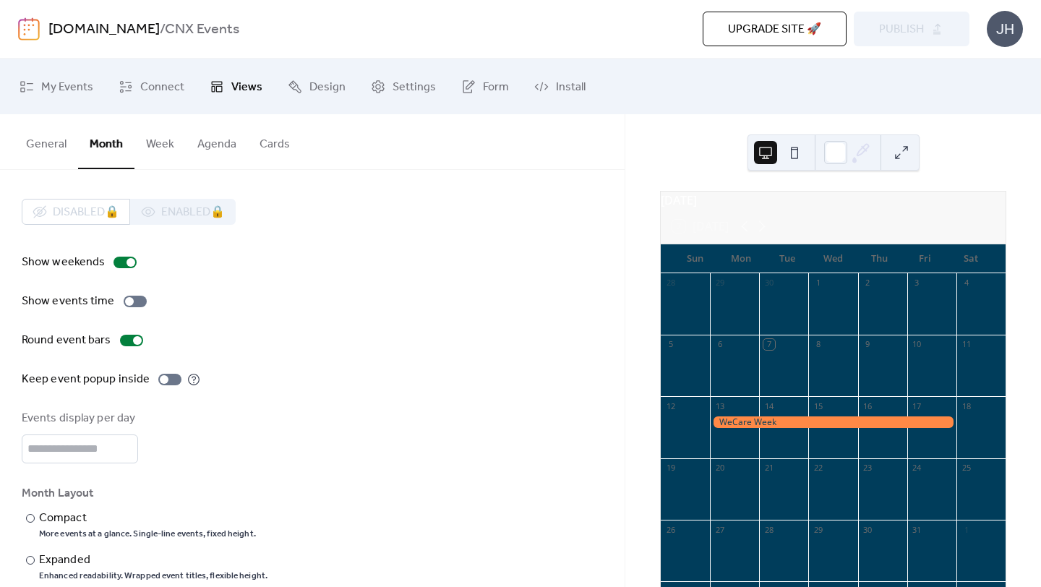
click at [55, 151] on button "General" at bounding box center [46, 140] width 64 height 53
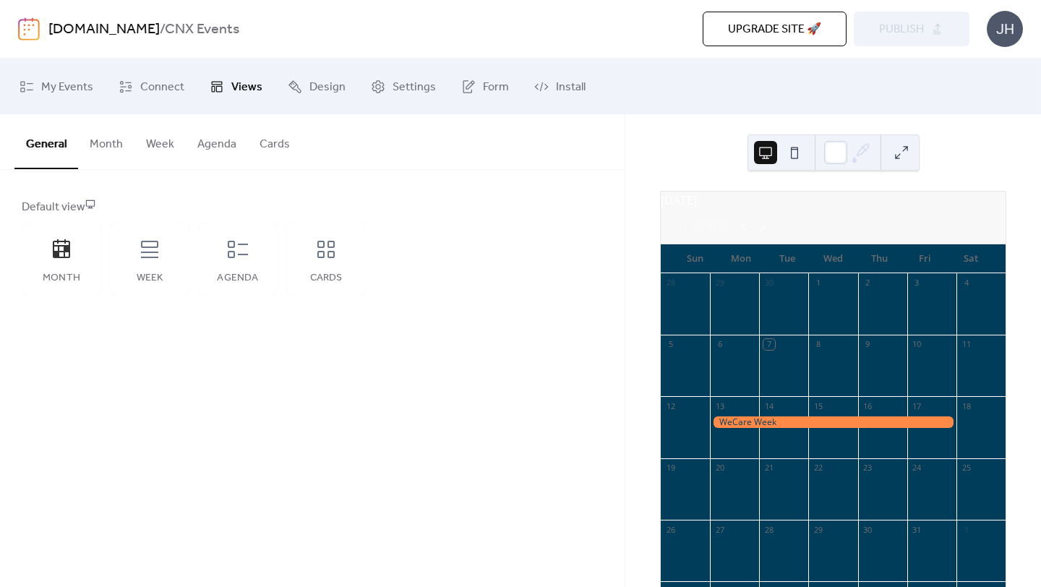
click at [94, 148] on button "Month" at bounding box center [106, 140] width 56 height 53
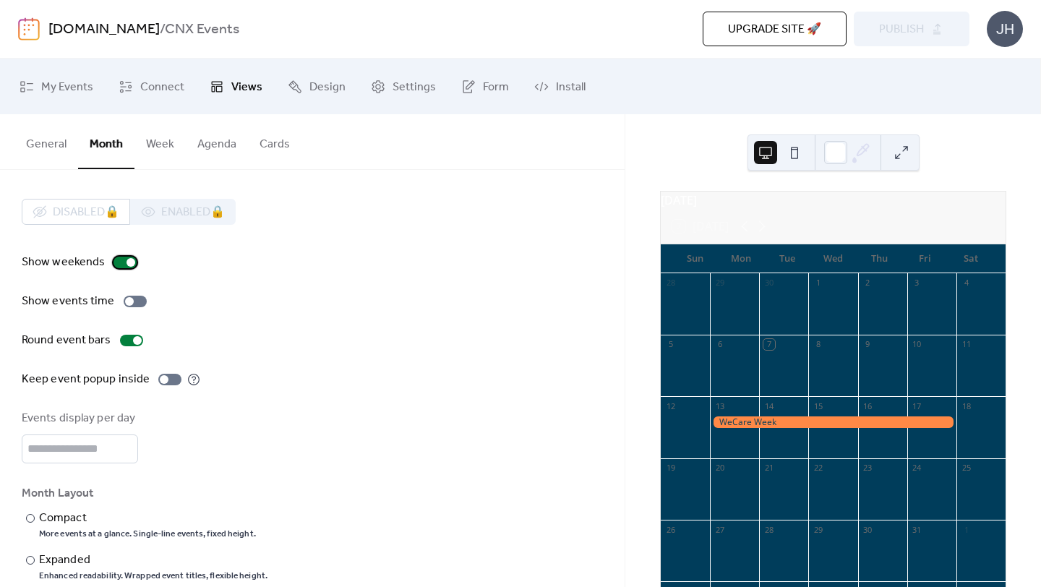
click at [121, 260] on div at bounding box center [124, 263] width 23 height 12
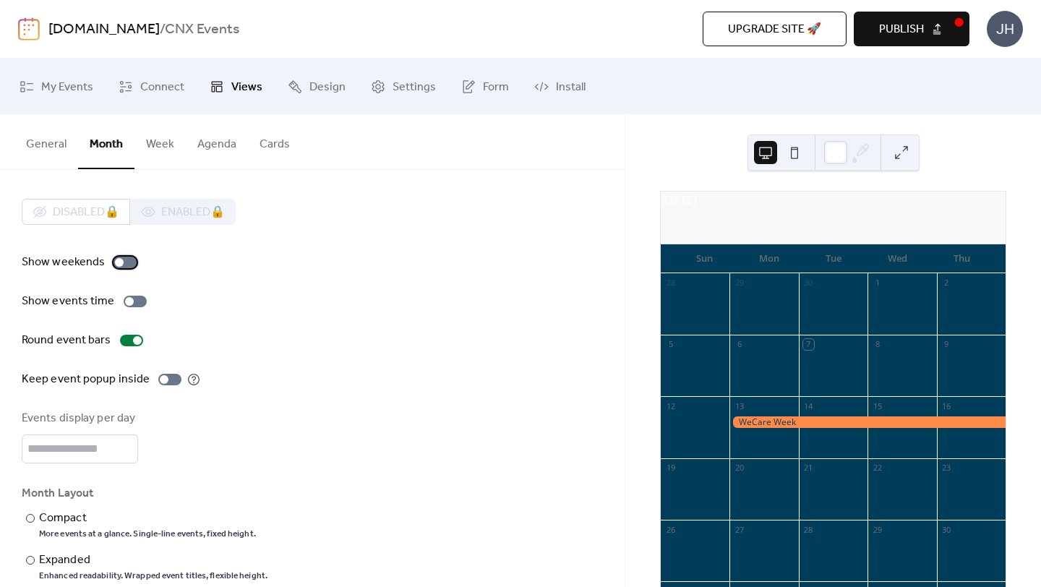
scroll to position [23, 0]
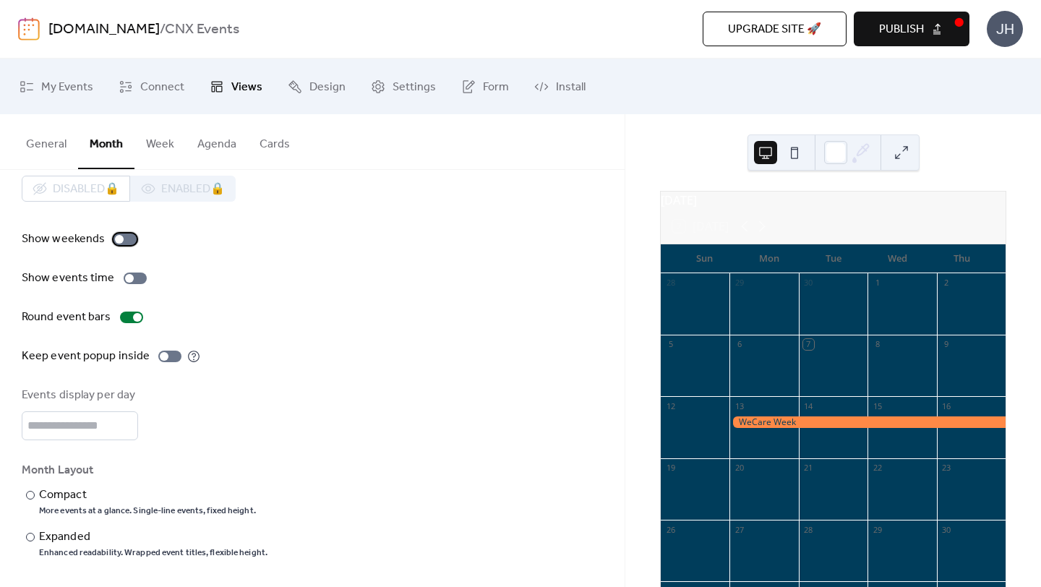
click at [119, 239] on div at bounding box center [119, 239] width 9 height 9
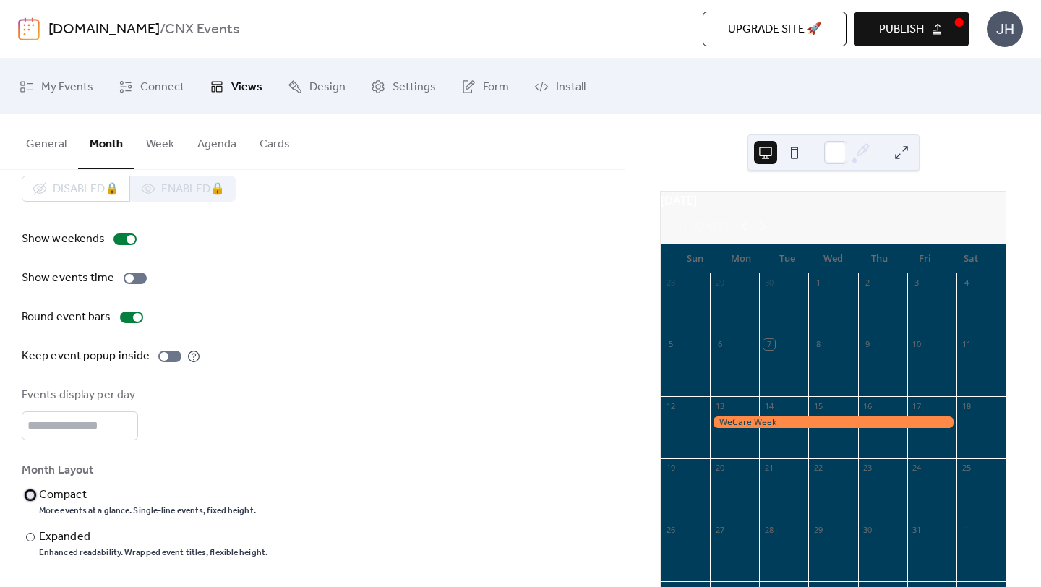
click at [30, 497] on div at bounding box center [30, 495] width 9 height 9
click at [31, 538] on div at bounding box center [30, 537] width 9 height 9
click at [271, 147] on button "Cards" at bounding box center [274, 140] width 53 height 53
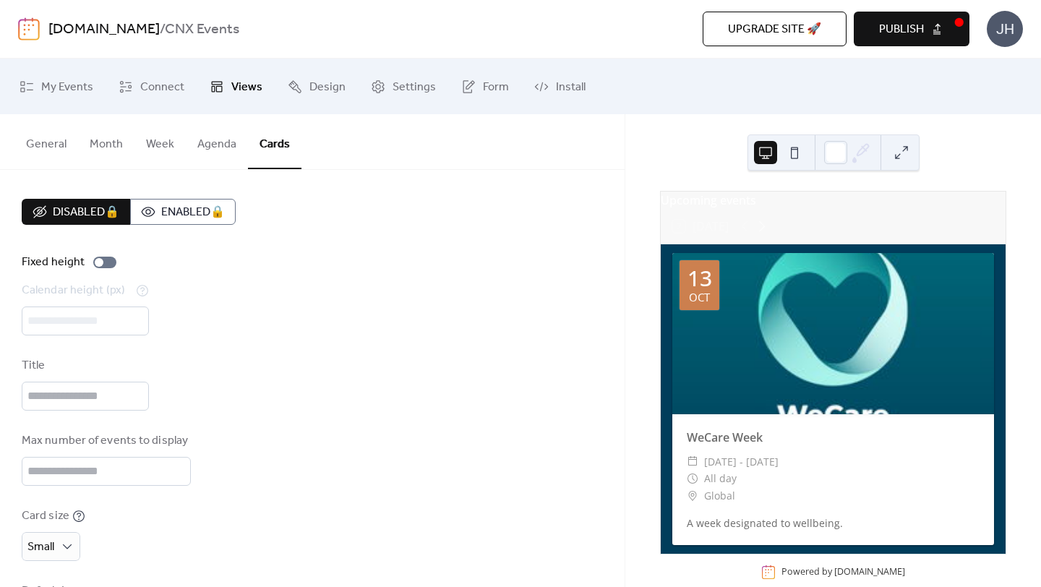
click at [232, 142] on button "Agenda" at bounding box center [217, 140] width 62 height 53
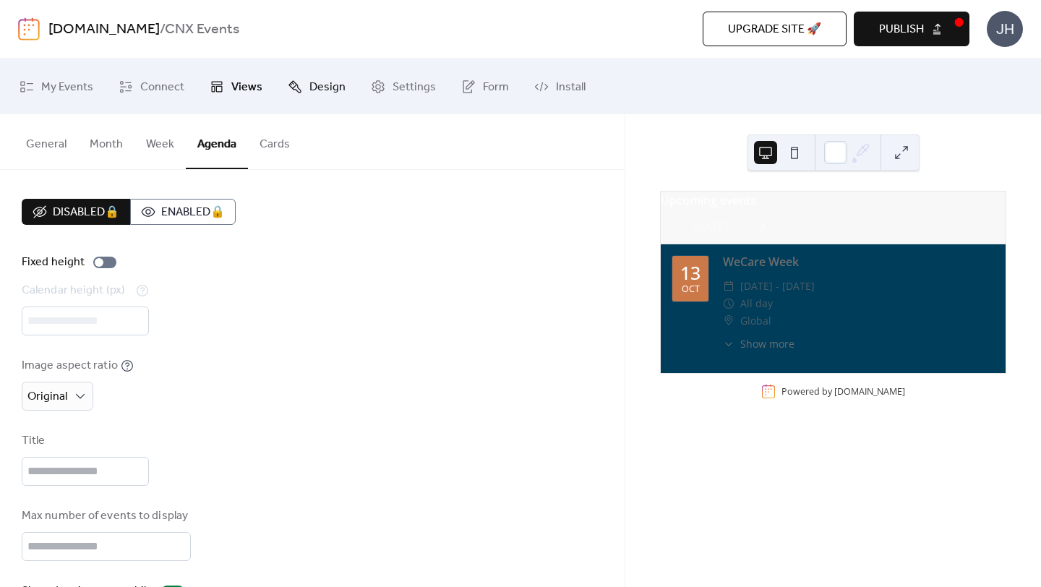
click at [309, 82] on span "Design" at bounding box center [327, 87] width 36 height 22
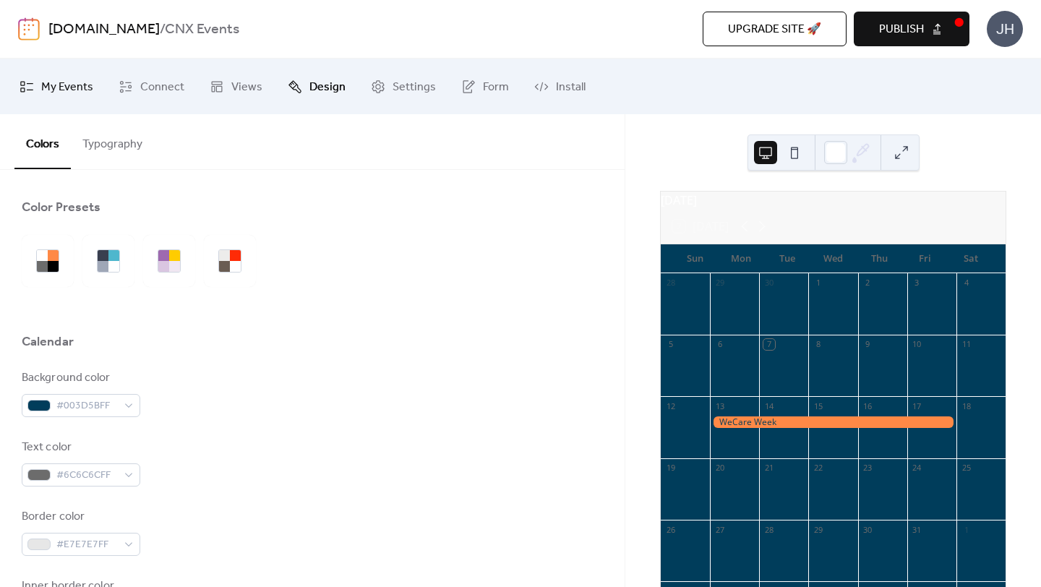
click at [74, 82] on span "My Events" at bounding box center [67, 87] width 52 height 22
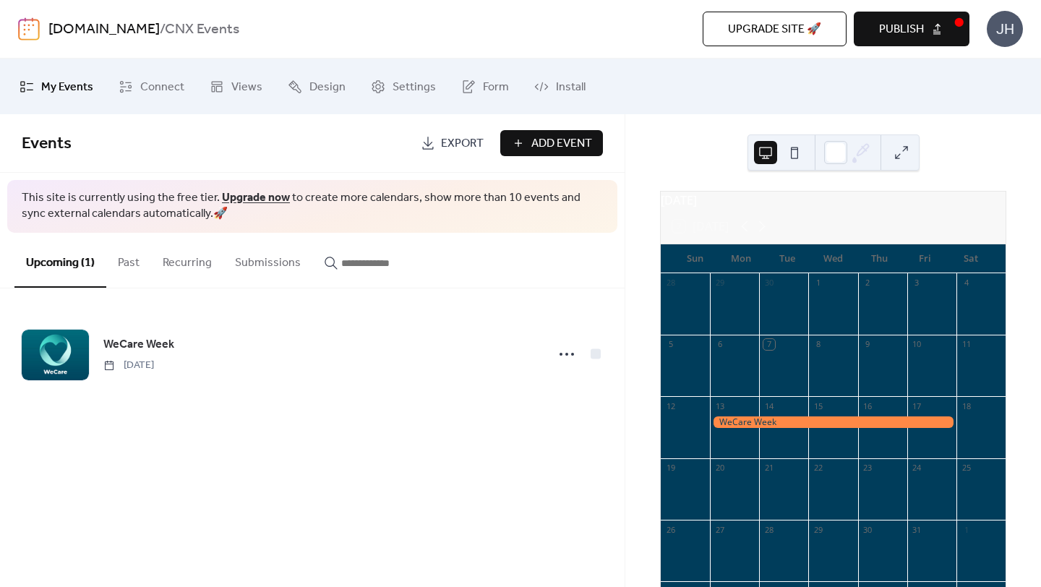
click at [31, 29] on img at bounding box center [29, 28] width 22 height 23
